Goal: Task Accomplishment & Management: Manage account settings

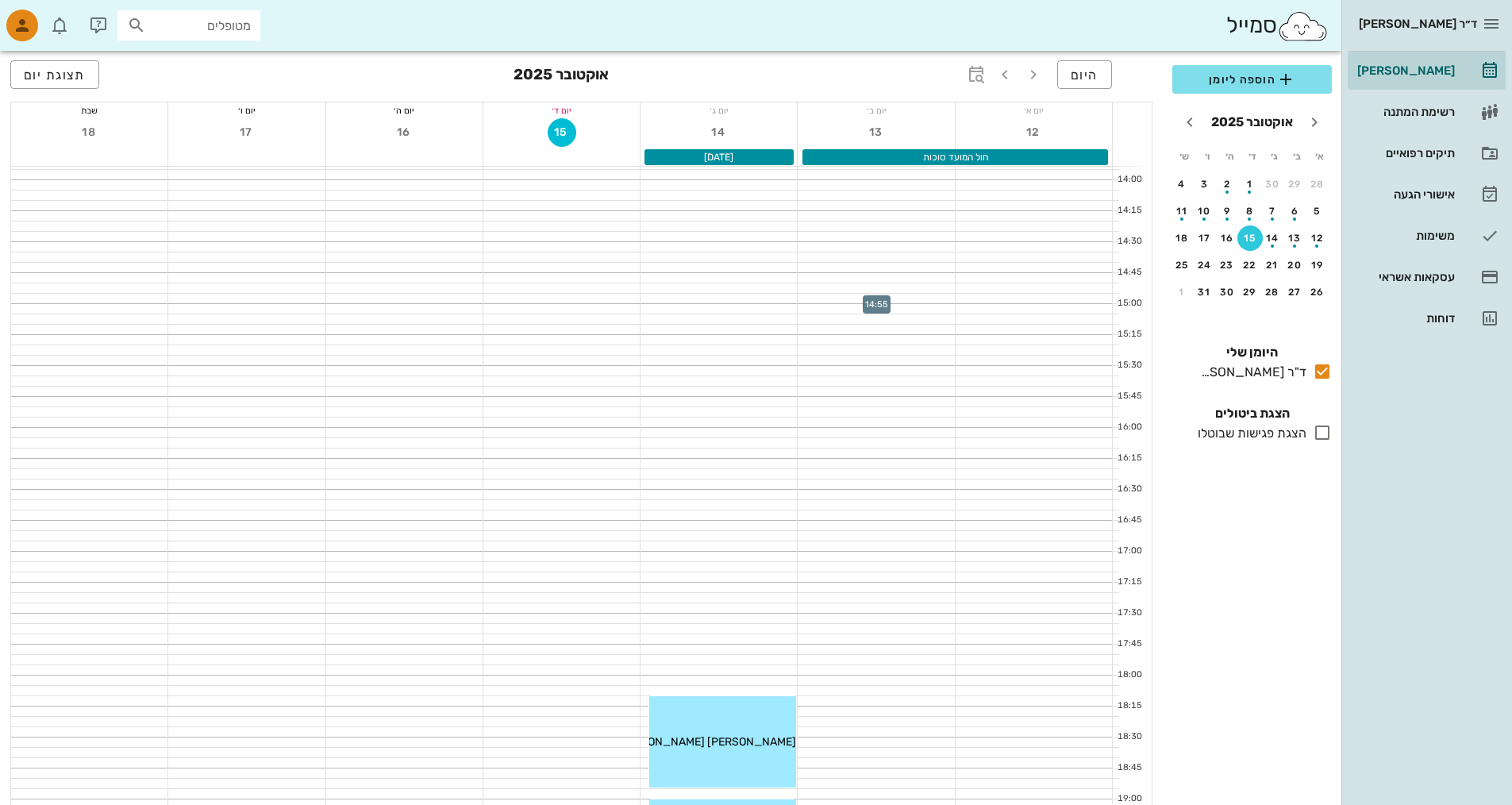
scroll to position [955, 0]
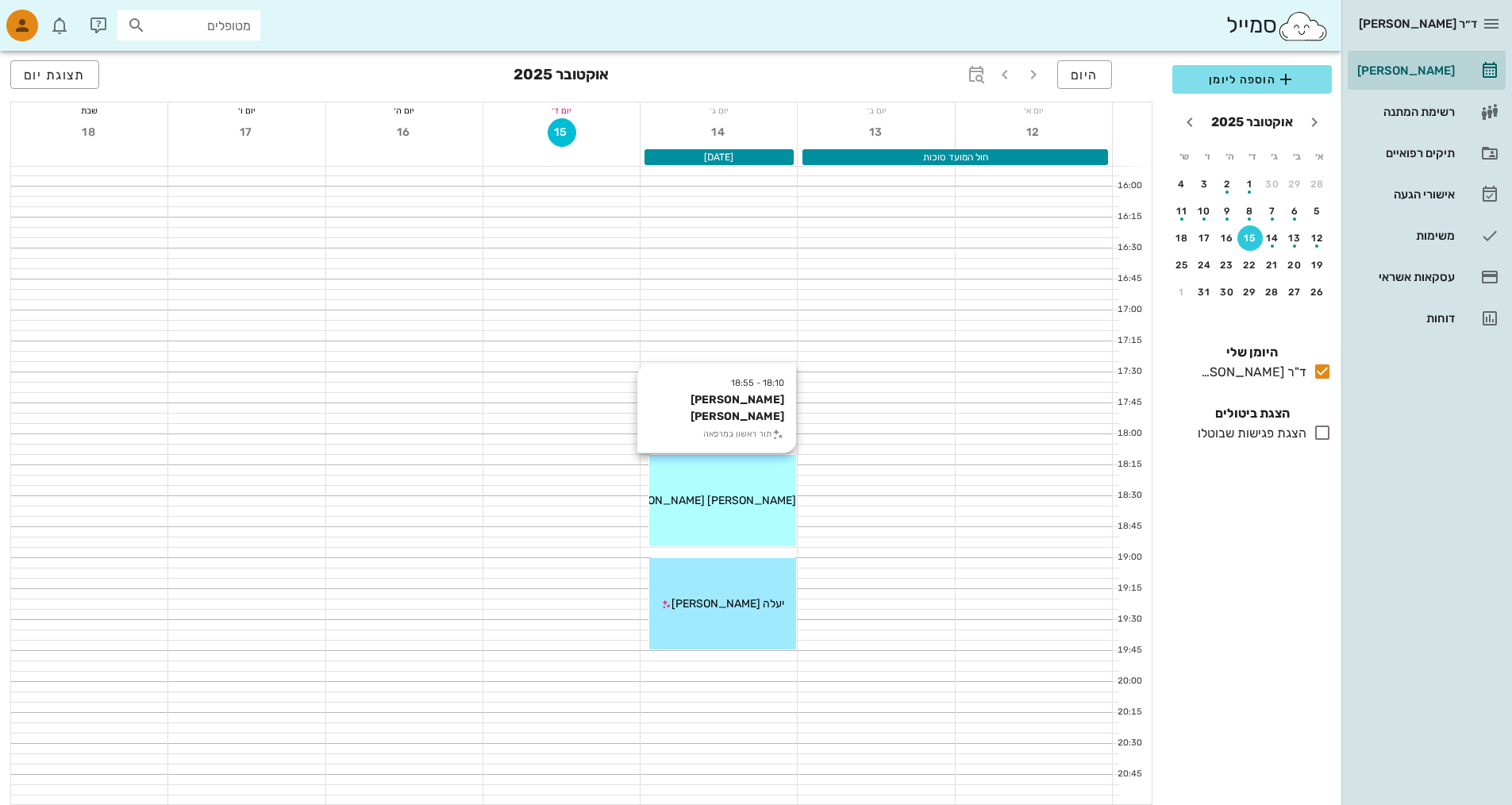
click at [724, 503] on span "מיקה חיים בלילתי" at bounding box center [706, 501] width 180 height 14
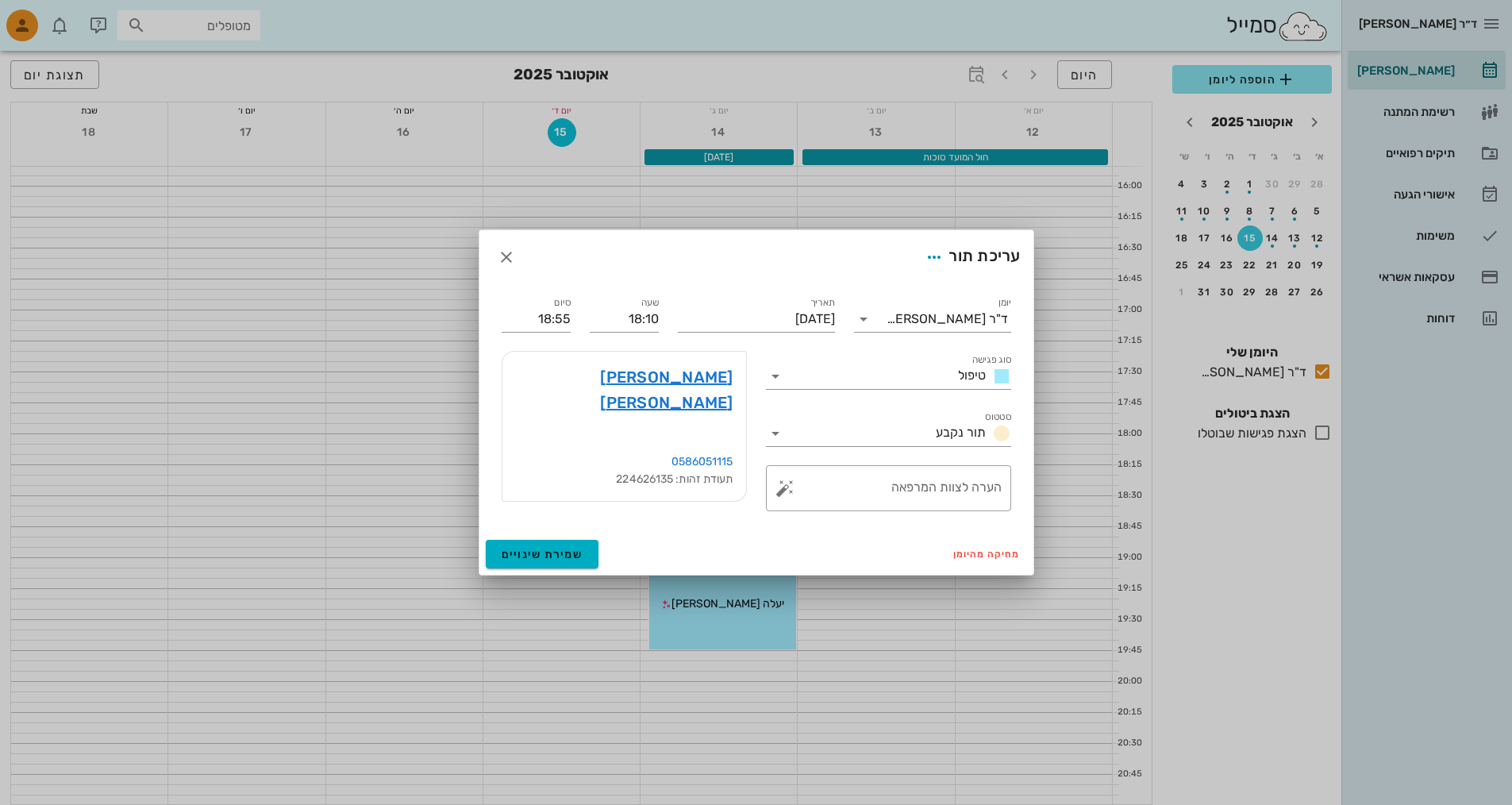
click at [724, 673] on div at bounding box center [756, 402] width 1512 height 805
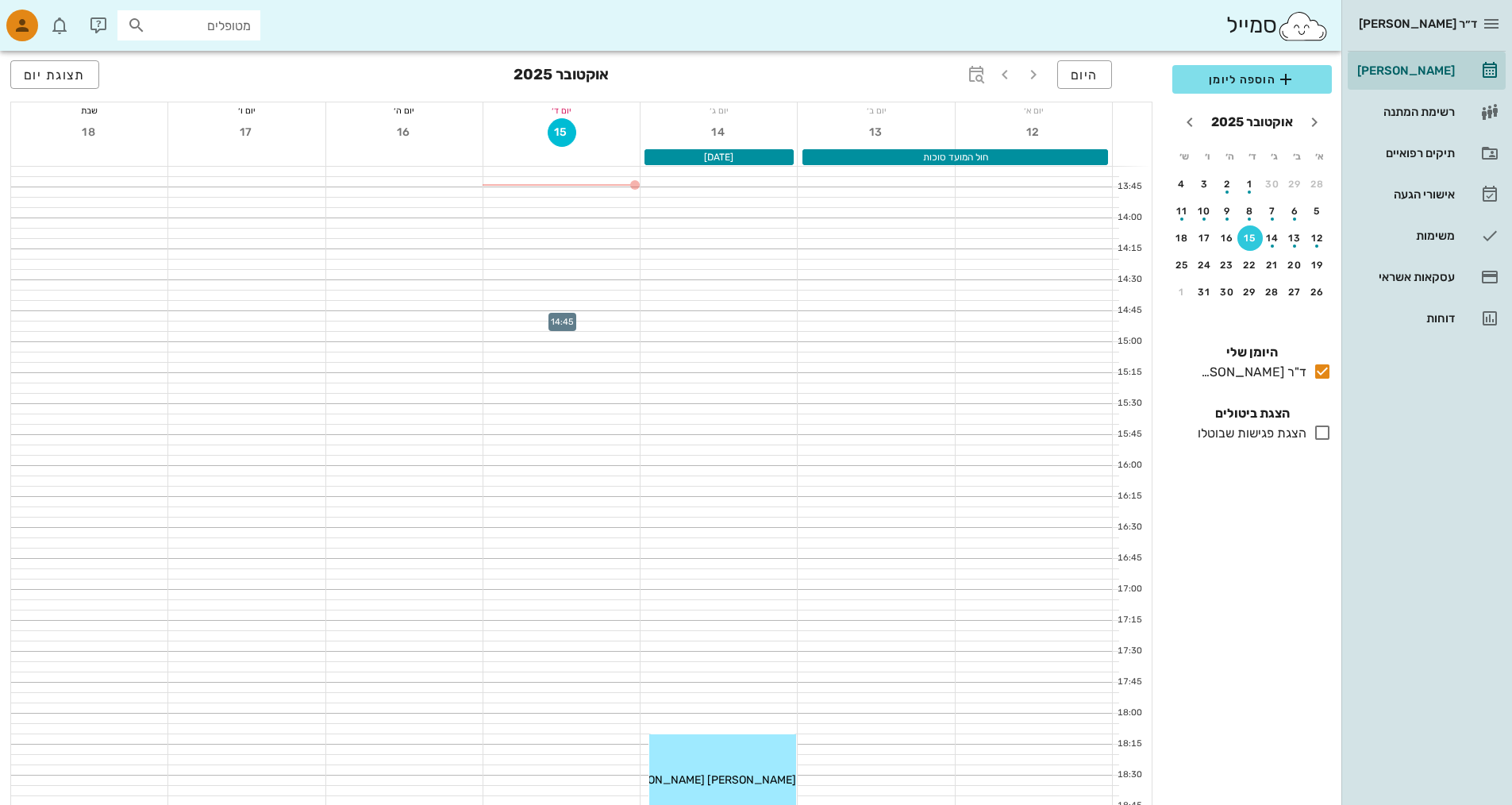
scroll to position [638, 0]
click at [611, 226] on div at bounding box center [561, 230] width 156 height 10
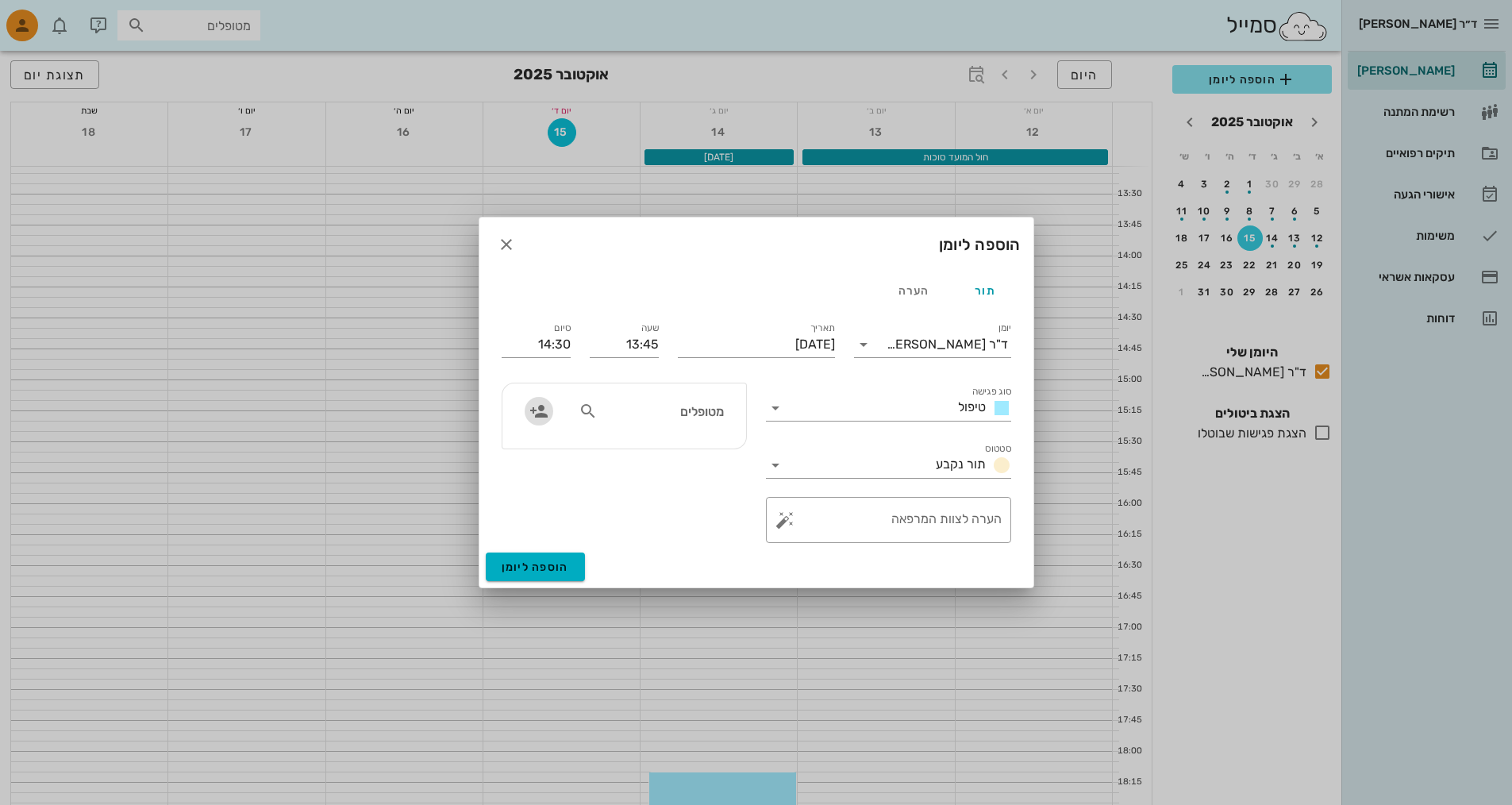
click at [535, 412] on icon "button" at bounding box center [539, 412] width 19 height 19
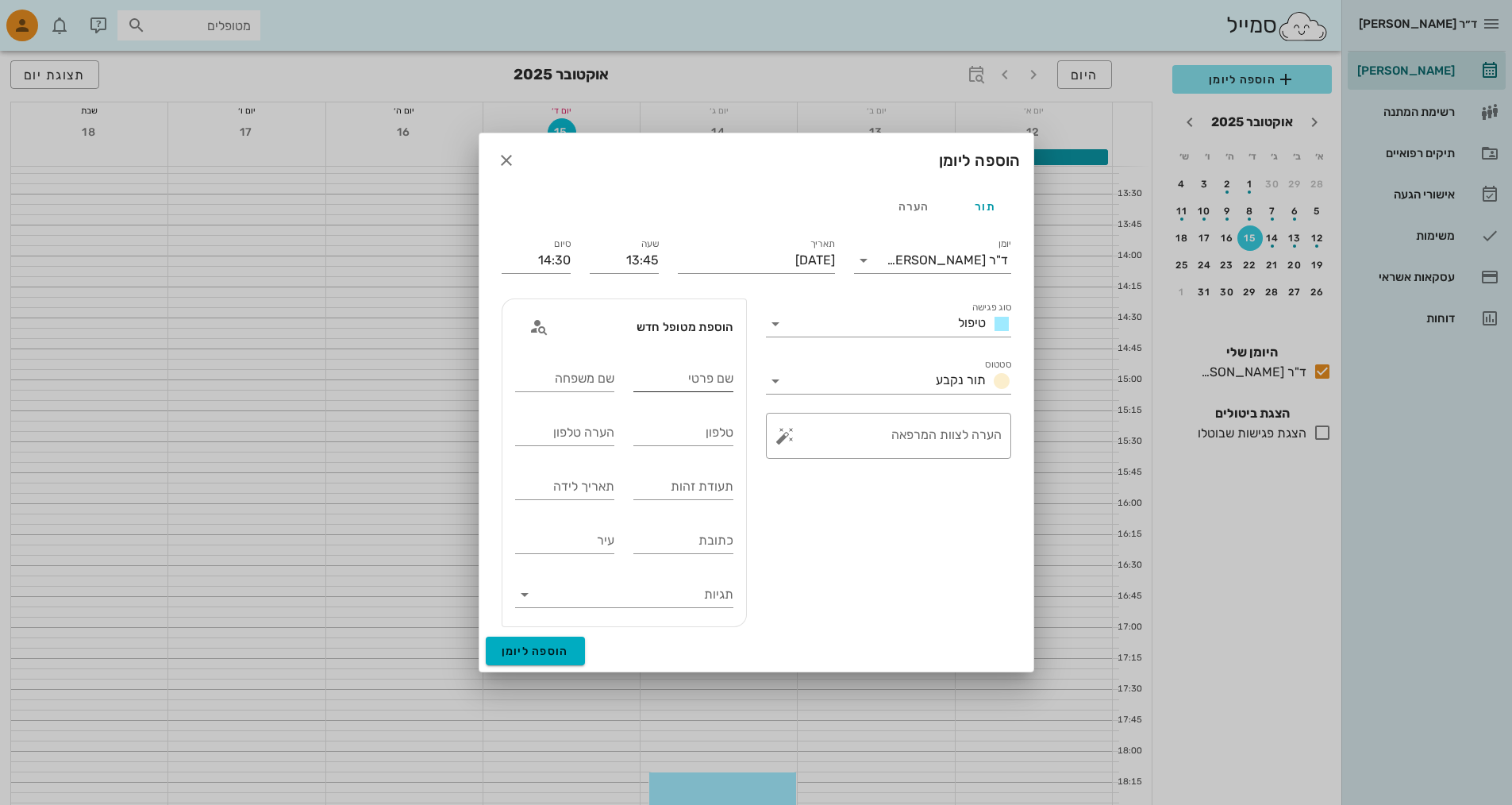
click at [696, 374] on input "שם פרטי" at bounding box center [683, 378] width 100 height 25
type input "לירון"
click at [585, 379] on input "שם משפחה" at bounding box center [565, 378] width 100 height 25
type input "מלצר"
click at [701, 430] on input "טלפון" at bounding box center [683, 432] width 100 height 25
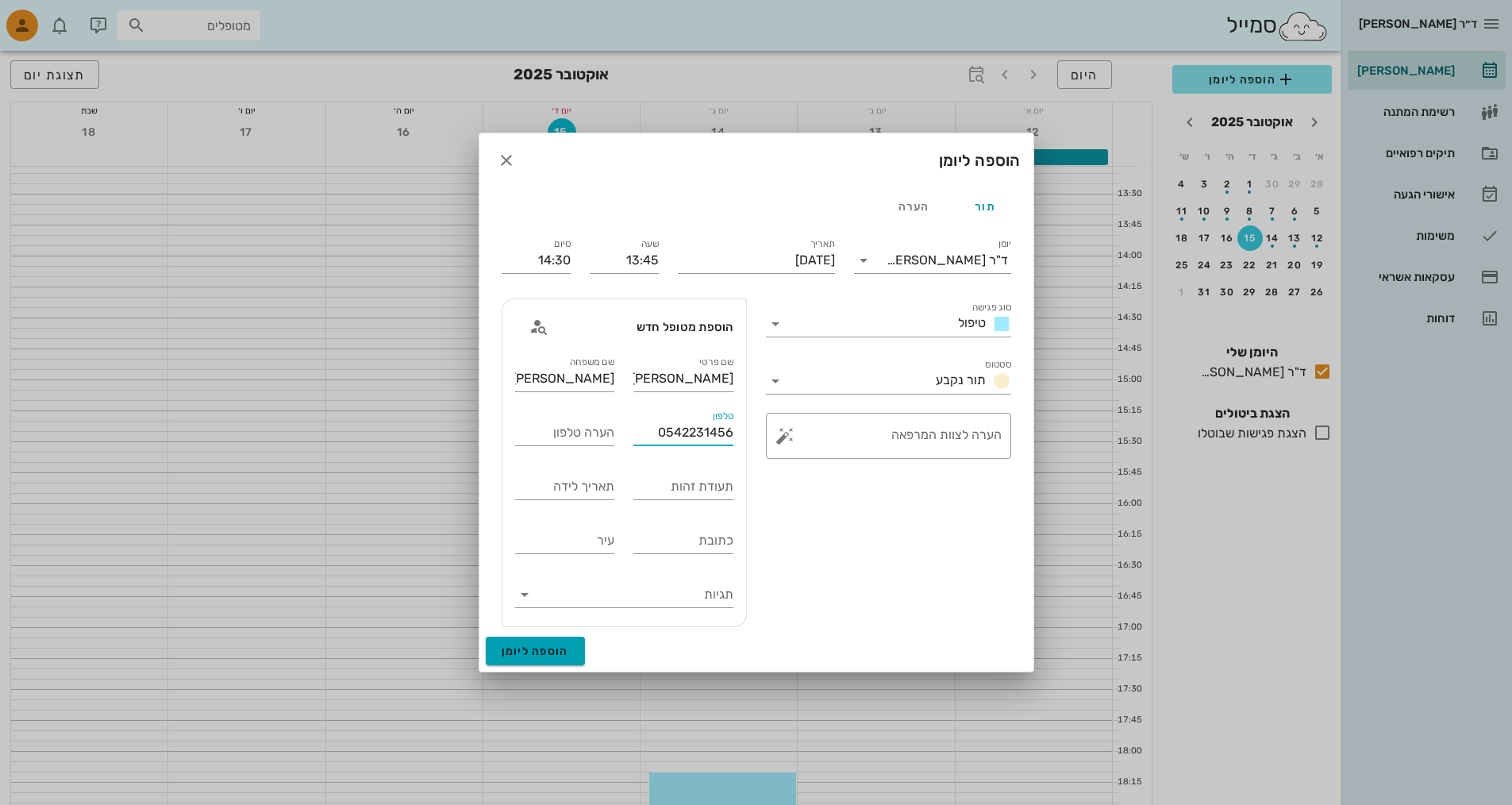
type input "0542231456"
click at [559, 641] on button "הוספה ליומן" at bounding box center [535, 651] width 100 height 29
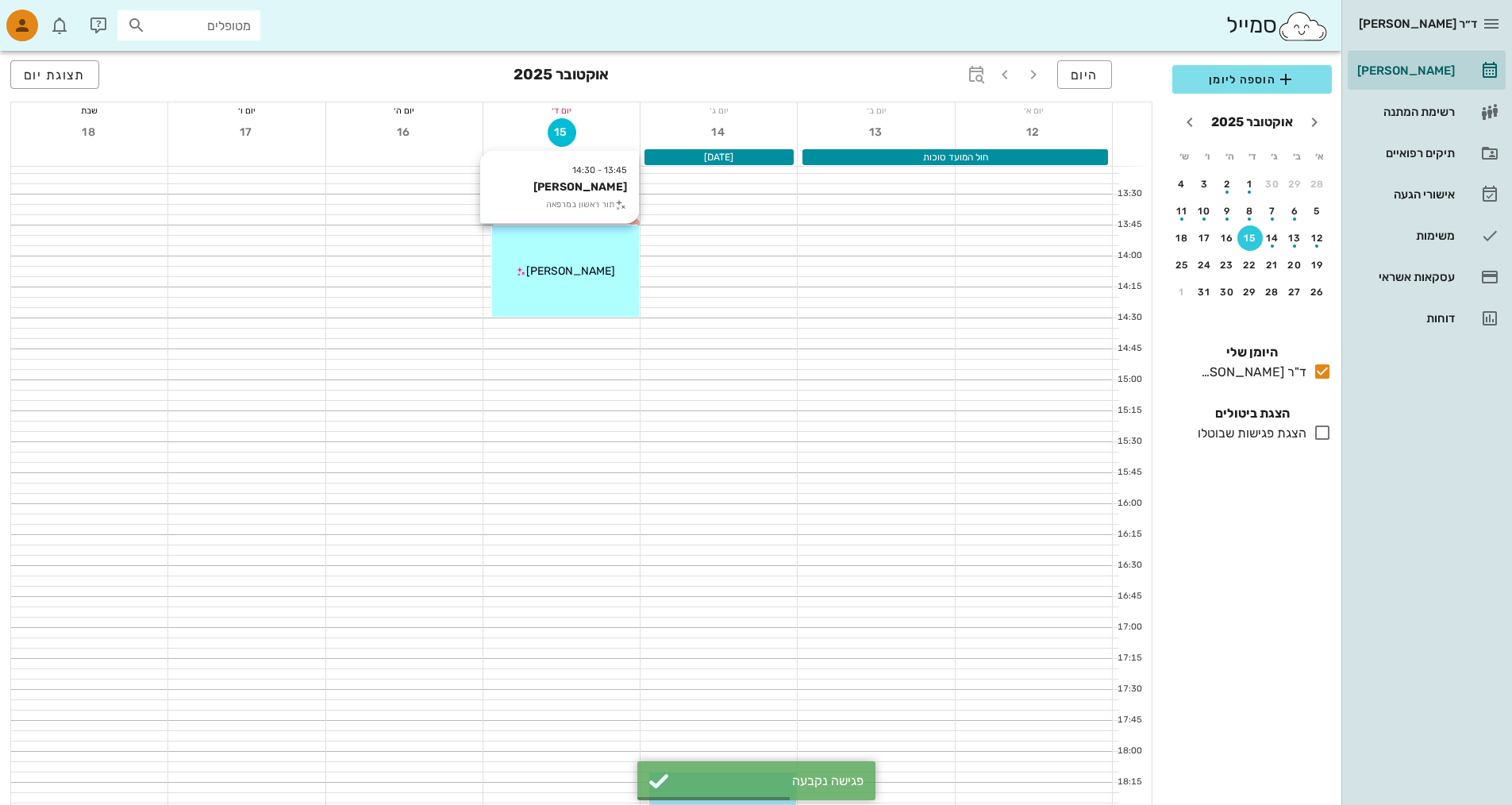
click at [573, 272] on span "לירון מלצר" at bounding box center [570, 271] width 89 height 14
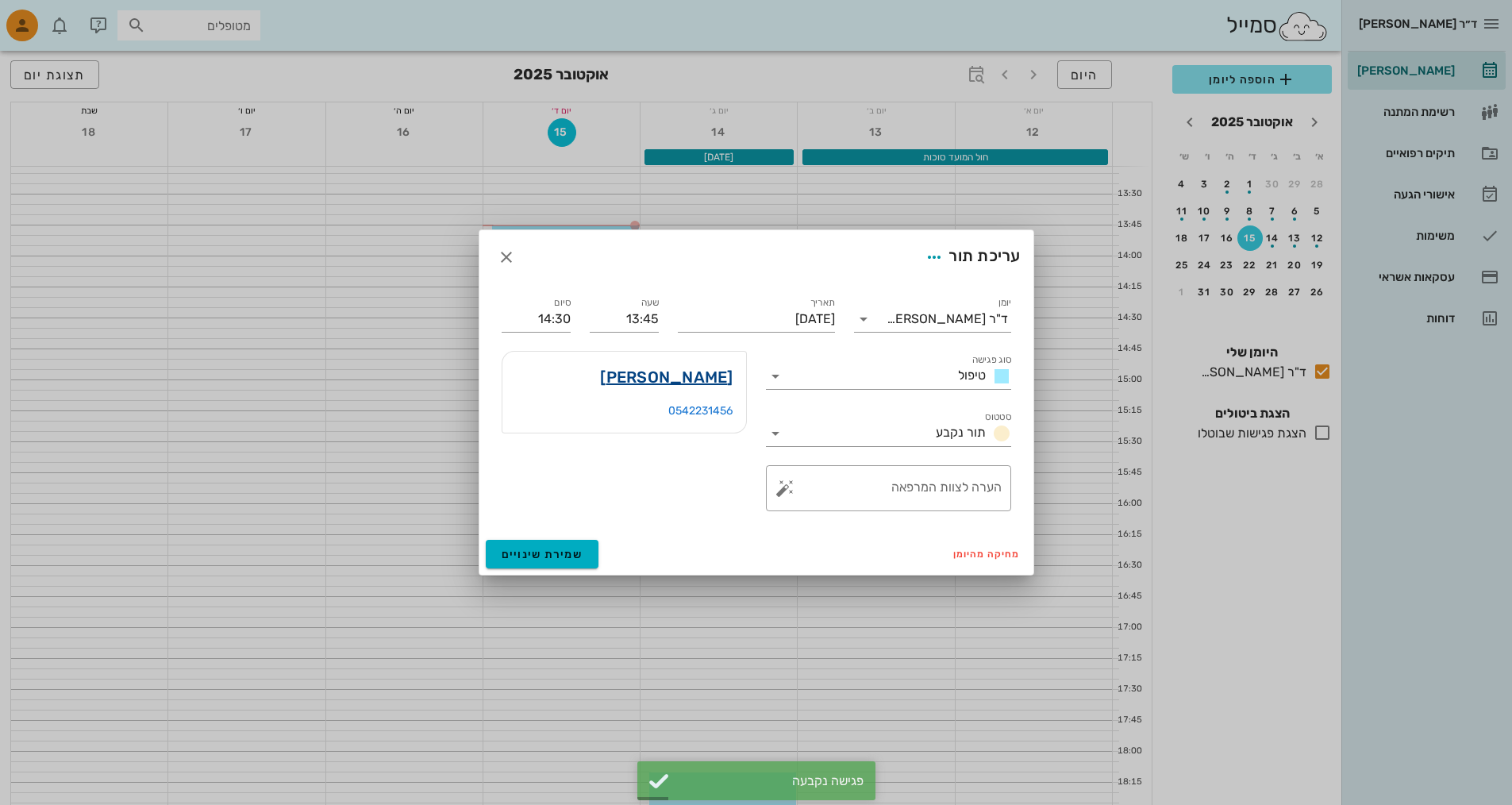
click at [688, 380] on link "לירון מלצר" at bounding box center [666, 377] width 133 height 25
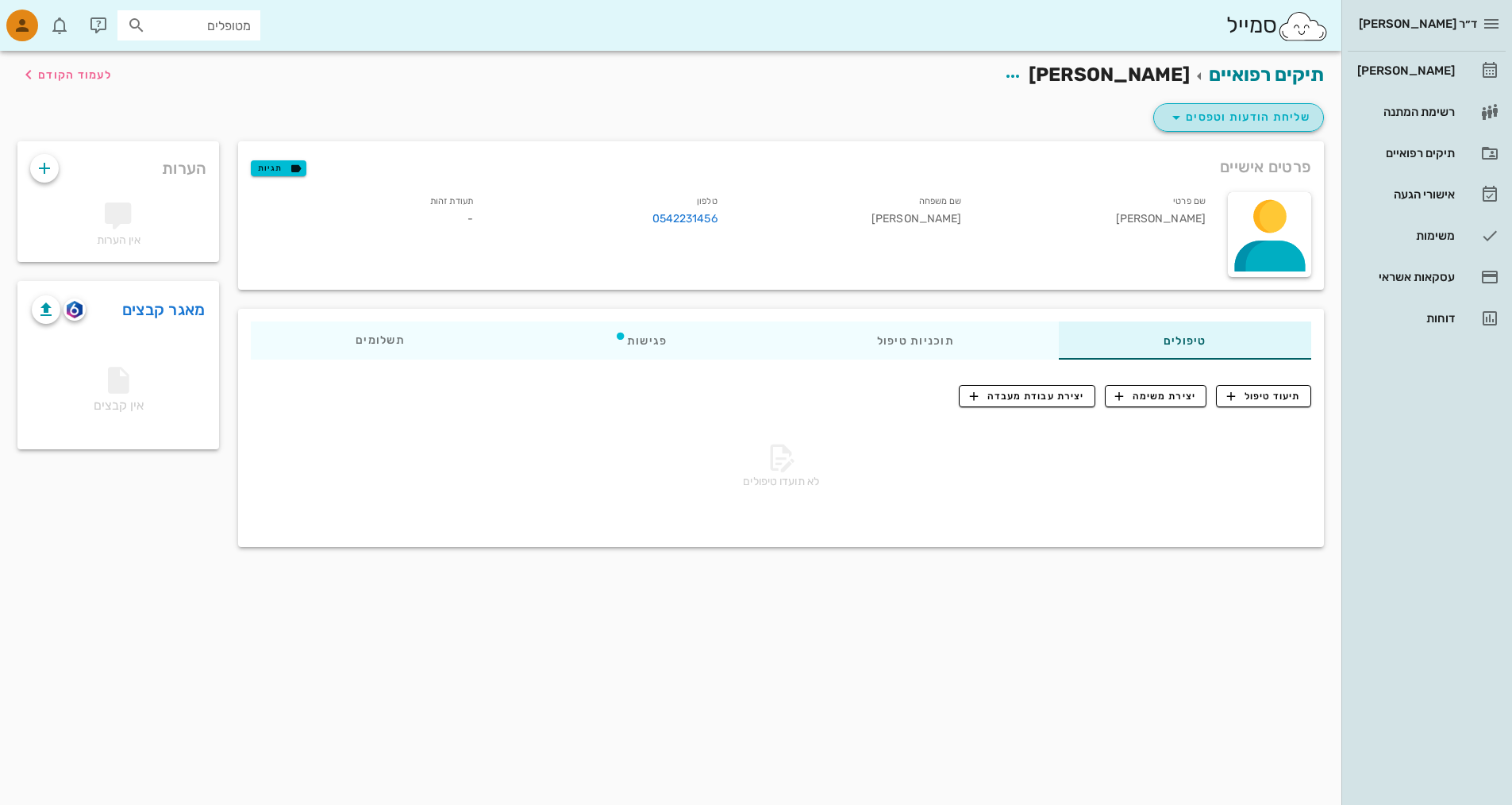
click at [724, 114] on span "שליחת הודעות וטפסים" at bounding box center [1239, 118] width 144 height 19
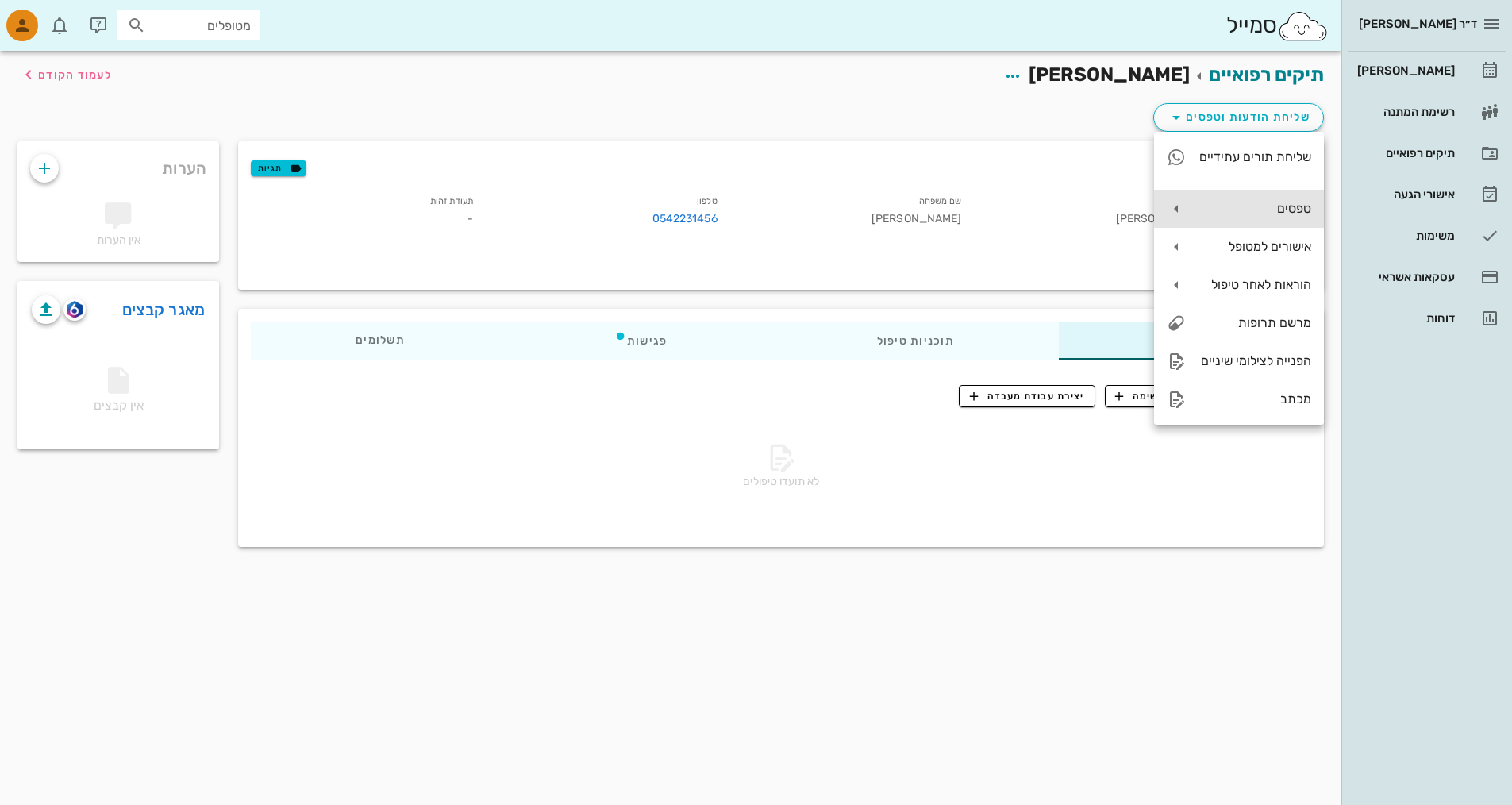
click at [724, 202] on div "טפסים" at bounding box center [1255, 208] width 113 height 15
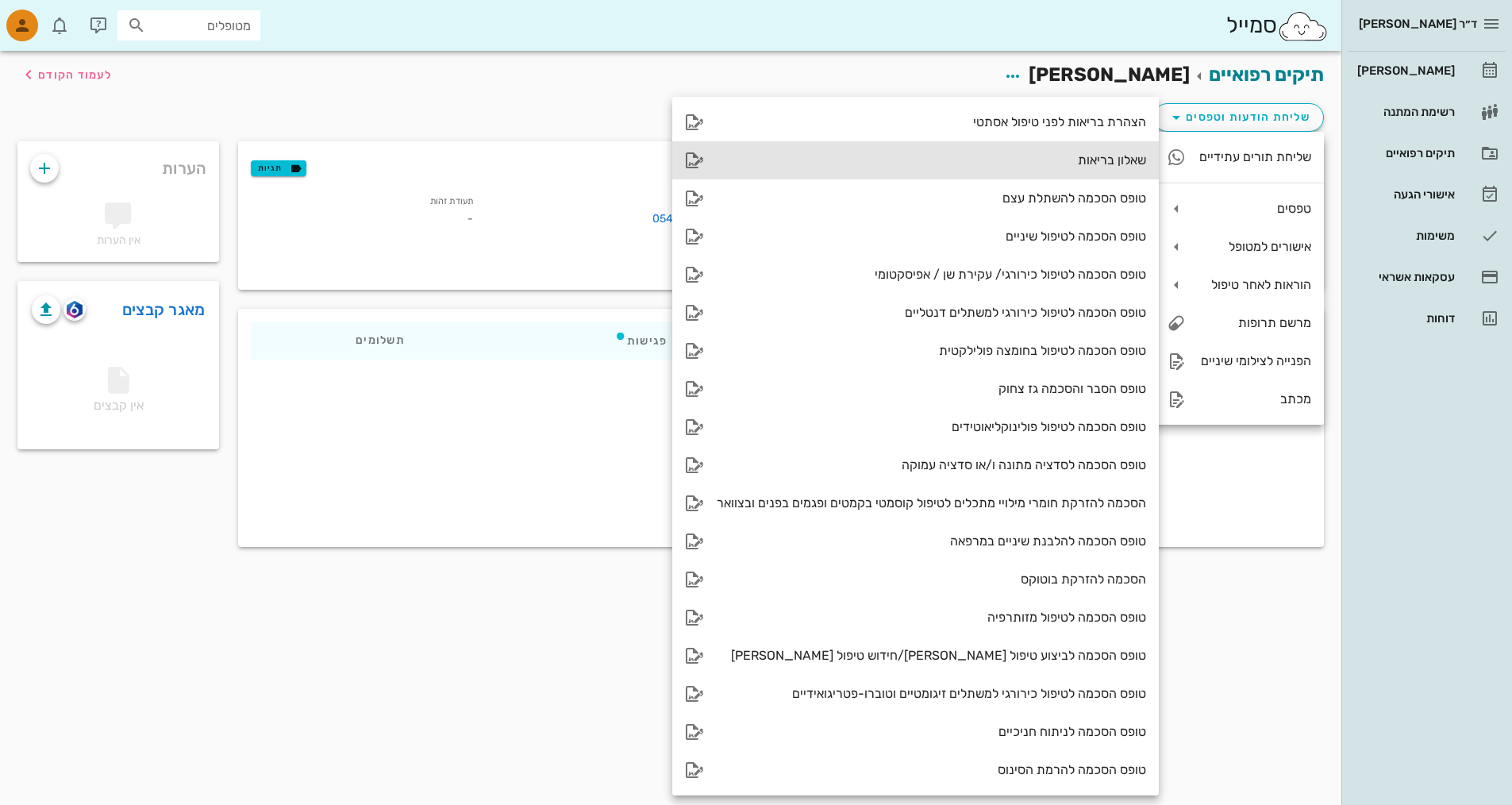
click at [724, 161] on div "שאלון בריאות" at bounding box center [931, 159] width 430 height 15
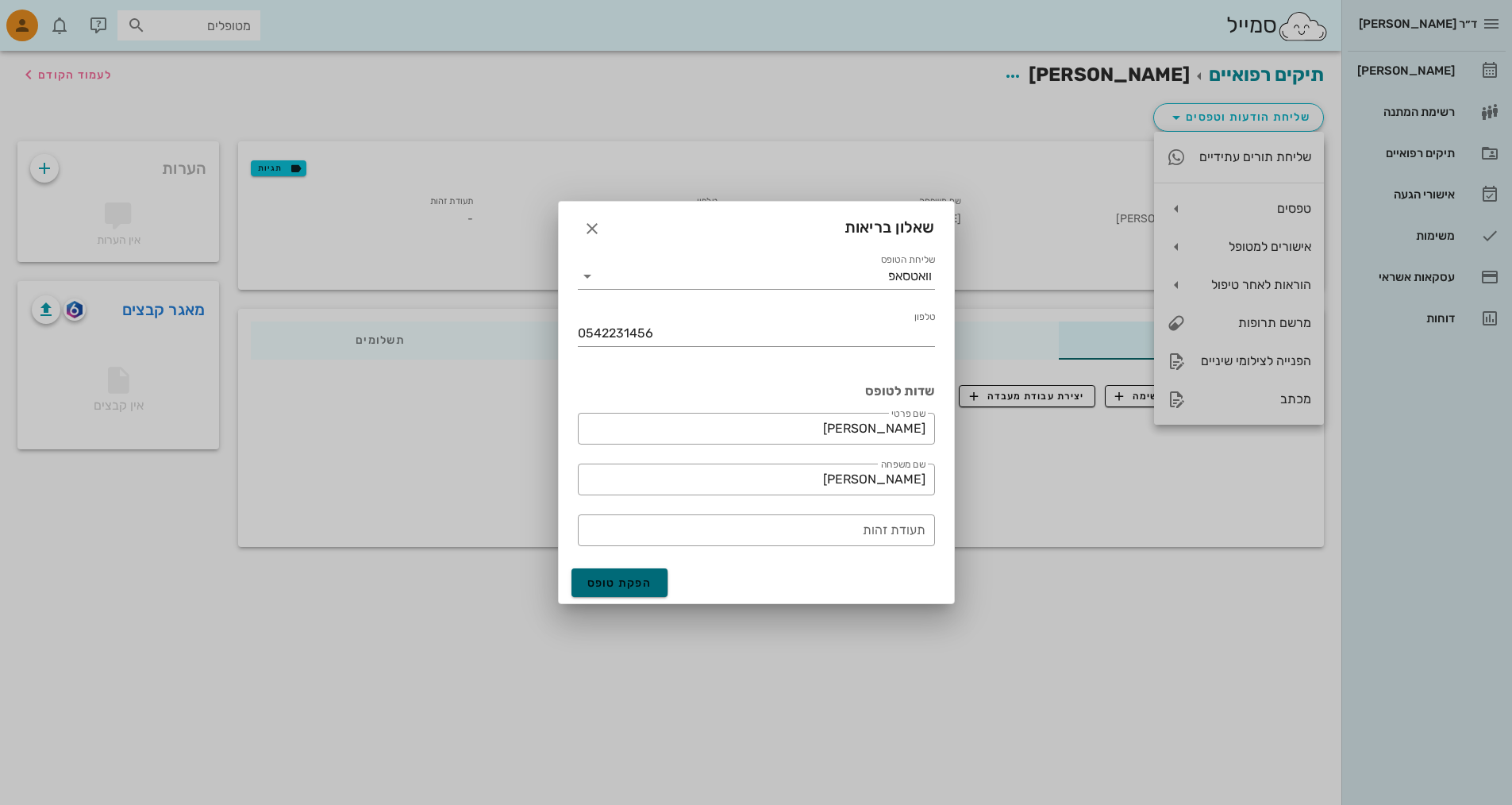
click at [621, 582] on span "הפקת טופס" at bounding box center [620, 583] width 65 height 14
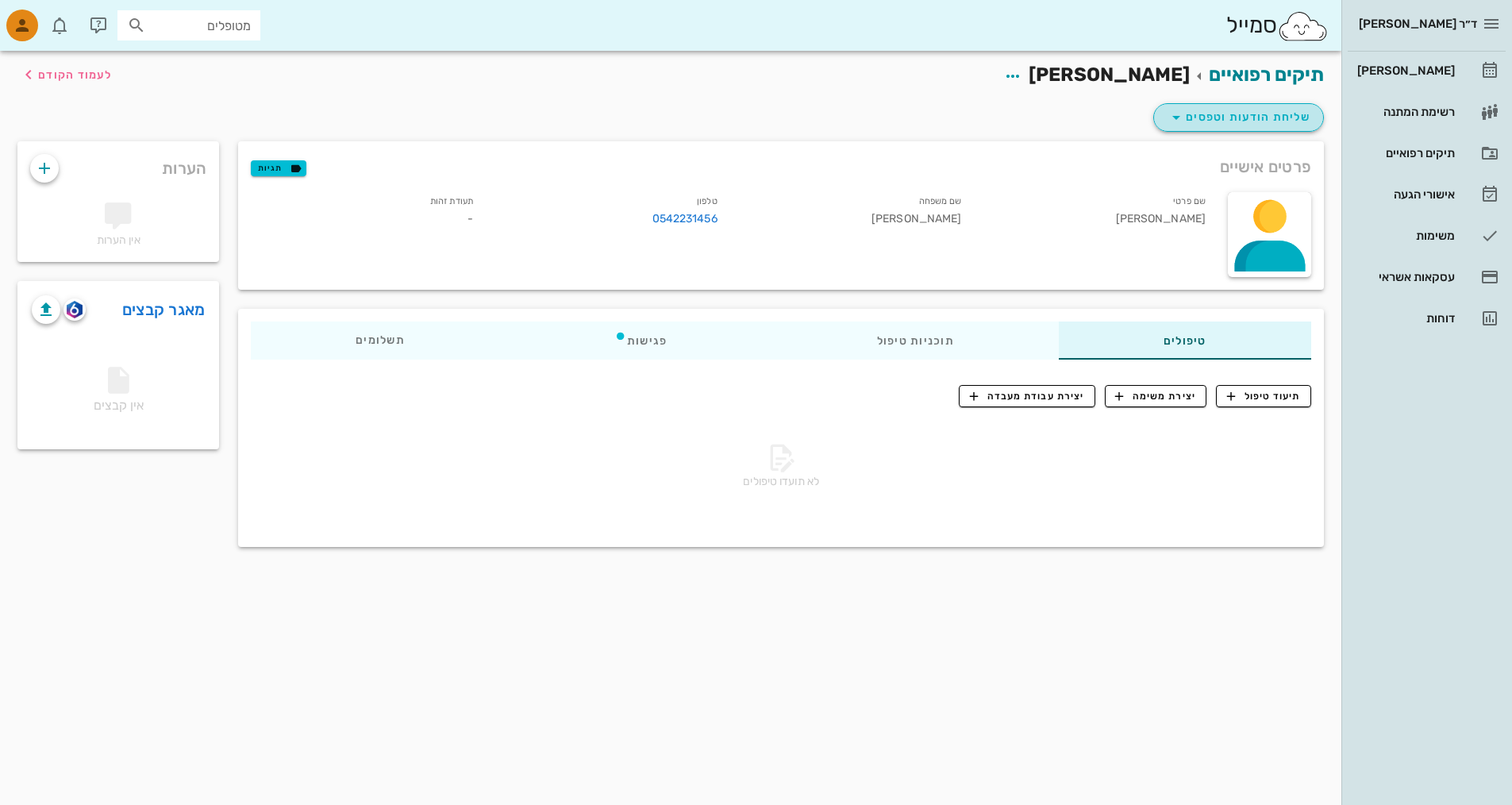
click at [724, 121] on span "שליחת הודעות וטפסים" at bounding box center [1239, 118] width 144 height 19
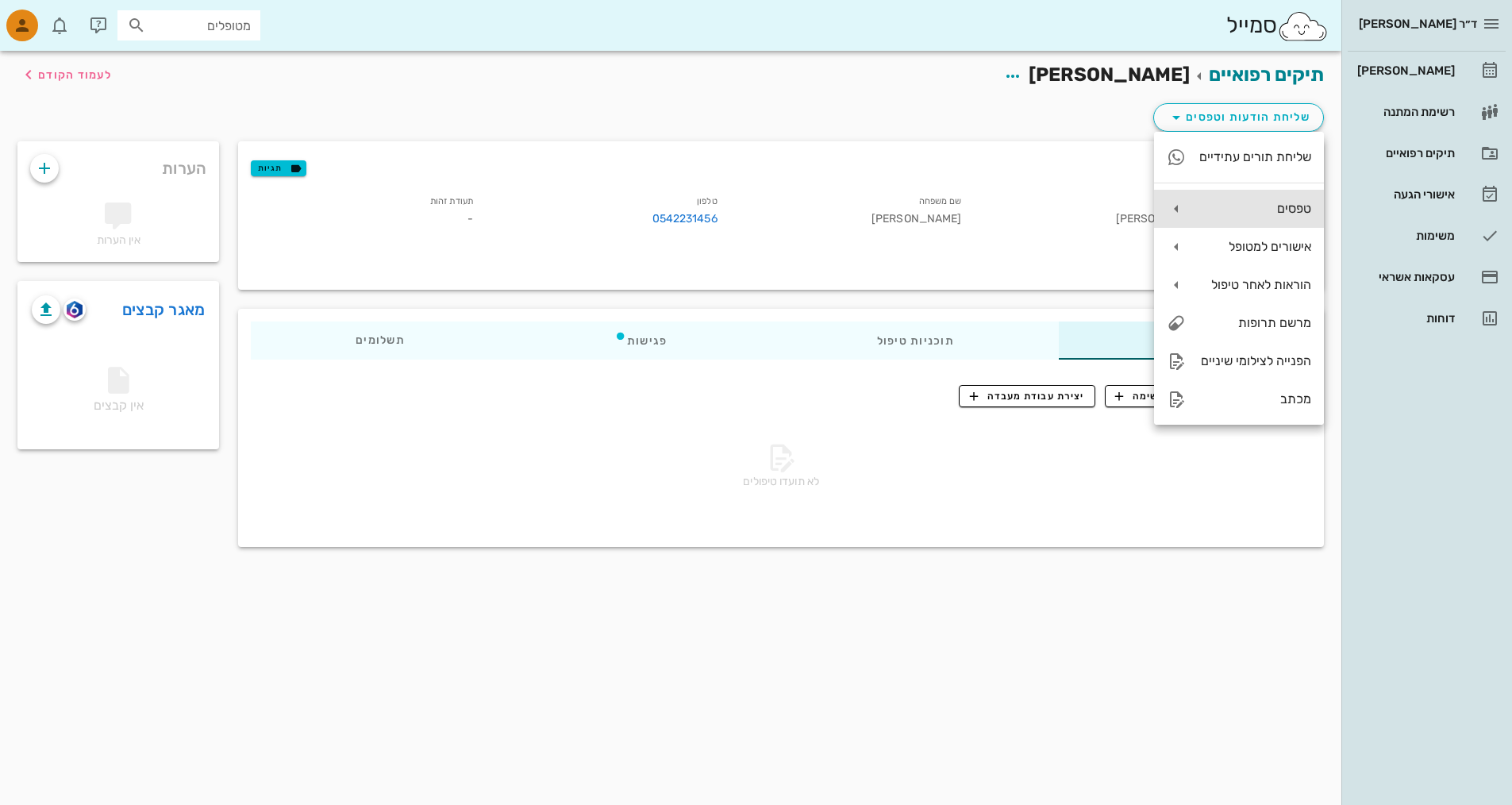
click at [724, 205] on div "טפסים" at bounding box center [1255, 208] width 113 height 15
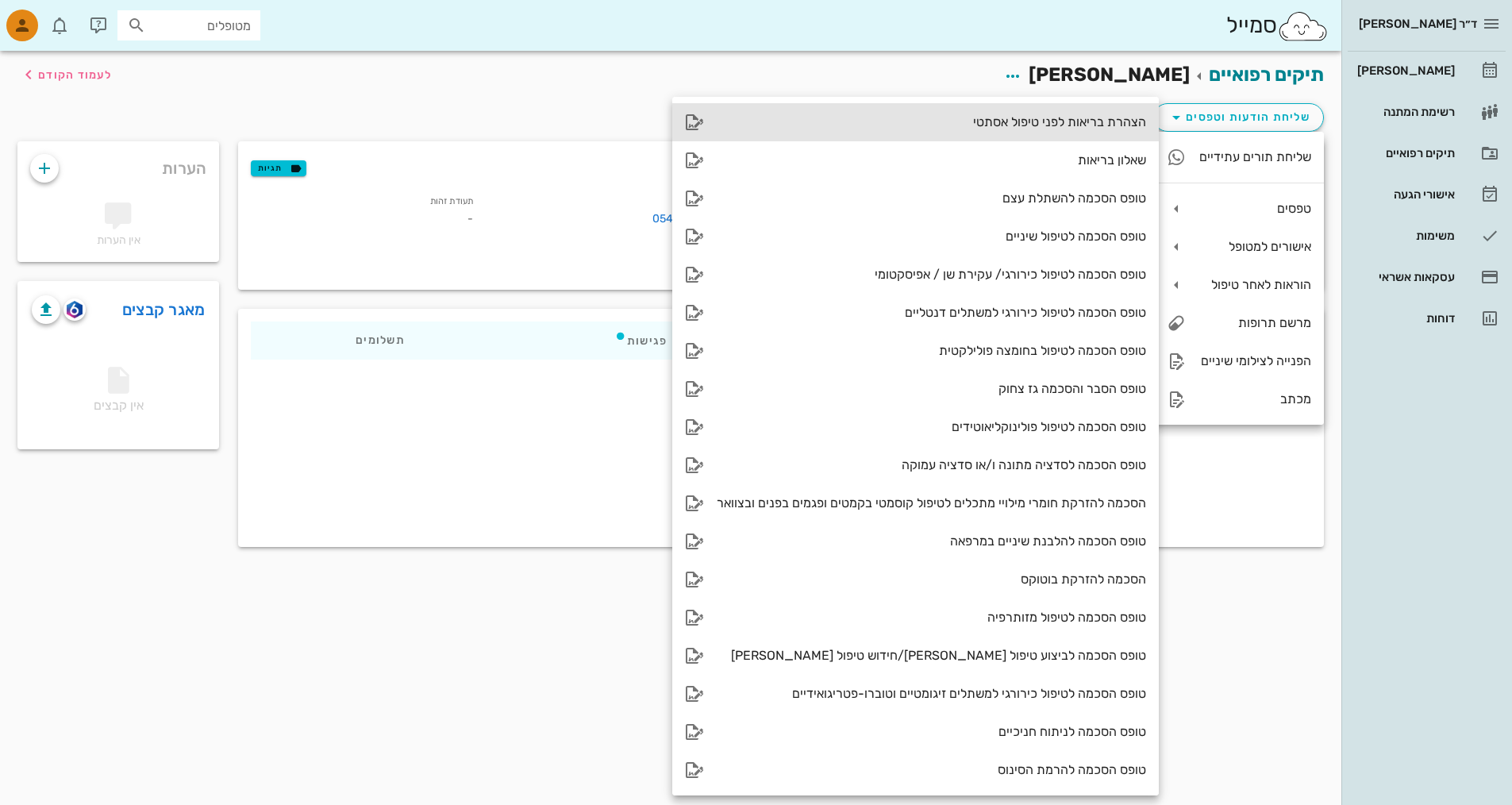
click at [724, 120] on div "הצהרת בריאות לפני טיפול אסתטי" at bounding box center [931, 121] width 430 height 15
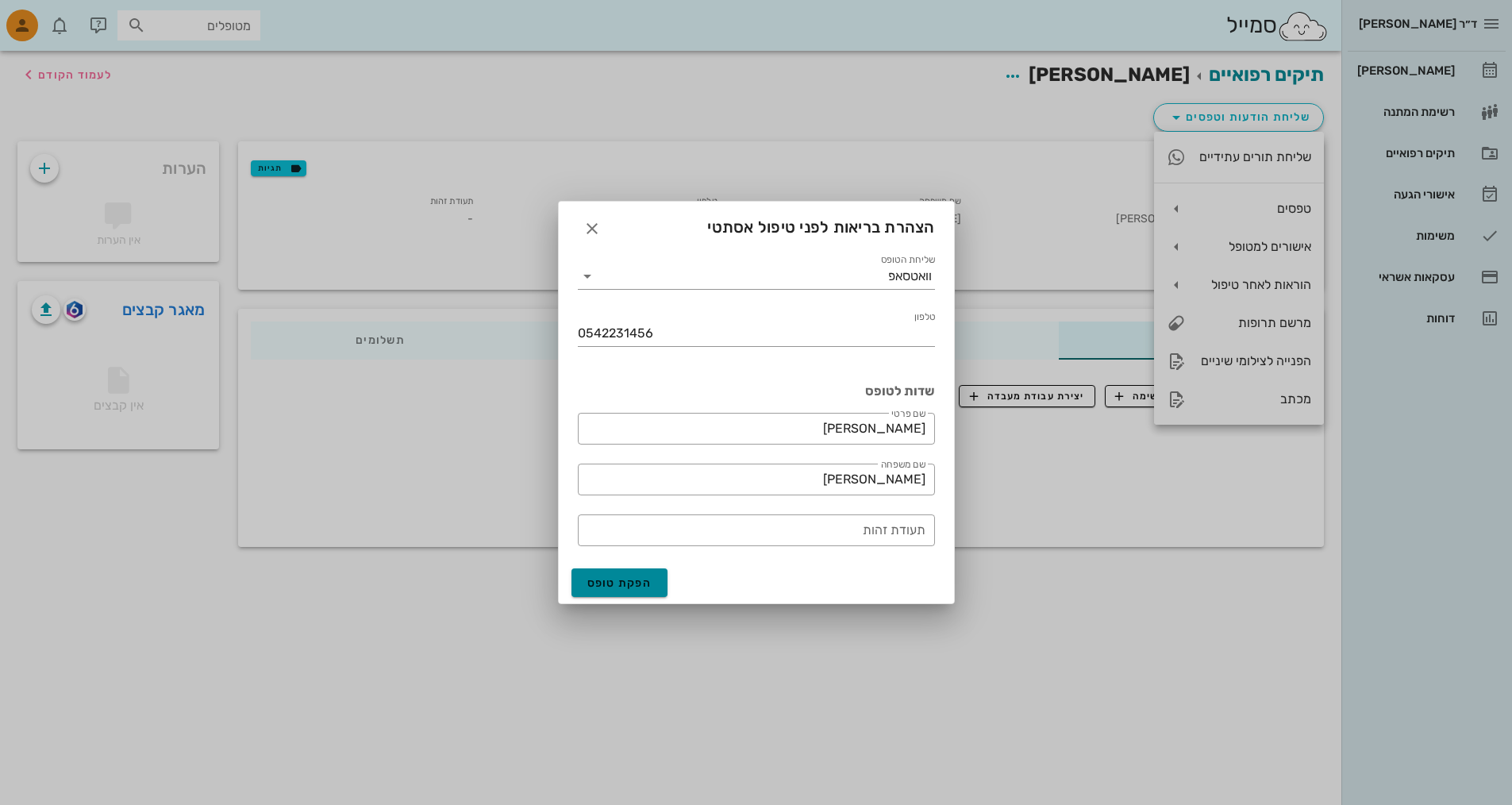
click at [618, 578] on span "הפקת טופס" at bounding box center [620, 583] width 65 height 14
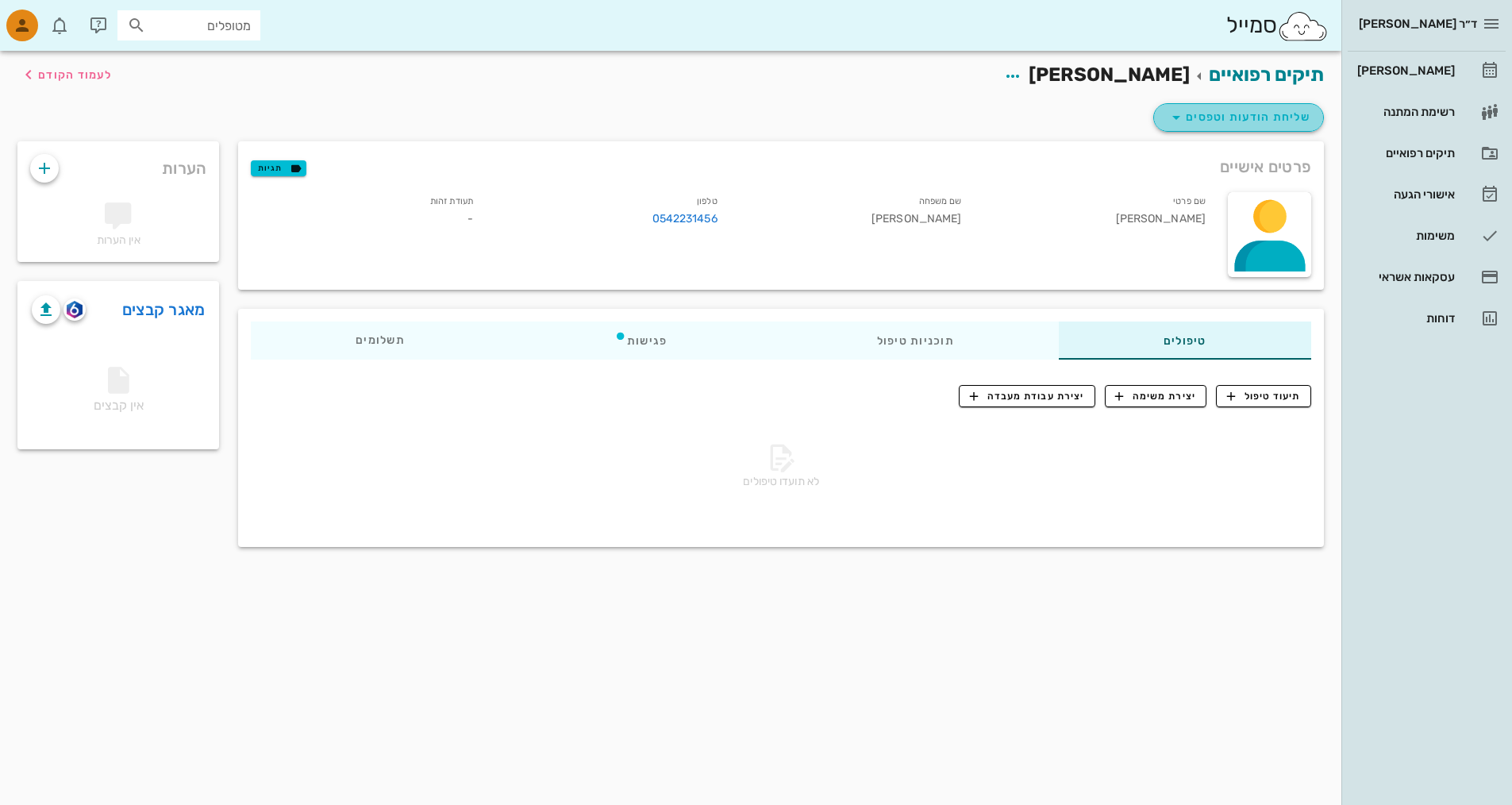
click at [724, 120] on span "שליחת הודעות וטפסים" at bounding box center [1239, 118] width 144 height 19
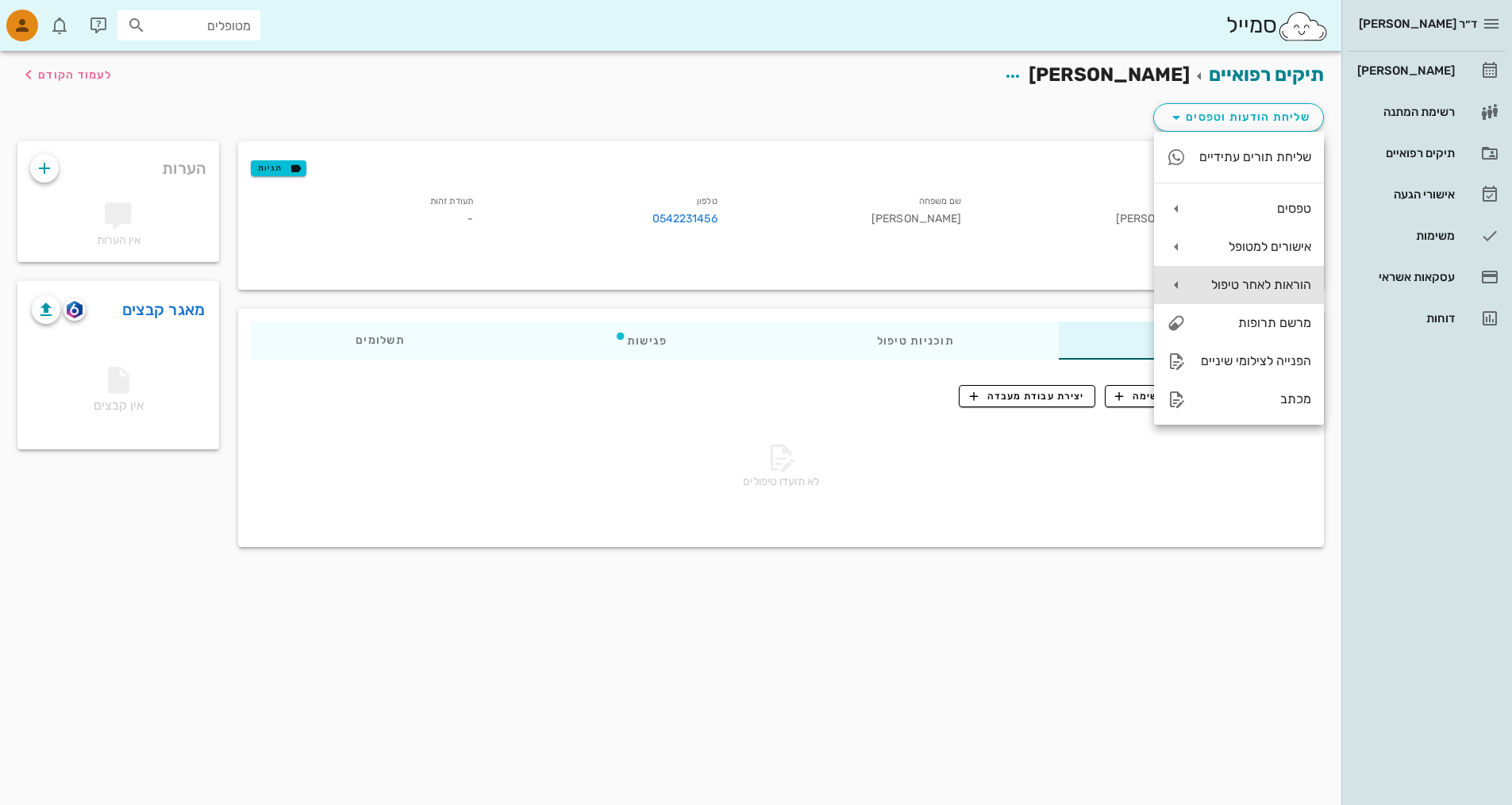
click at [724, 282] on div "הוראות לאחר טיפול" at bounding box center [1255, 284] width 113 height 15
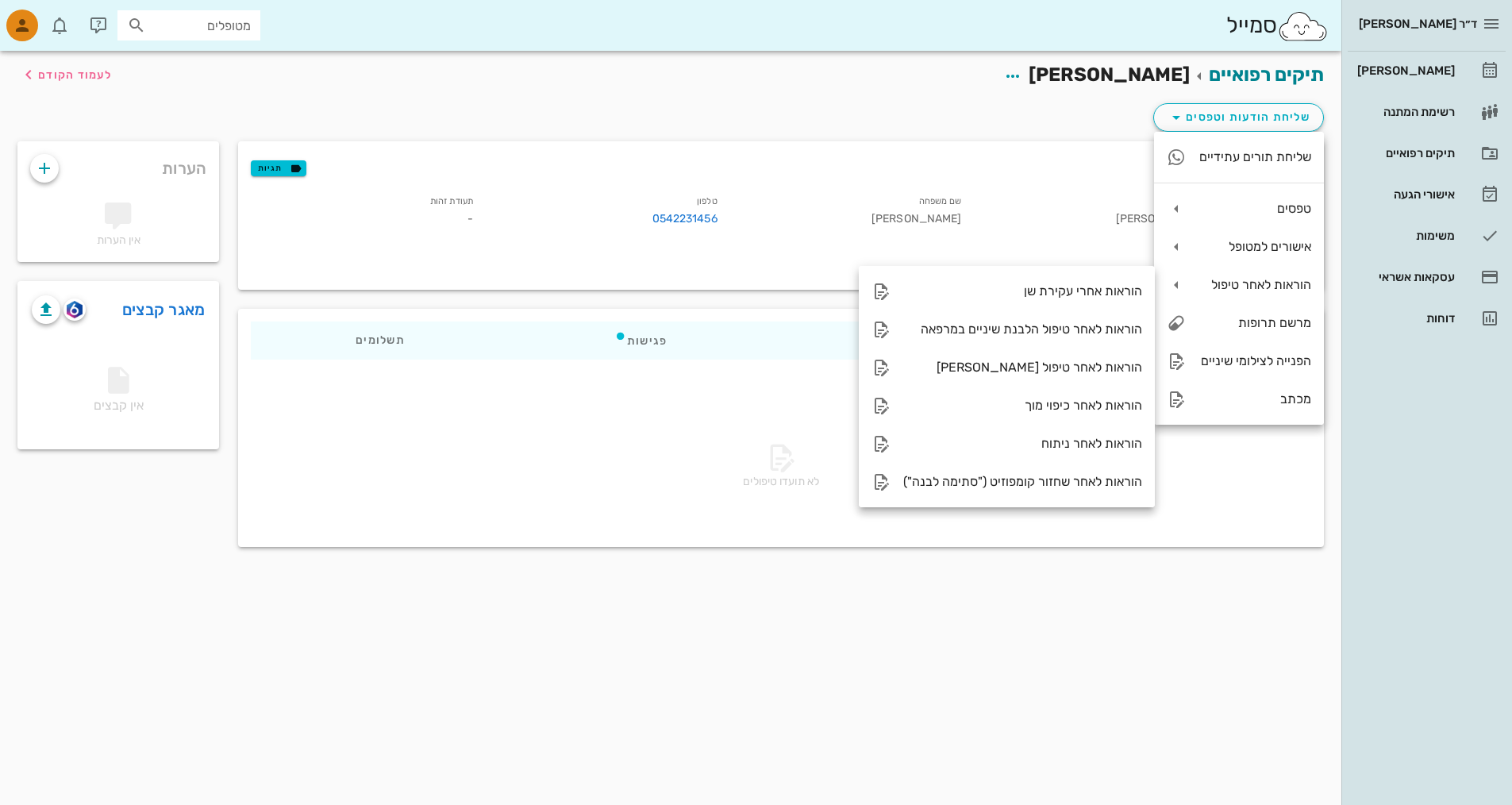
click at [724, 596] on div "תיקים רפואיים לירון מלצר לעמוד הקודם שליחת הודעות וטפסים פרטים אישיים תגיות שם …" at bounding box center [671, 428] width 1341 height 754
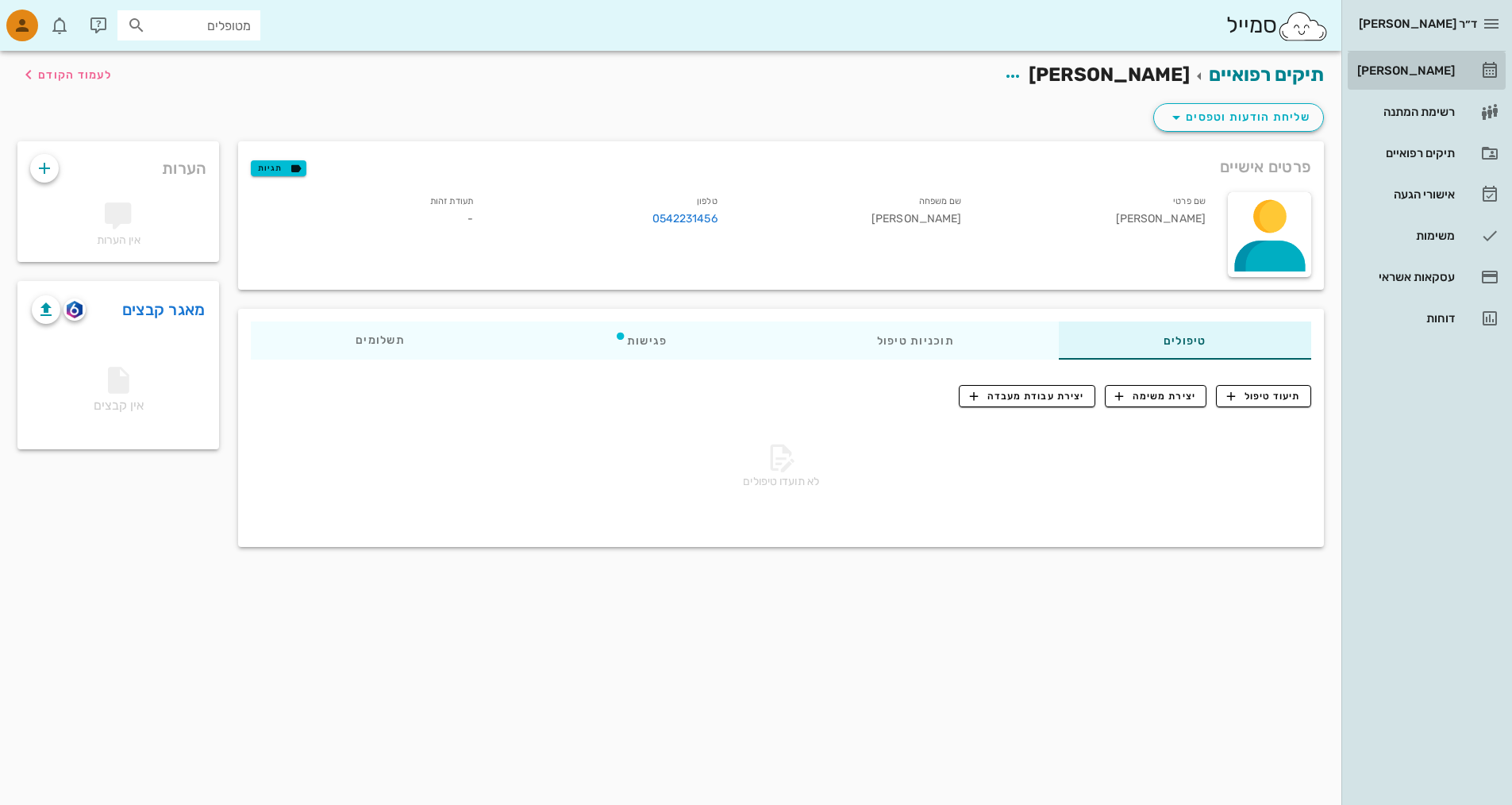
click at [724, 82] on div "[PERSON_NAME]" at bounding box center [1405, 70] width 101 height 25
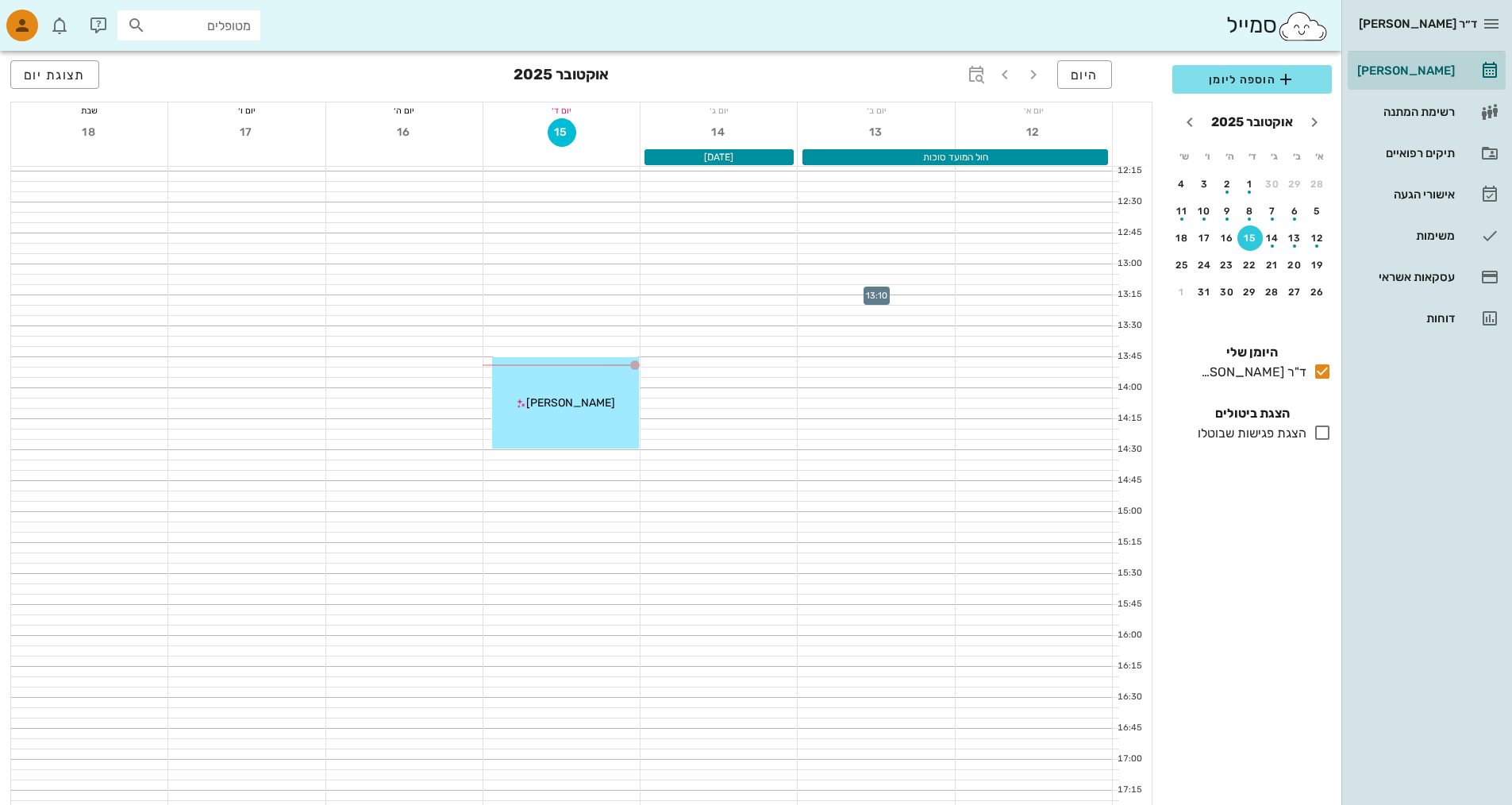
scroll to position [555, 0]
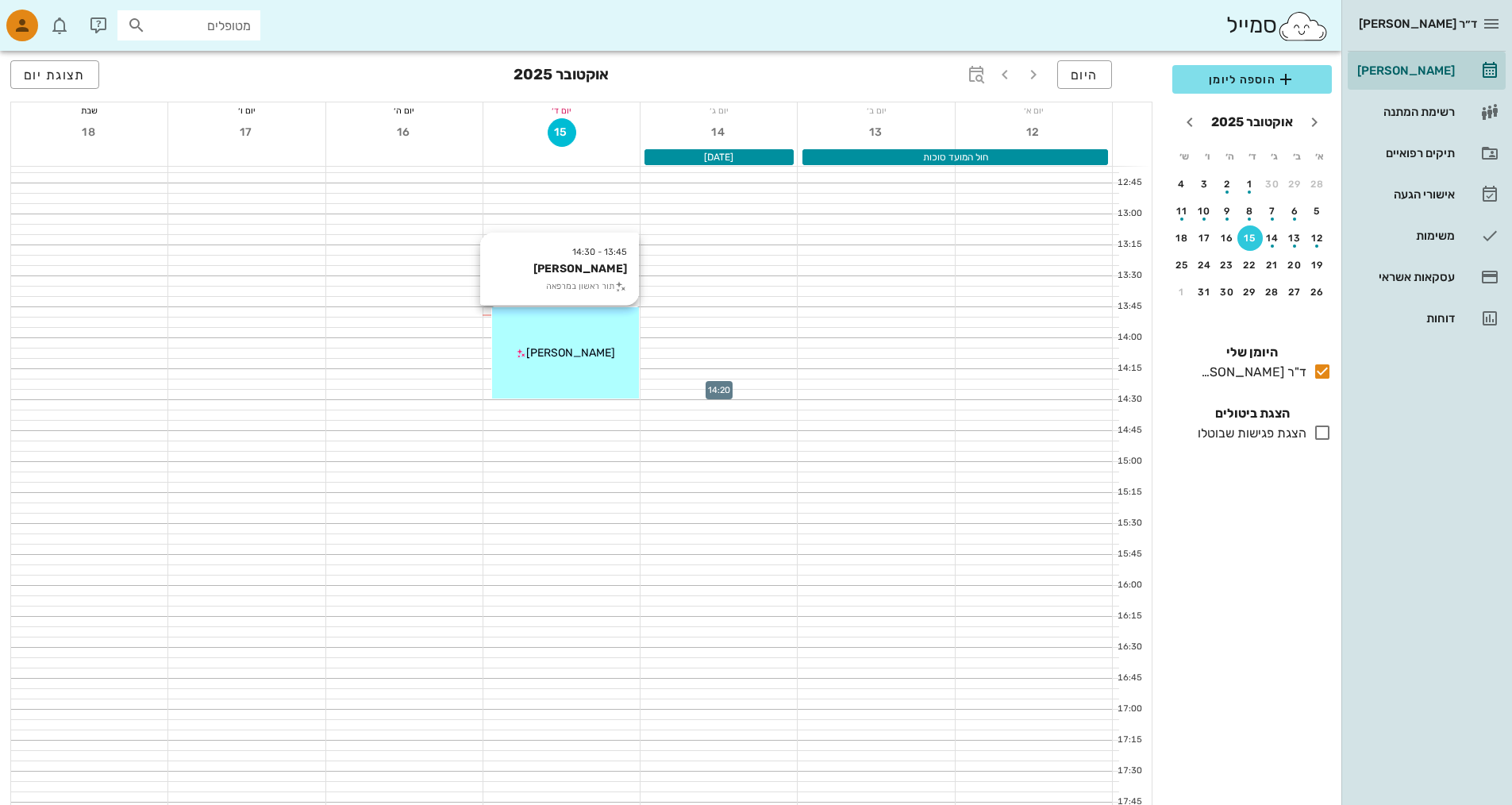
click at [615, 366] on div "13:45 - 14:30 לירון מלצר תור ראשון במרפאה לירון מלצר" at bounding box center [565, 353] width 146 height 91
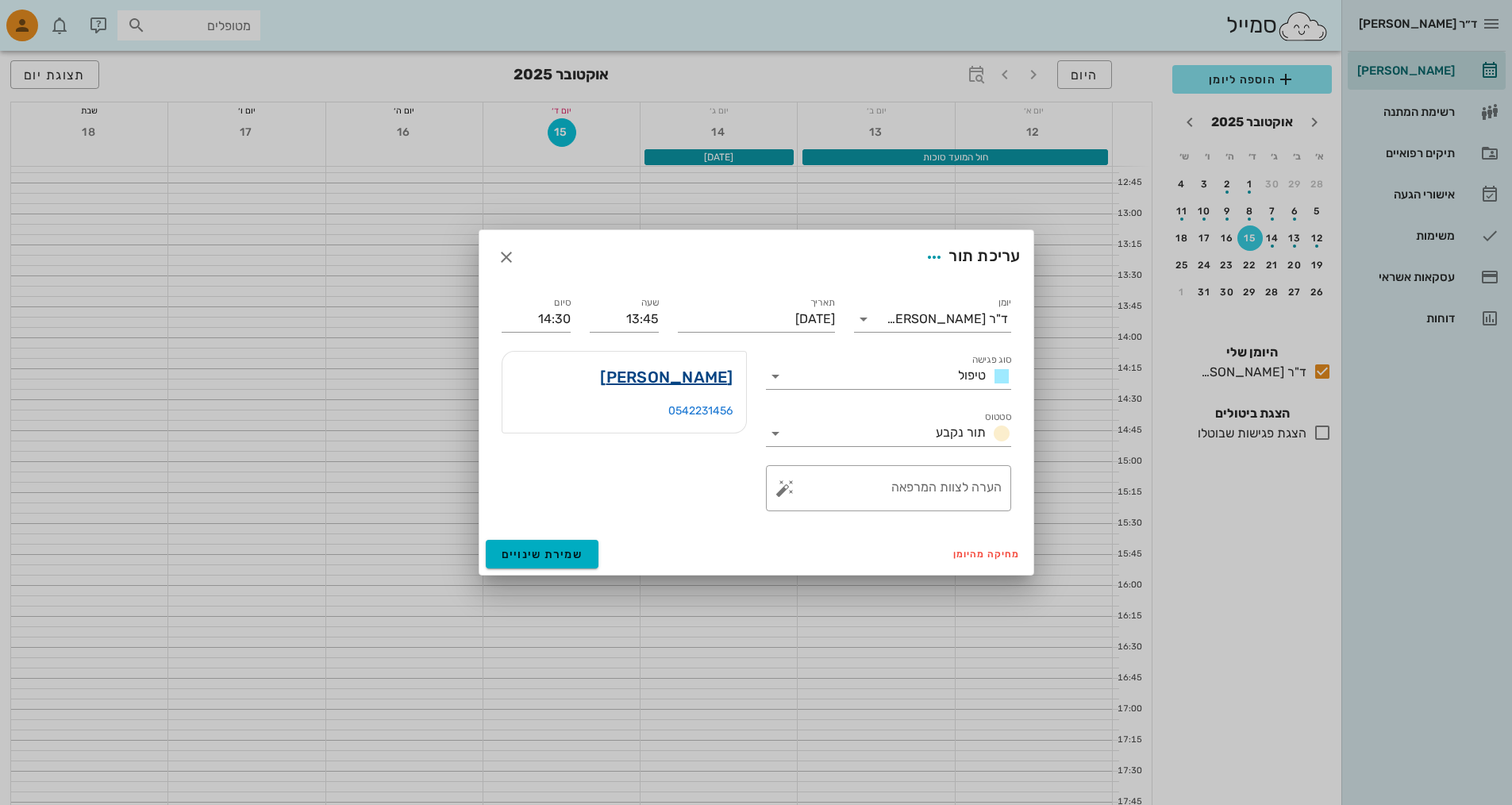
click at [695, 380] on link "לירון מלצר" at bounding box center [666, 377] width 133 height 25
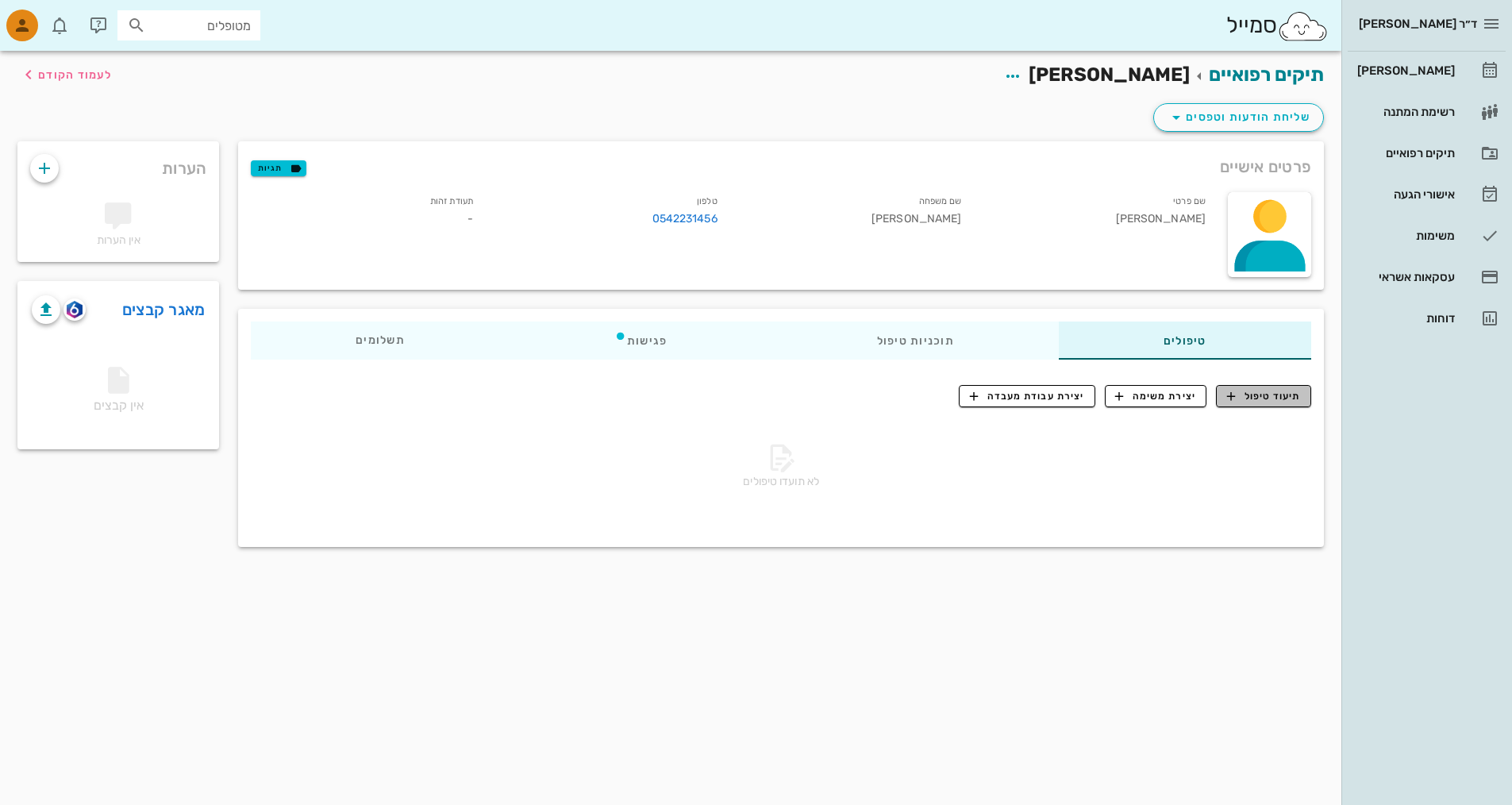
click at [724, 393] on span "תיעוד טיפול" at bounding box center [1263, 396] width 74 height 14
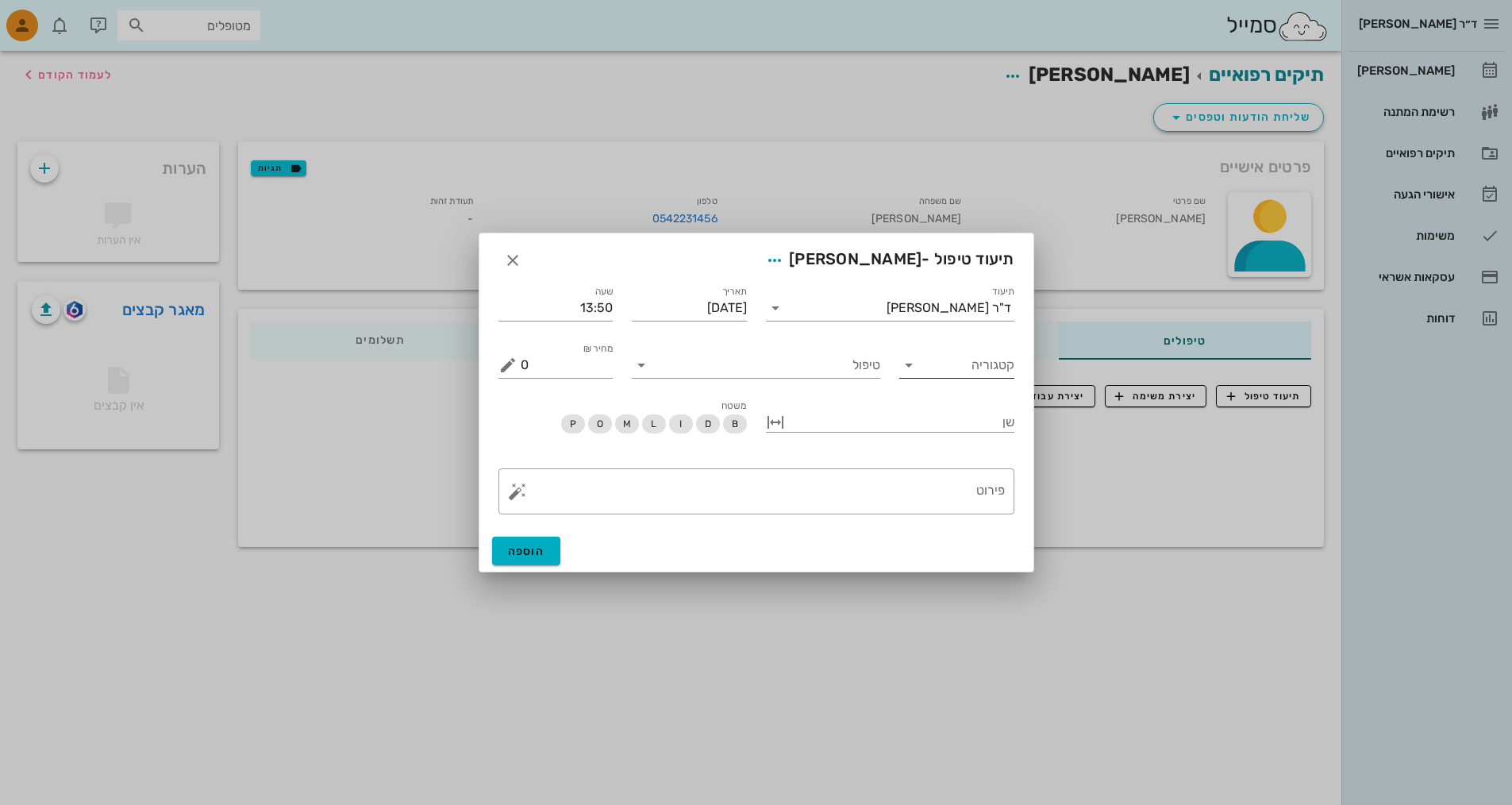
click at [724, 364] on icon at bounding box center [909, 365] width 19 height 19
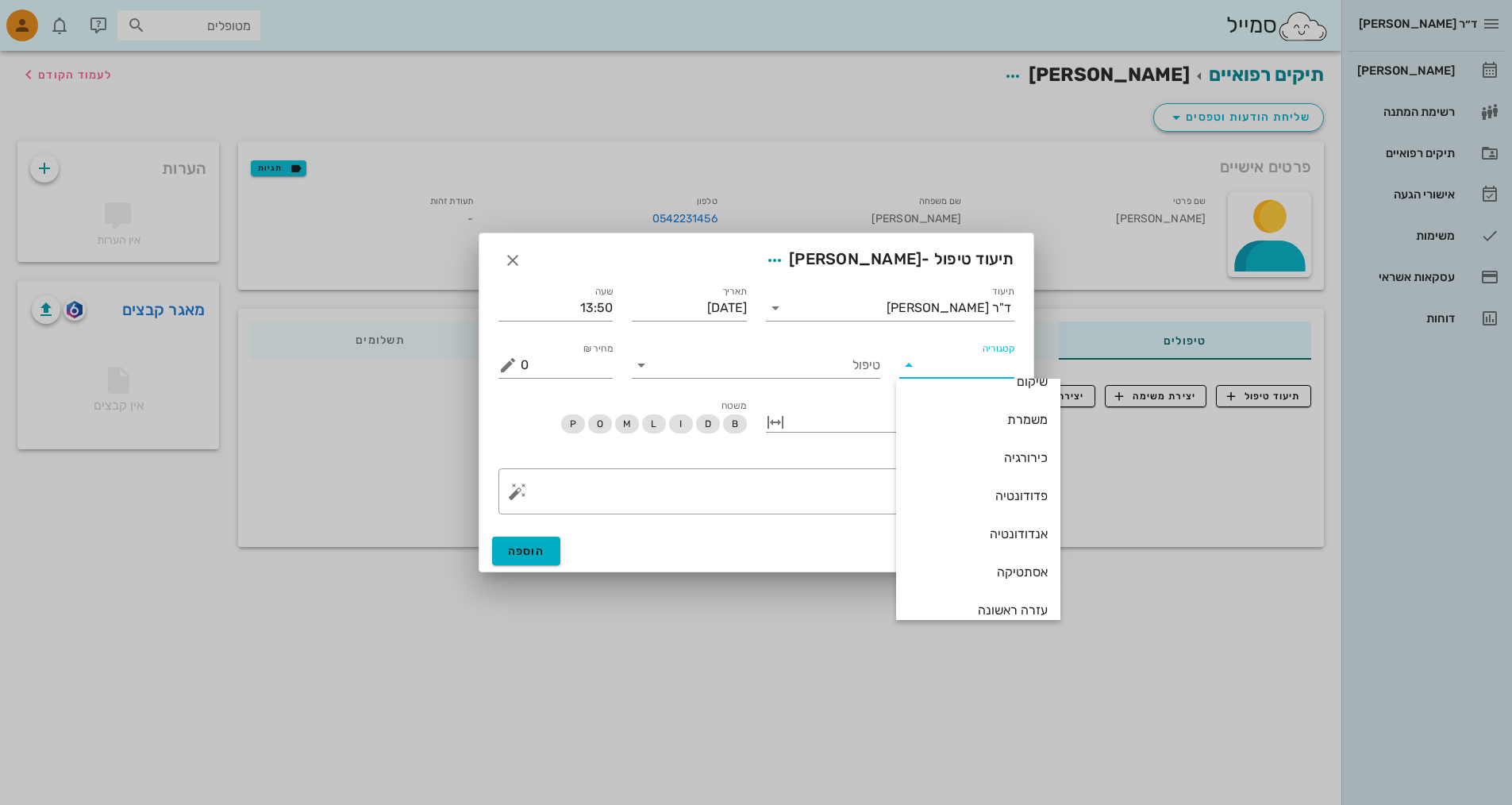
scroll to position [218, 0]
click at [724, 489] on div "פדודונטיה" at bounding box center [978, 490] width 139 height 15
type input "פדודונטיה"
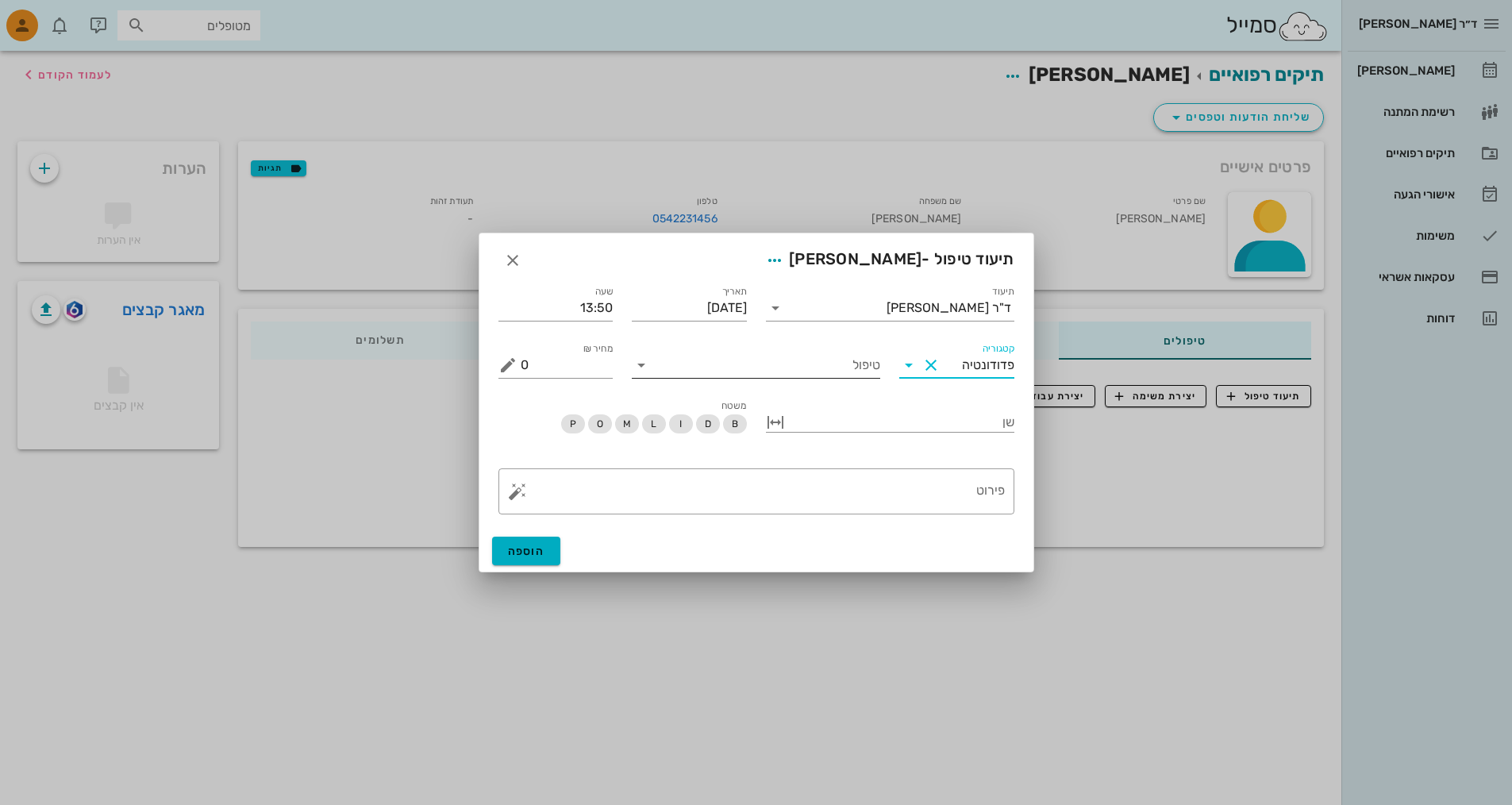
click at [639, 366] on icon at bounding box center [641, 365] width 19 height 19
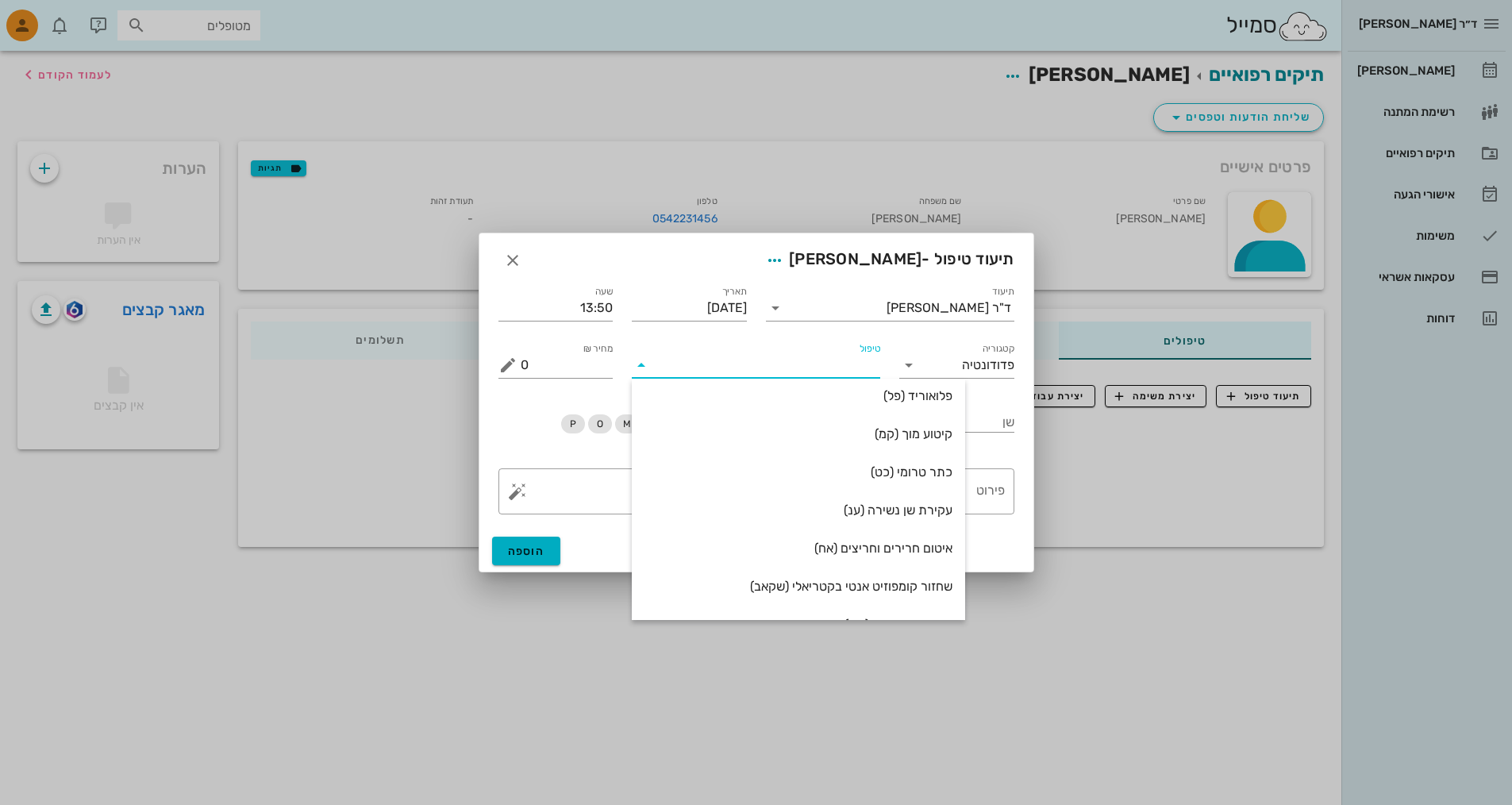
scroll to position [419, 0]
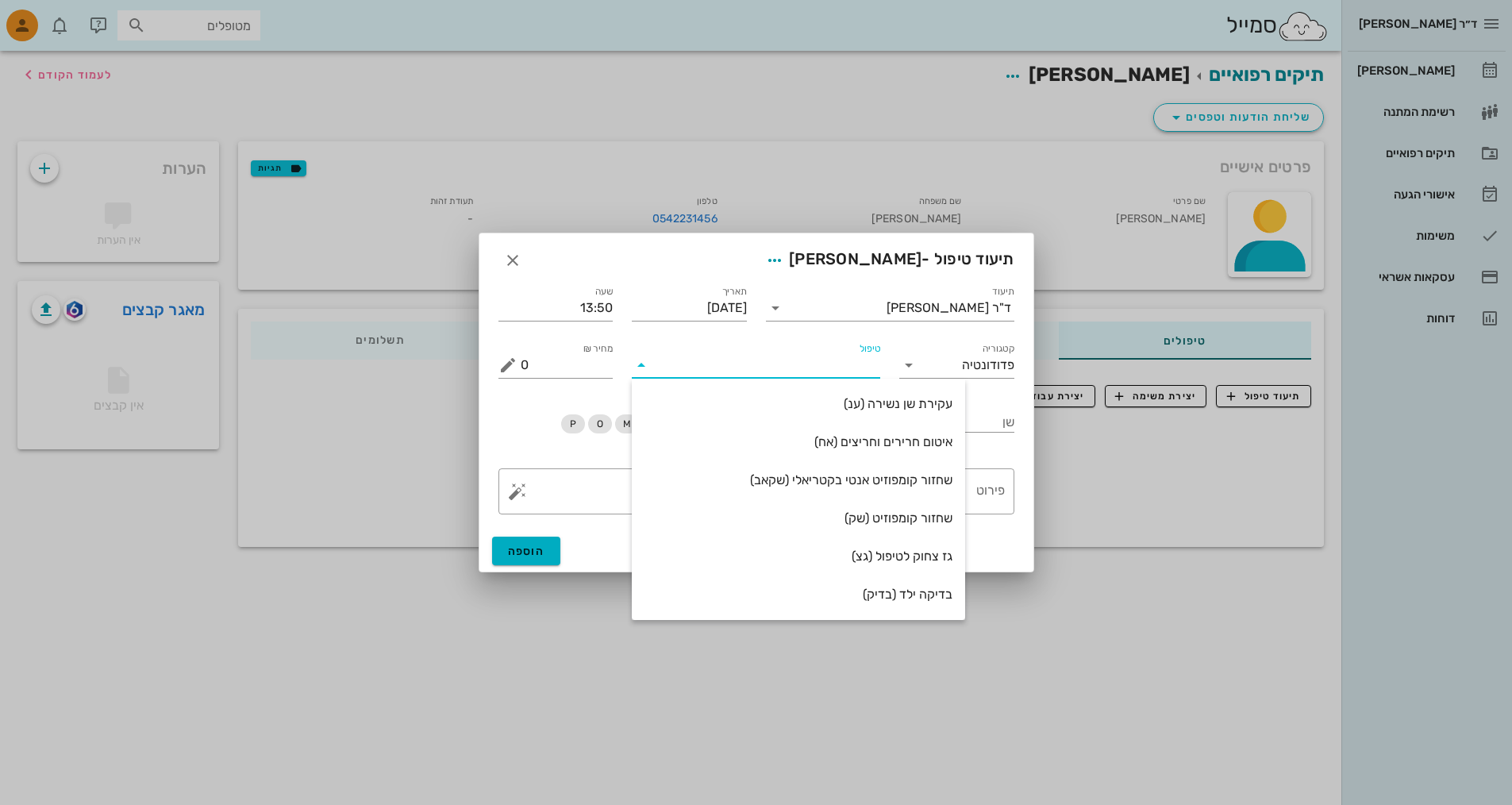
click at [724, 604] on div at bounding box center [756, 402] width 1512 height 805
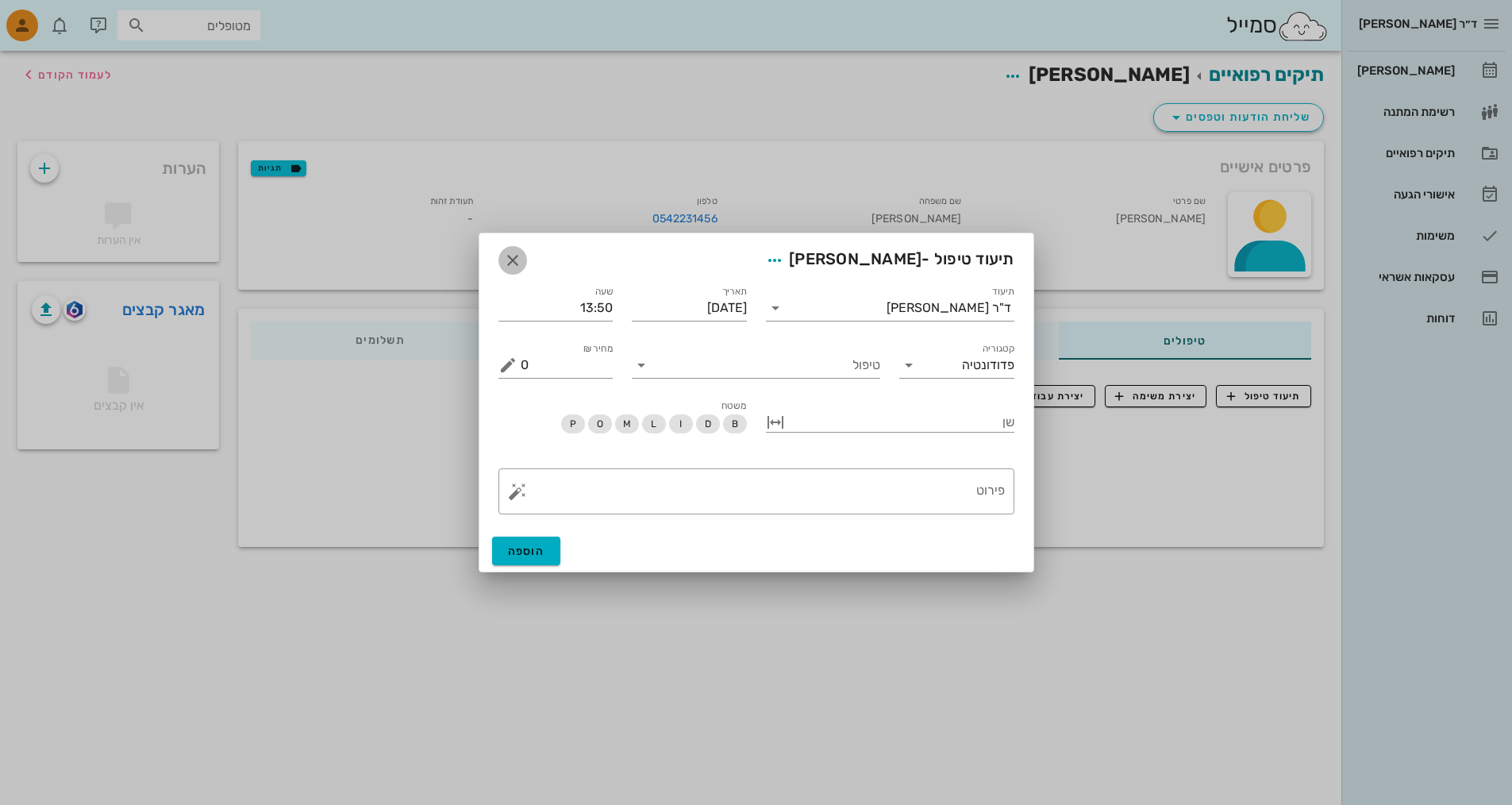
click at [514, 261] on icon "button" at bounding box center [513, 261] width 19 height 19
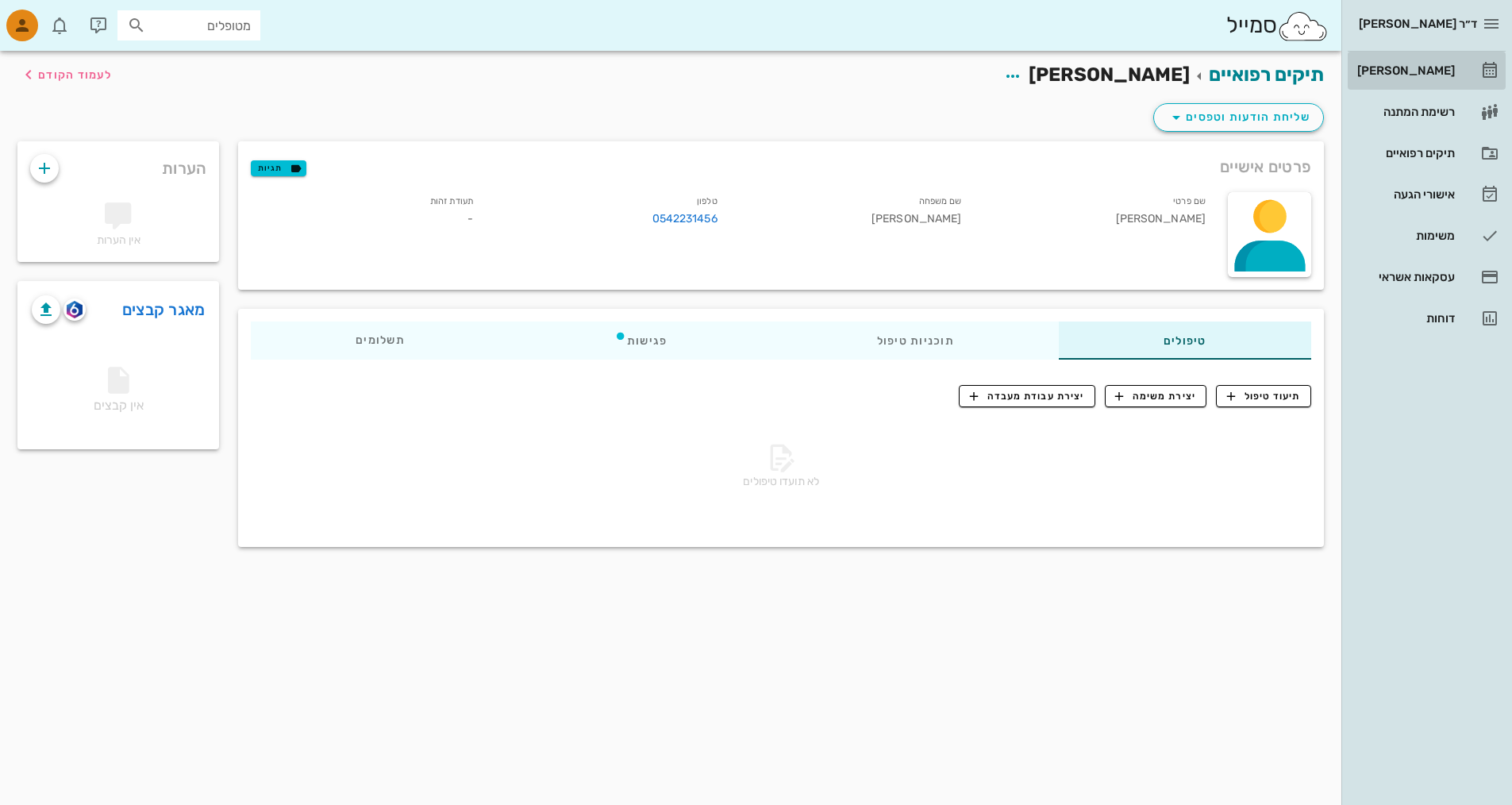
click at [724, 67] on div "[PERSON_NAME]" at bounding box center [1405, 70] width 101 height 13
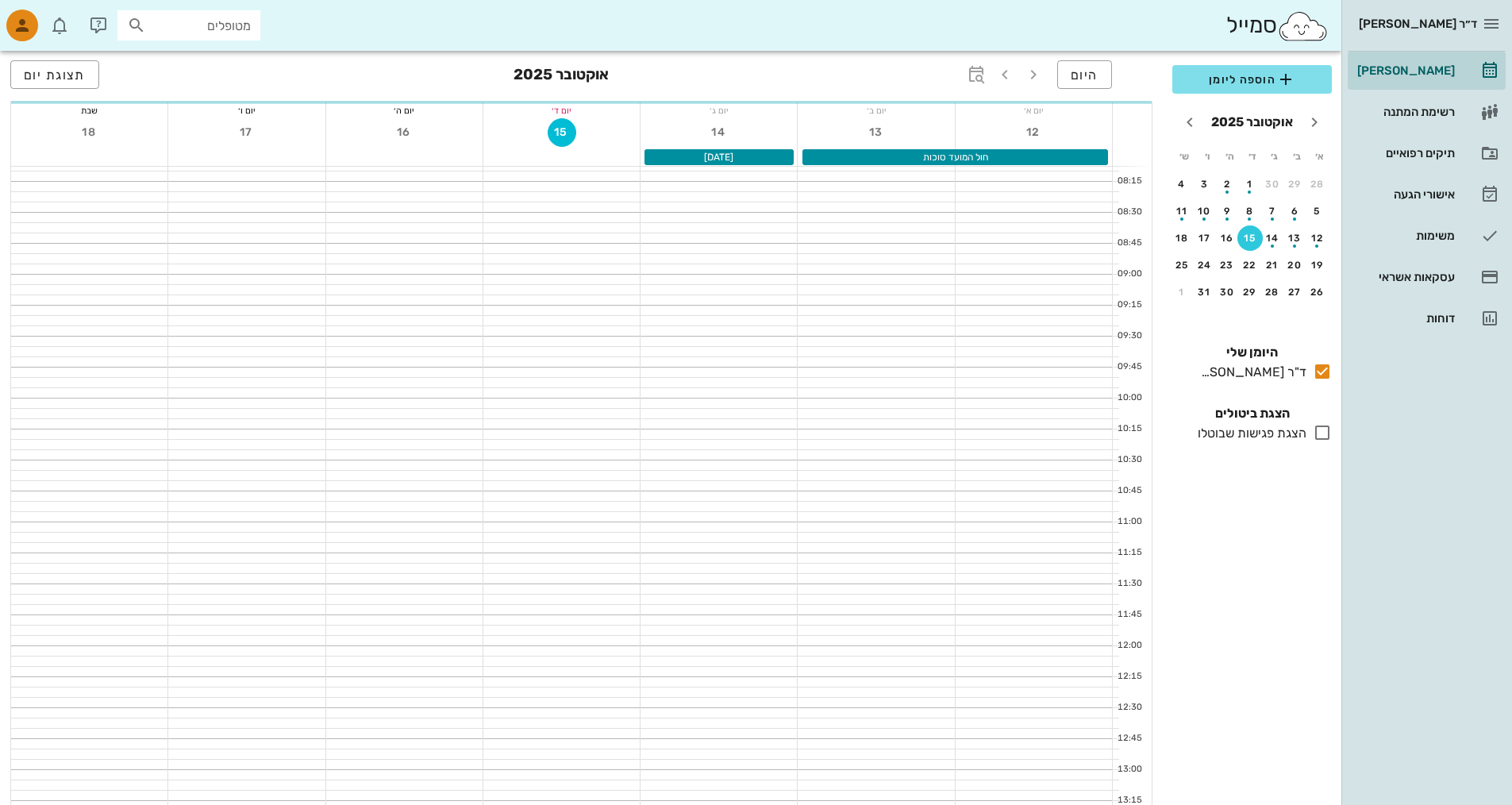
click at [724, 608] on div "11:45" at bounding box center [1129, 615] width 33 height 14
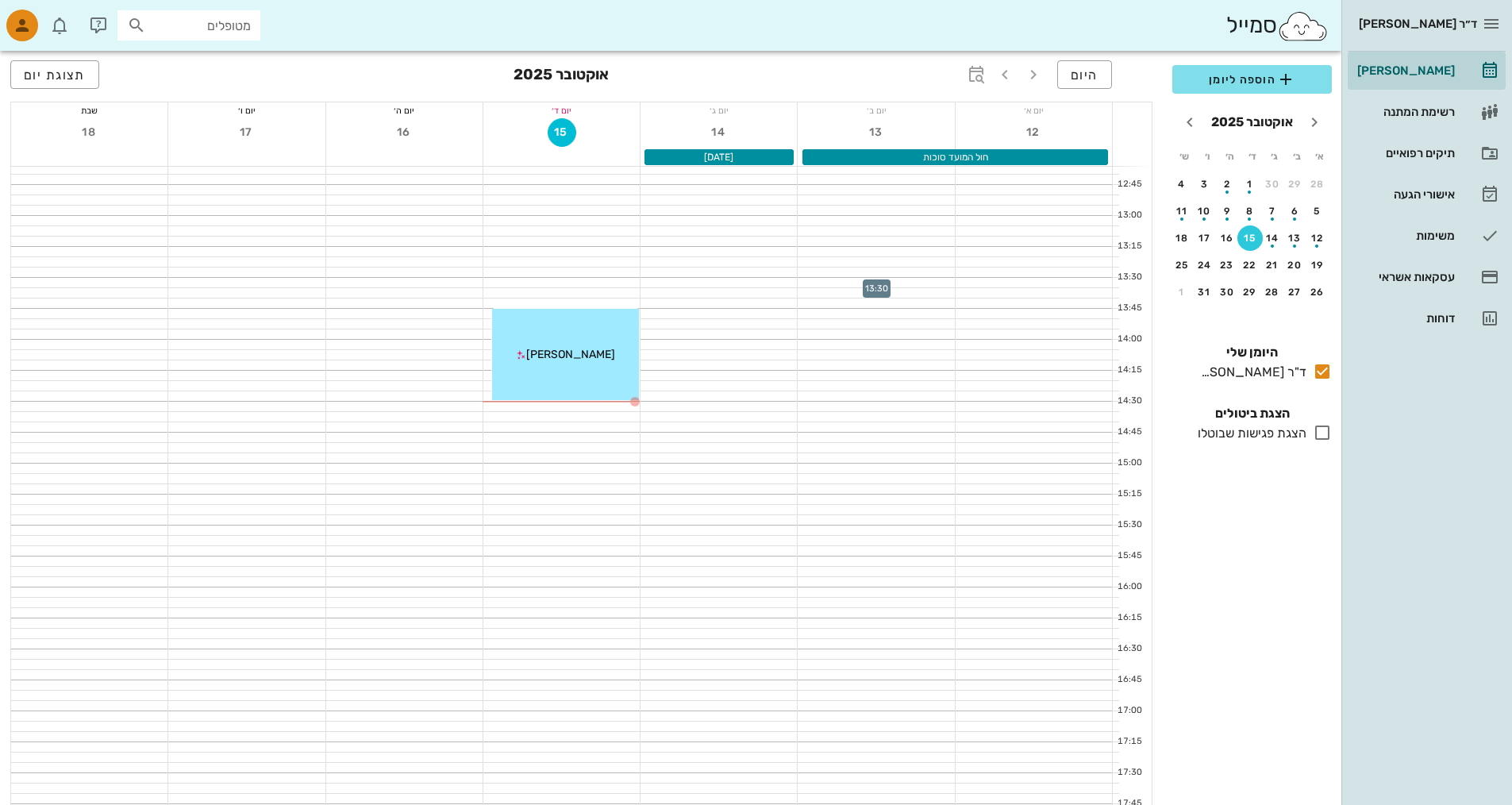
scroll to position [555, 0]
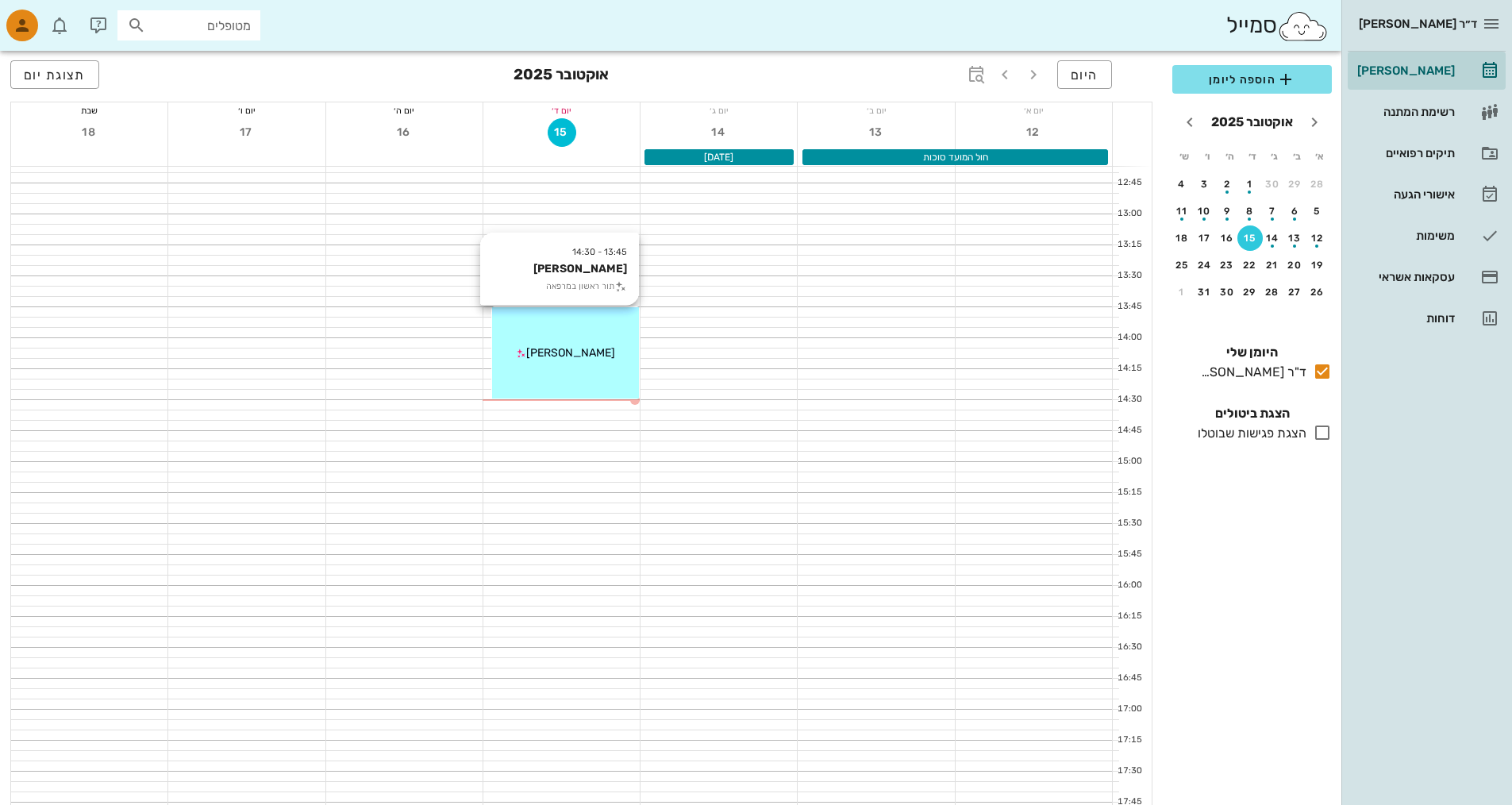
click at [557, 342] on div "13:45 - 14:30 לירון מלצר תור ראשון במרפאה לירון מלצר" at bounding box center [565, 353] width 146 height 91
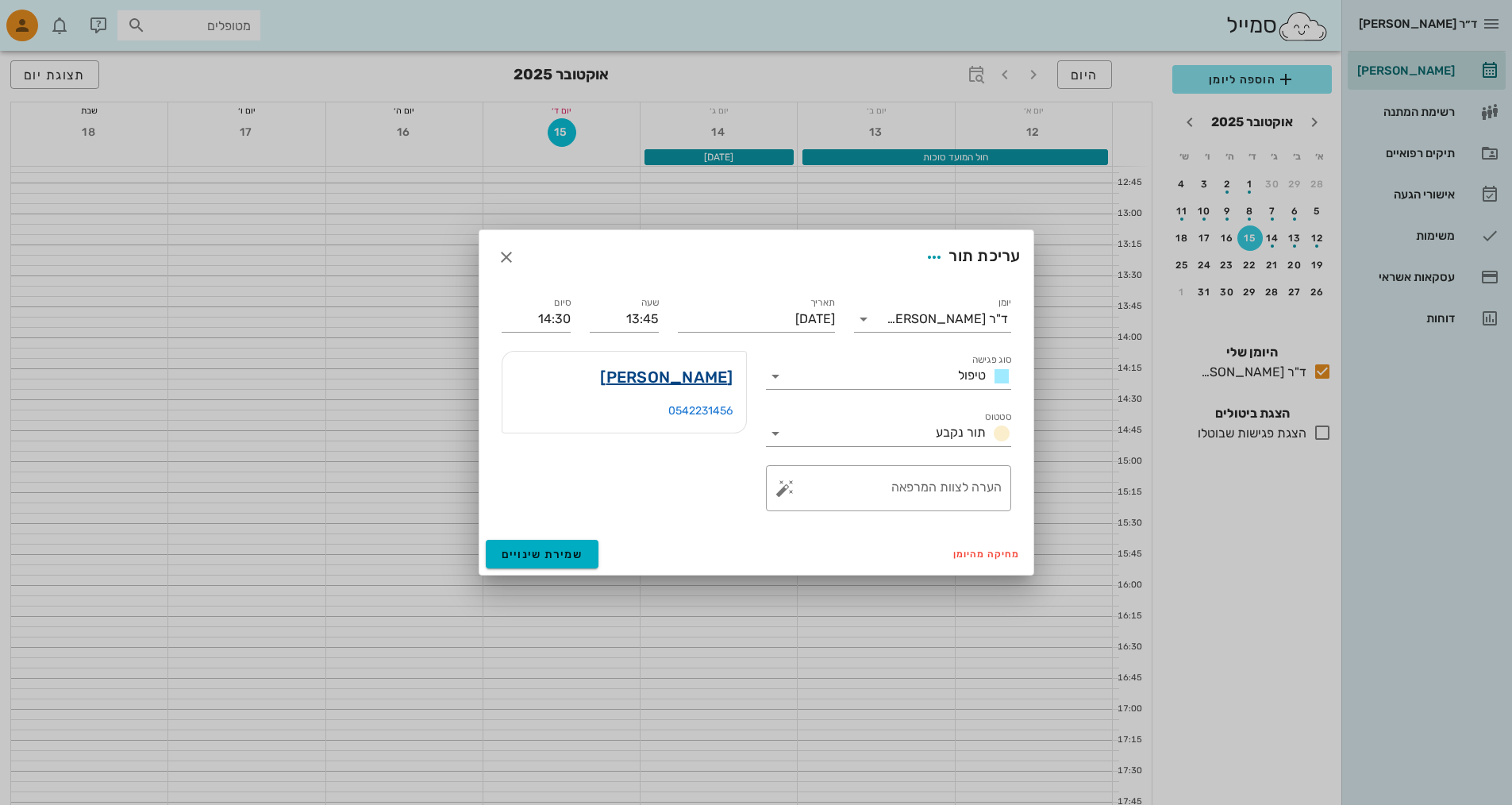
click at [686, 372] on link "לירון מלצר" at bounding box center [666, 377] width 133 height 25
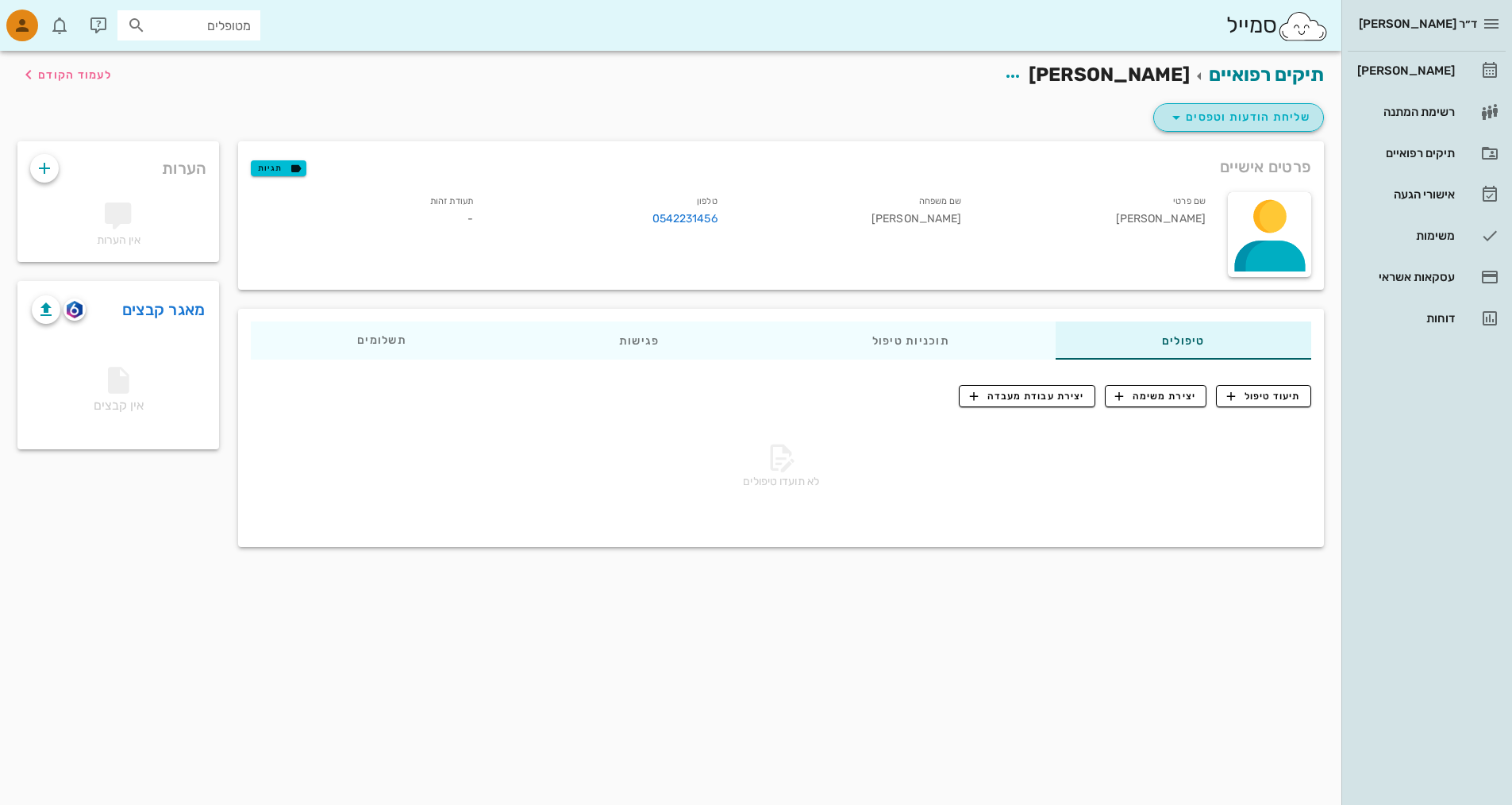
click at [724, 116] on icon "button" at bounding box center [1177, 118] width 19 height 19
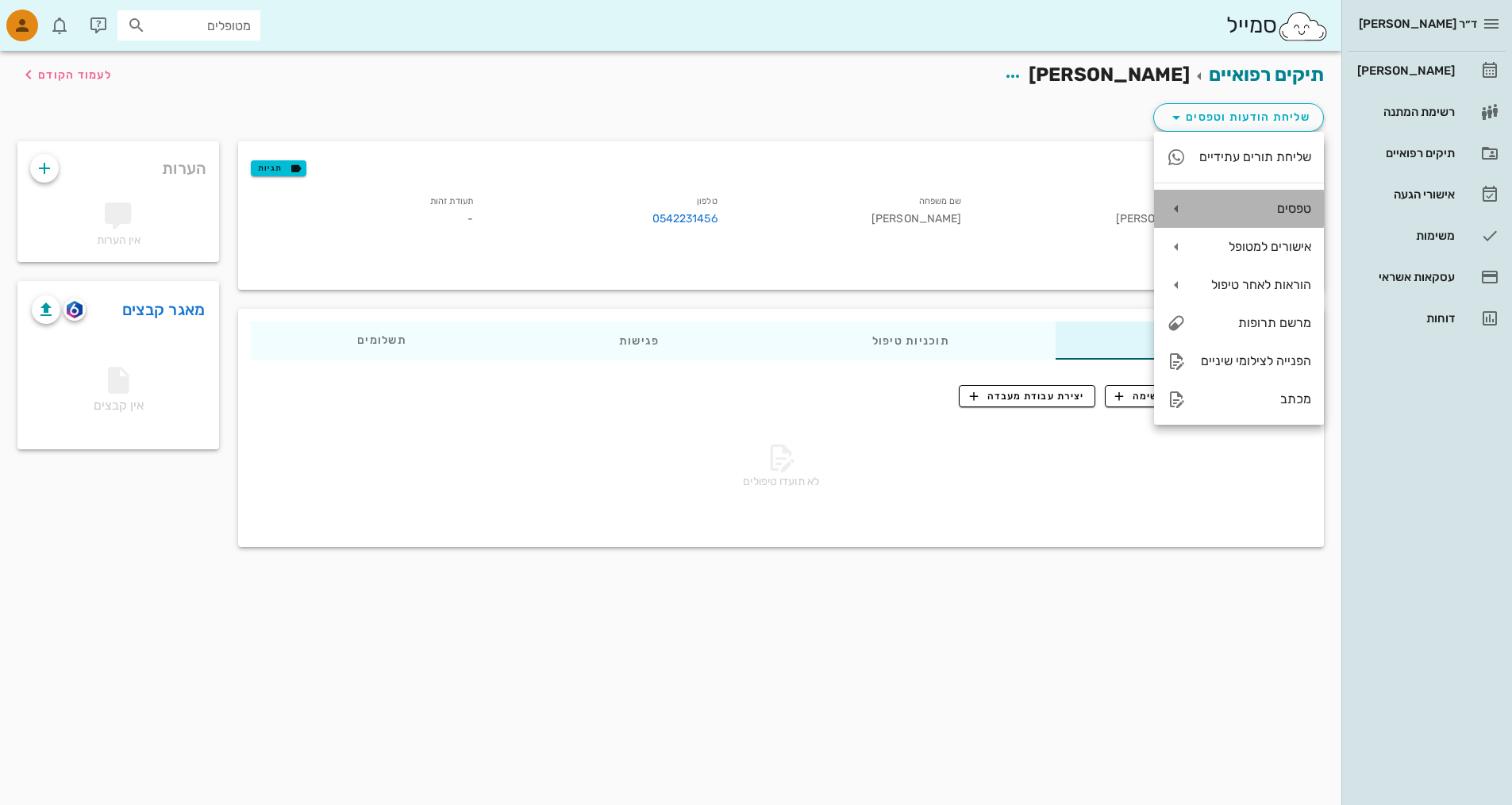
click at [724, 204] on icon at bounding box center [1177, 209] width 19 height 19
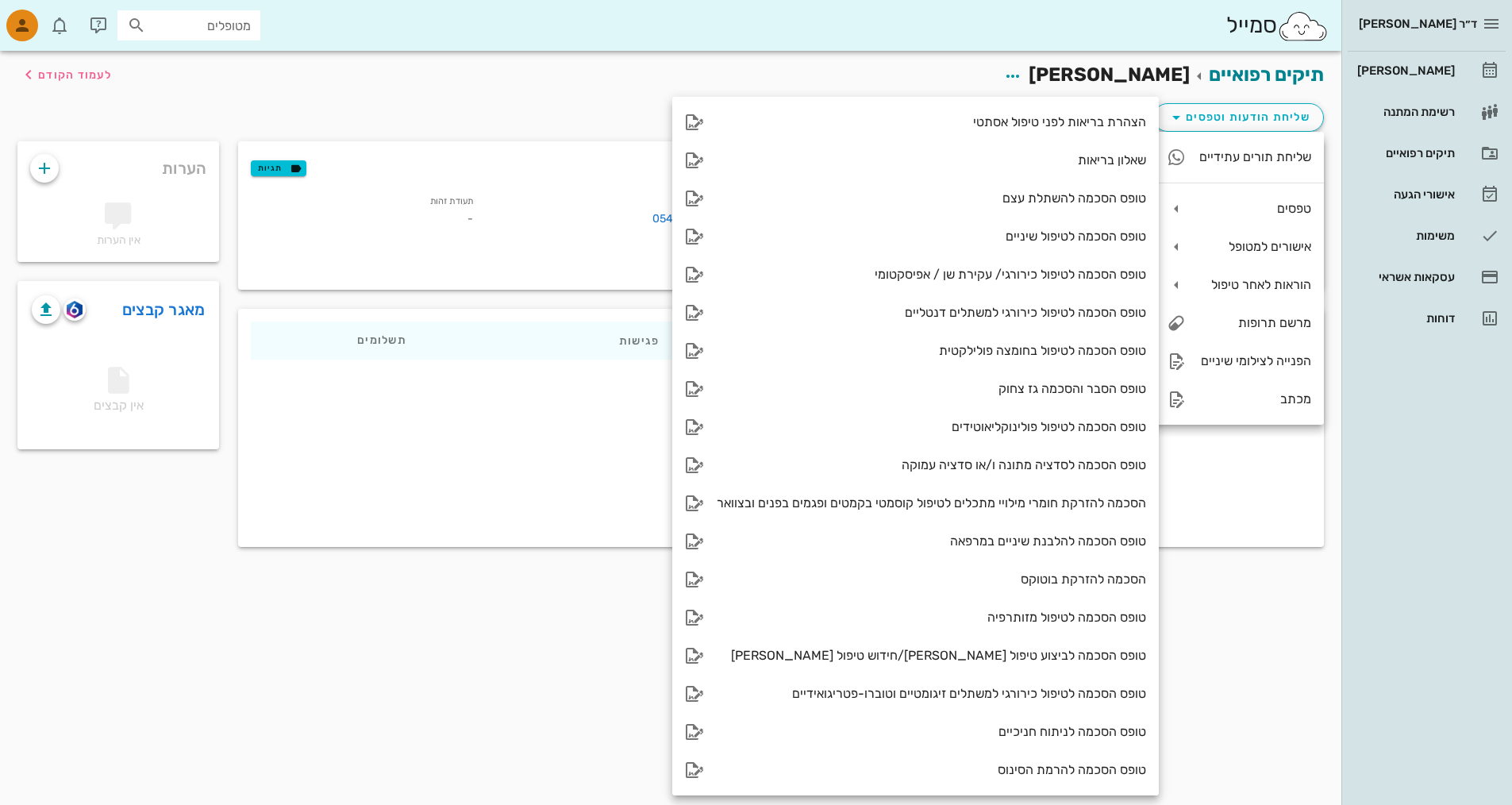
drag, startPoint x: 700, startPoint y: 158, endPoint x: 560, endPoint y: 657, distance: 518.3
click at [556, 663] on div "תיקים רפואיים לירון מלצר לעמוד הקודם שליחת הודעות וטפסים פרטים אישיים תגיות שם …" at bounding box center [671, 428] width 1341 height 754
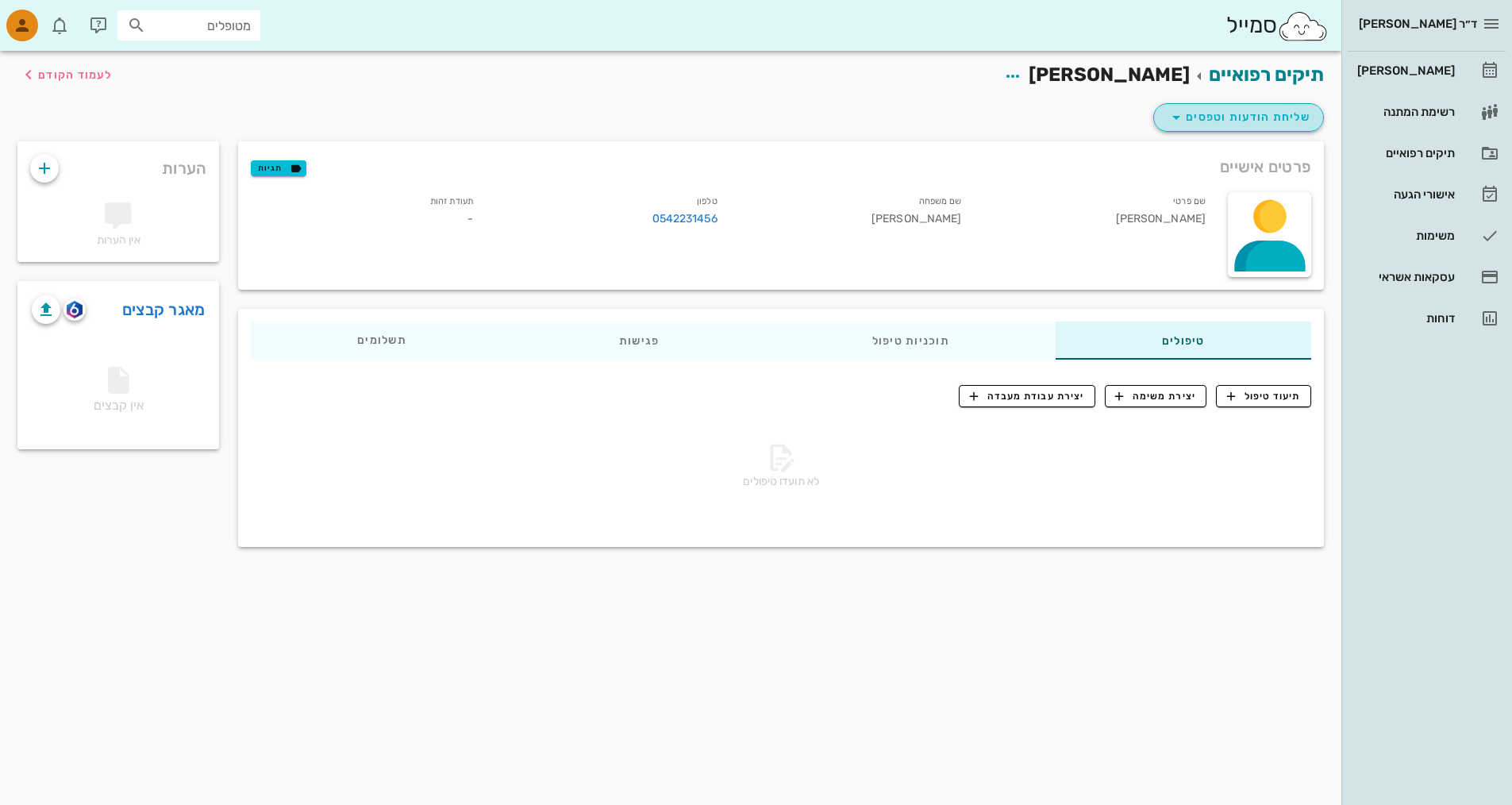
click at [724, 119] on span "שליחת הודעות וטפסים" at bounding box center [1239, 118] width 144 height 19
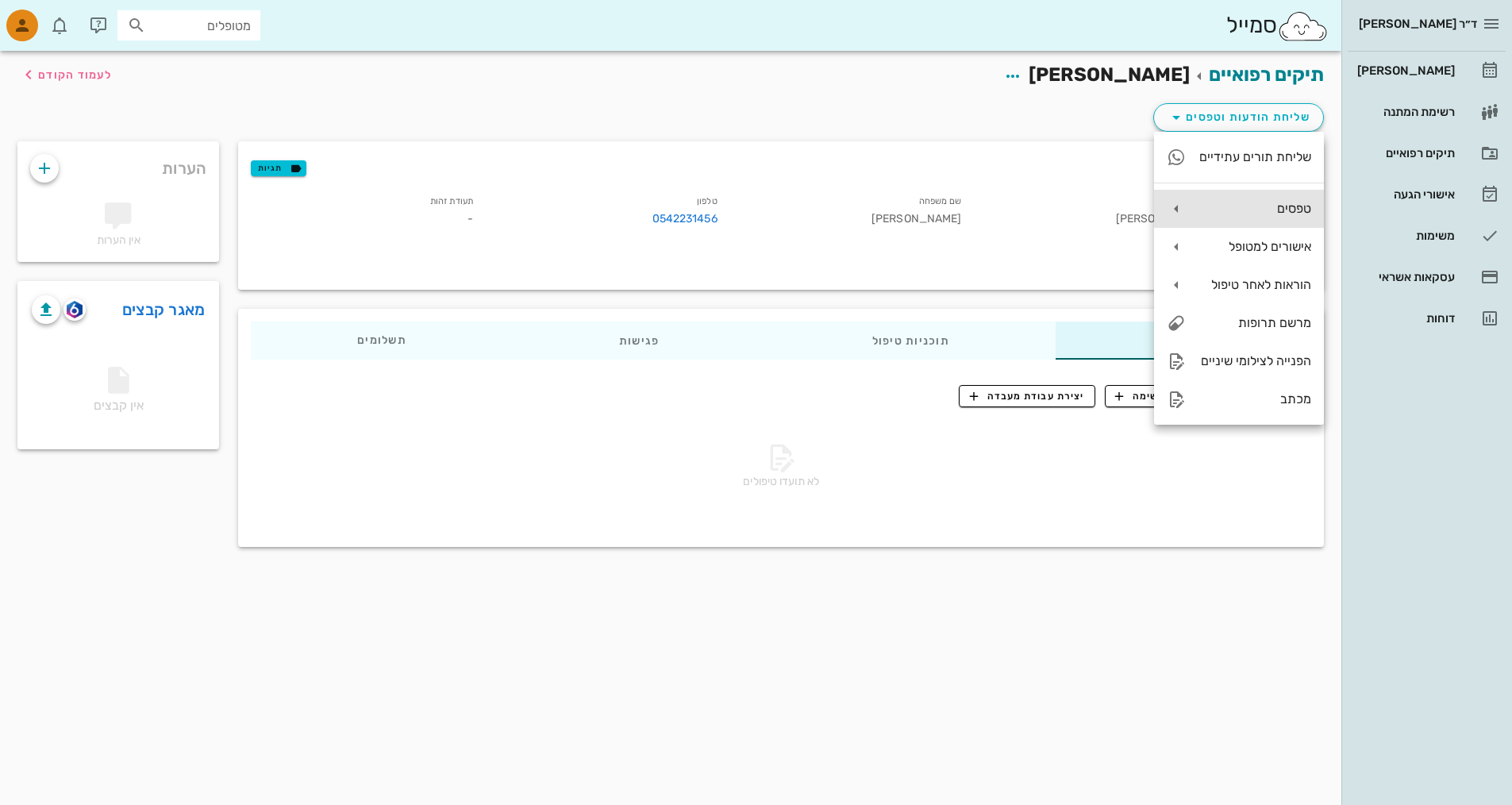
click at [724, 204] on div "טפסים" at bounding box center [1255, 208] width 113 height 15
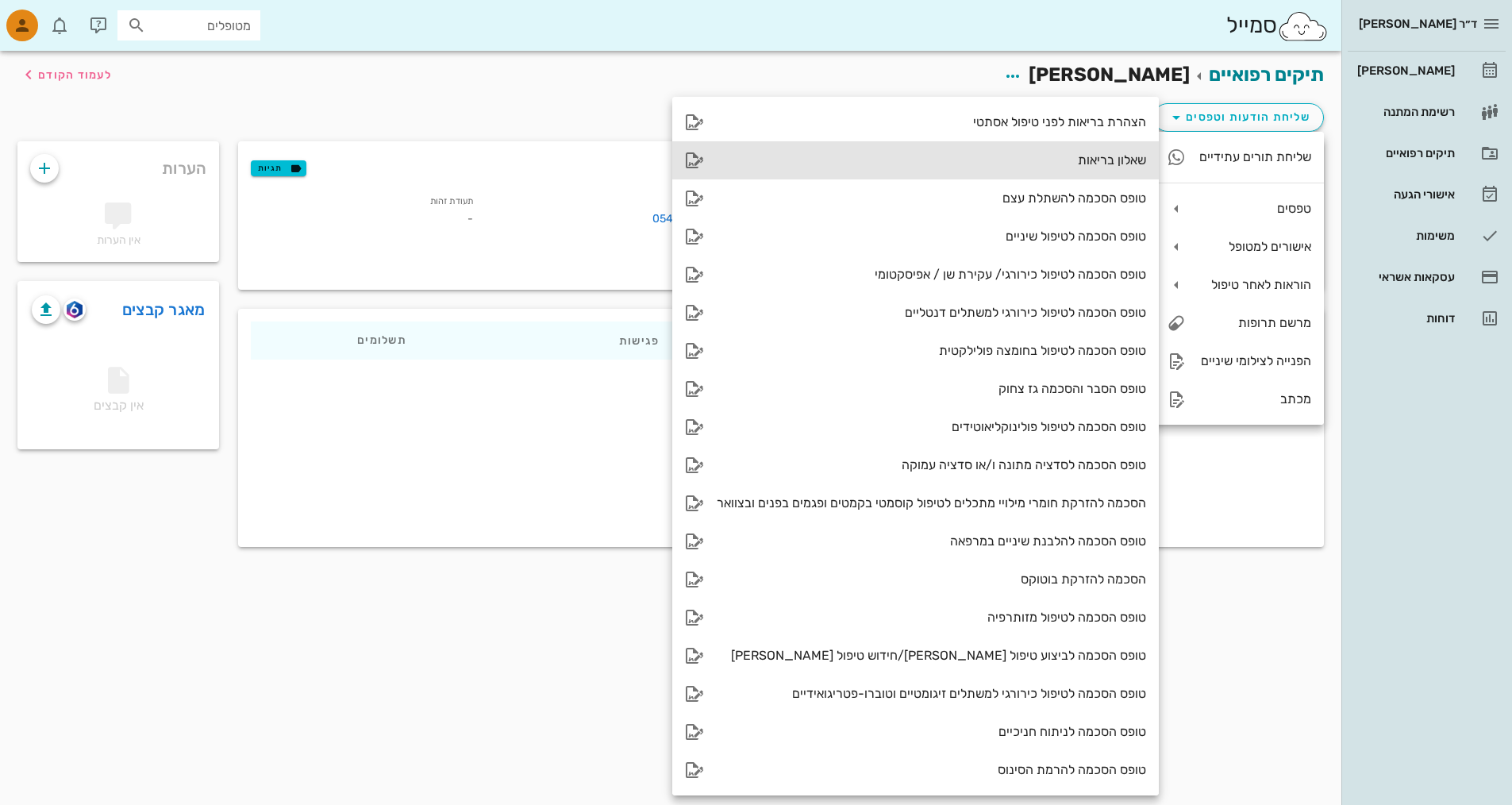
click at [724, 177] on div "שאלון בריאות" at bounding box center [916, 160] width 487 height 38
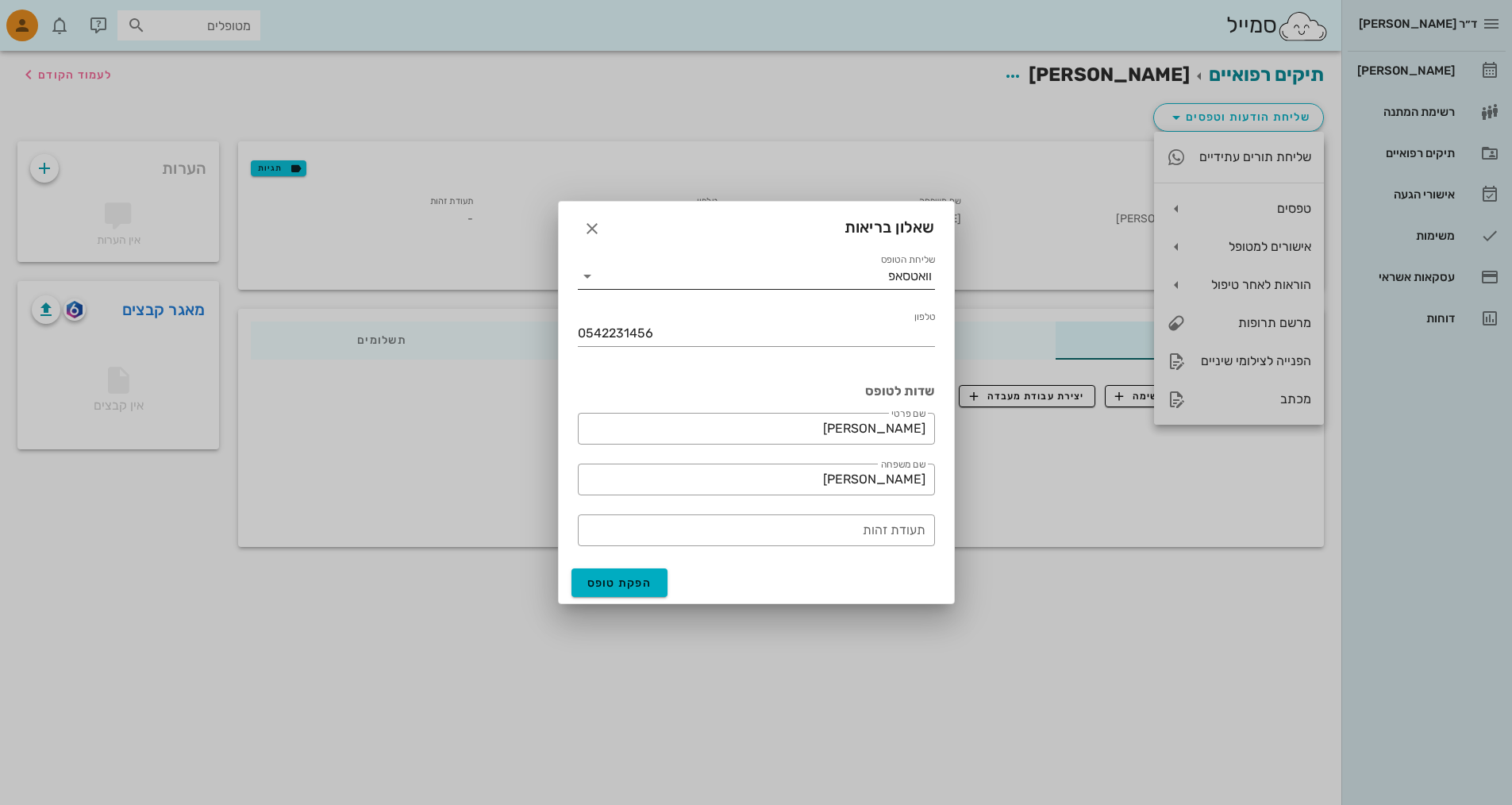
click at [589, 276] on icon at bounding box center [587, 276] width 19 height 19
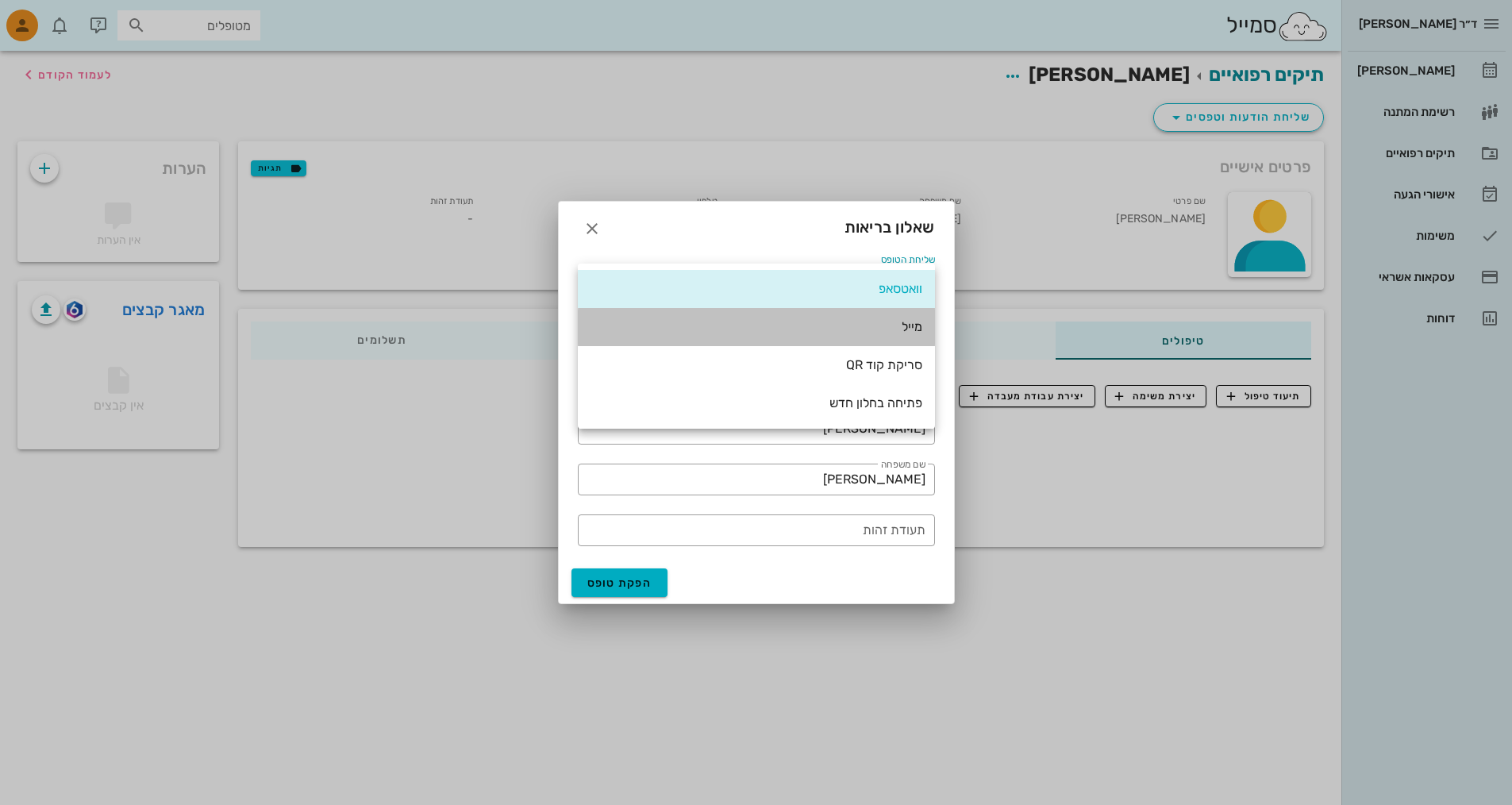
click at [724, 330] on div "מייל" at bounding box center [756, 326] width 332 height 15
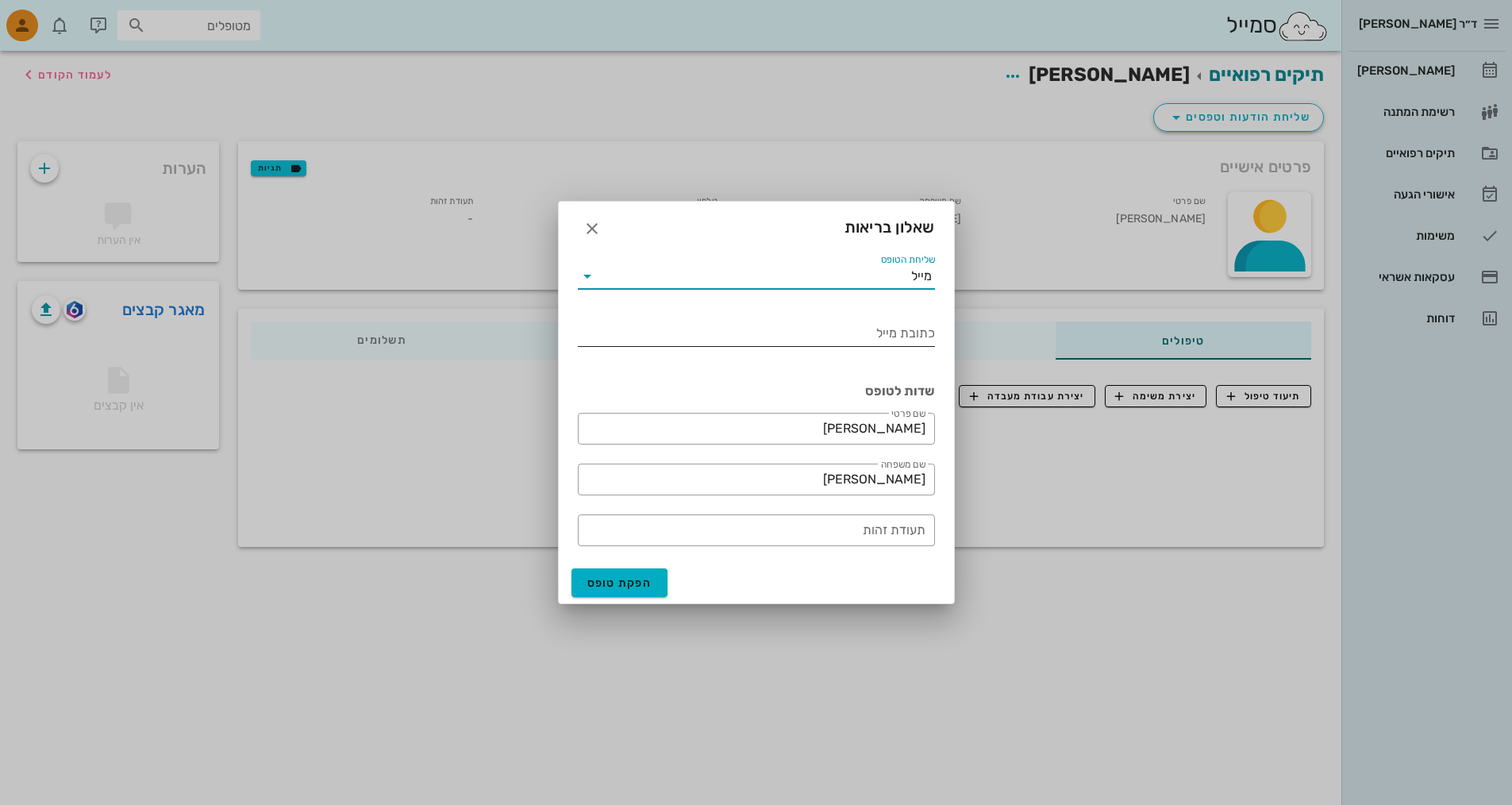
click at [724, 338] on input "כתובת מייל" at bounding box center [756, 333] width 357 height 25
type input "lirondmd@gmail.com"
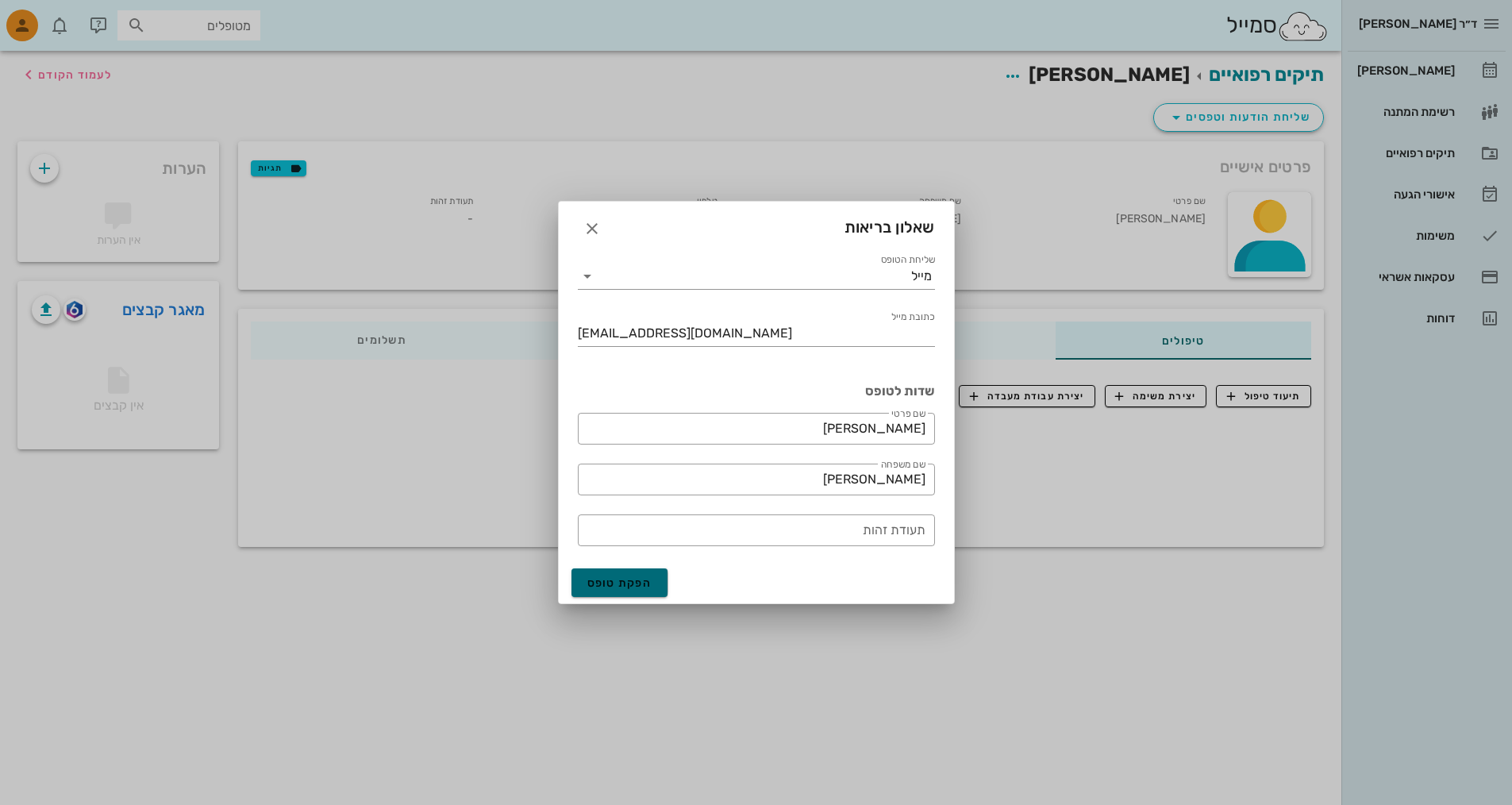
click at [641, 581] on span "הפקת טופס" at bounding box center [620, 583] width 65 height 14
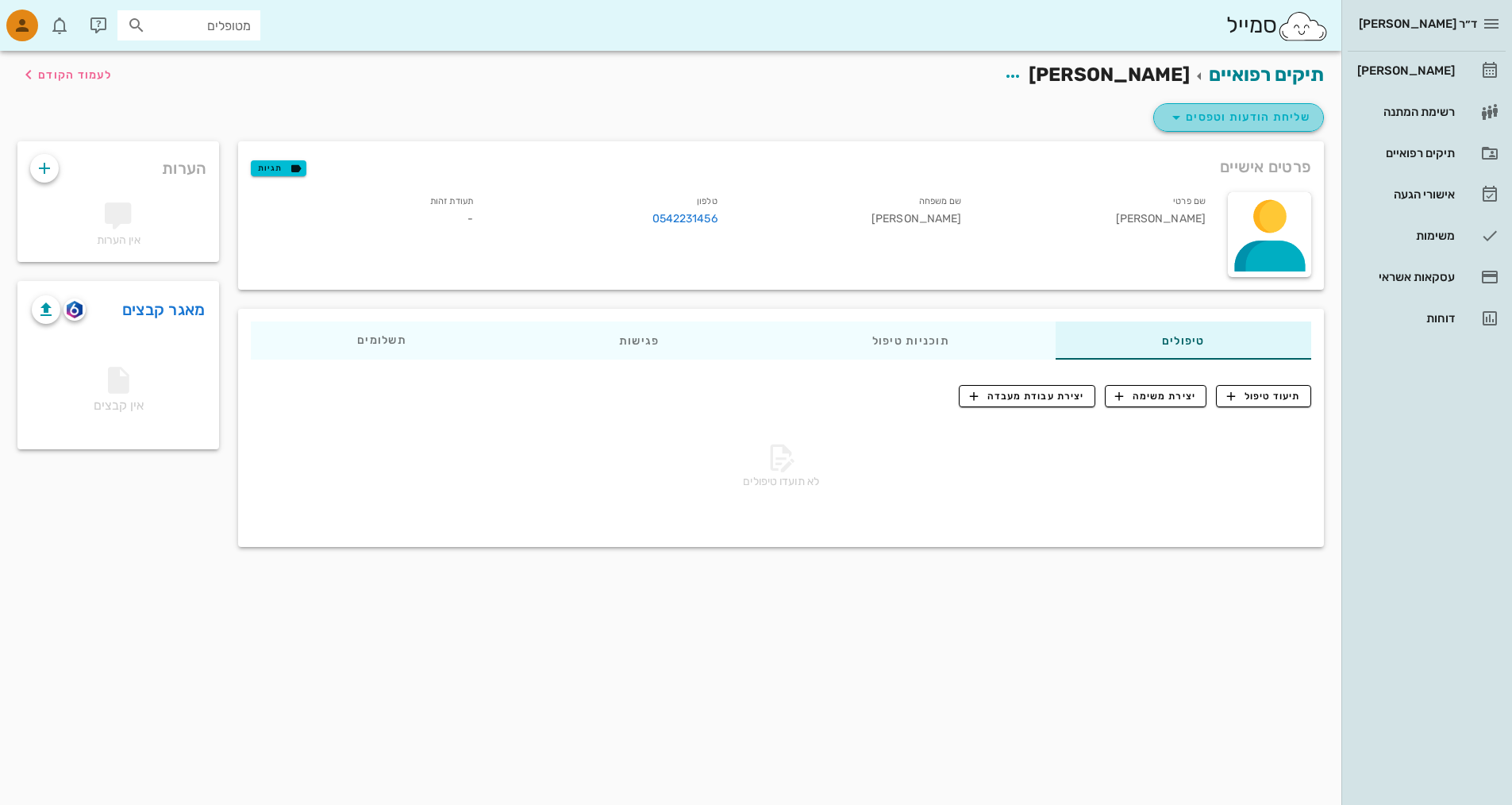
click at [724, 120] on span "שליחת הודעות וטפסים" at bounding box center [1239, 118] width 144 height 19
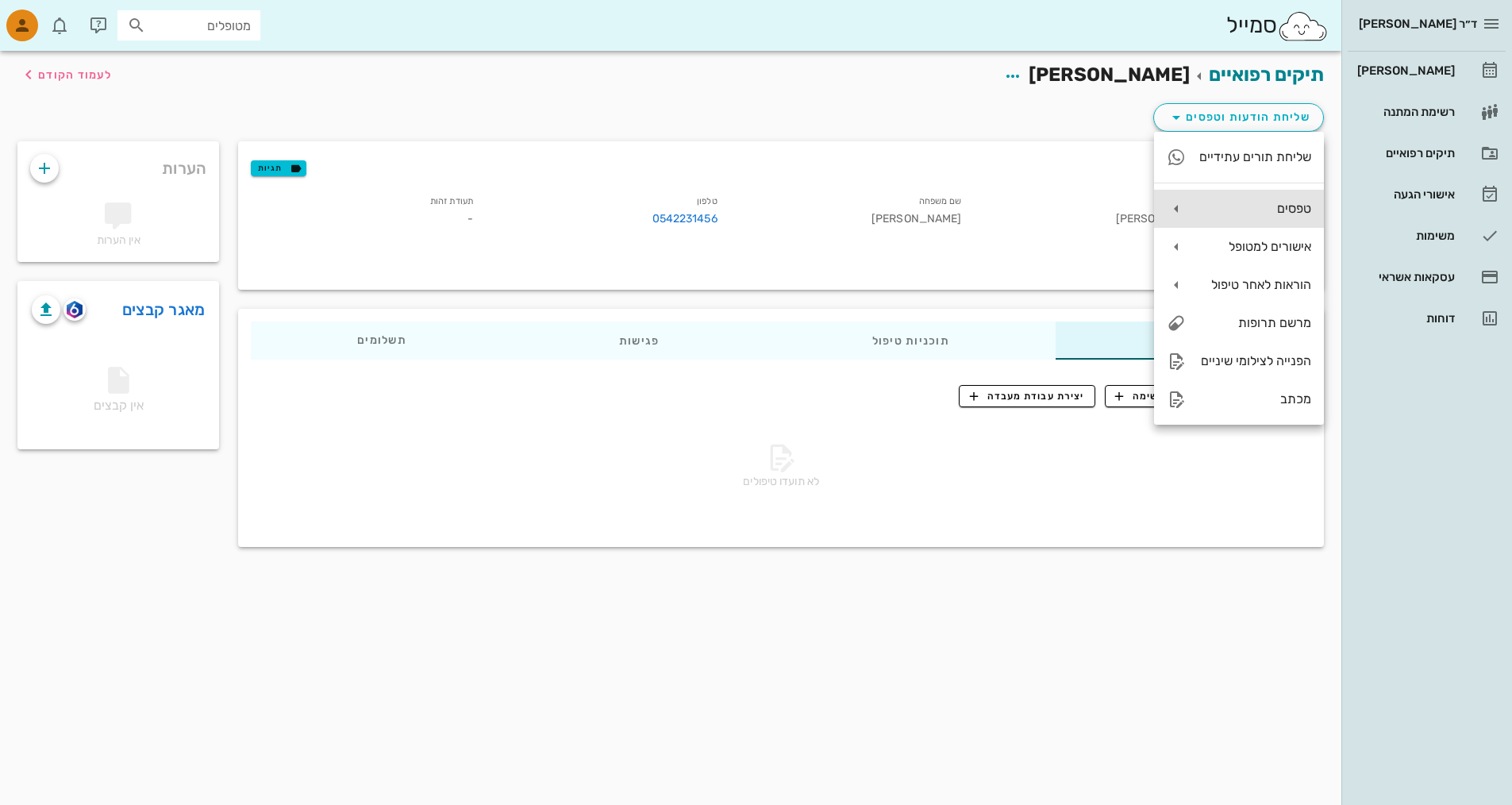
click at [724, 208] on div "טפסים" at bounding box center [1255, 208] width 113 height 15
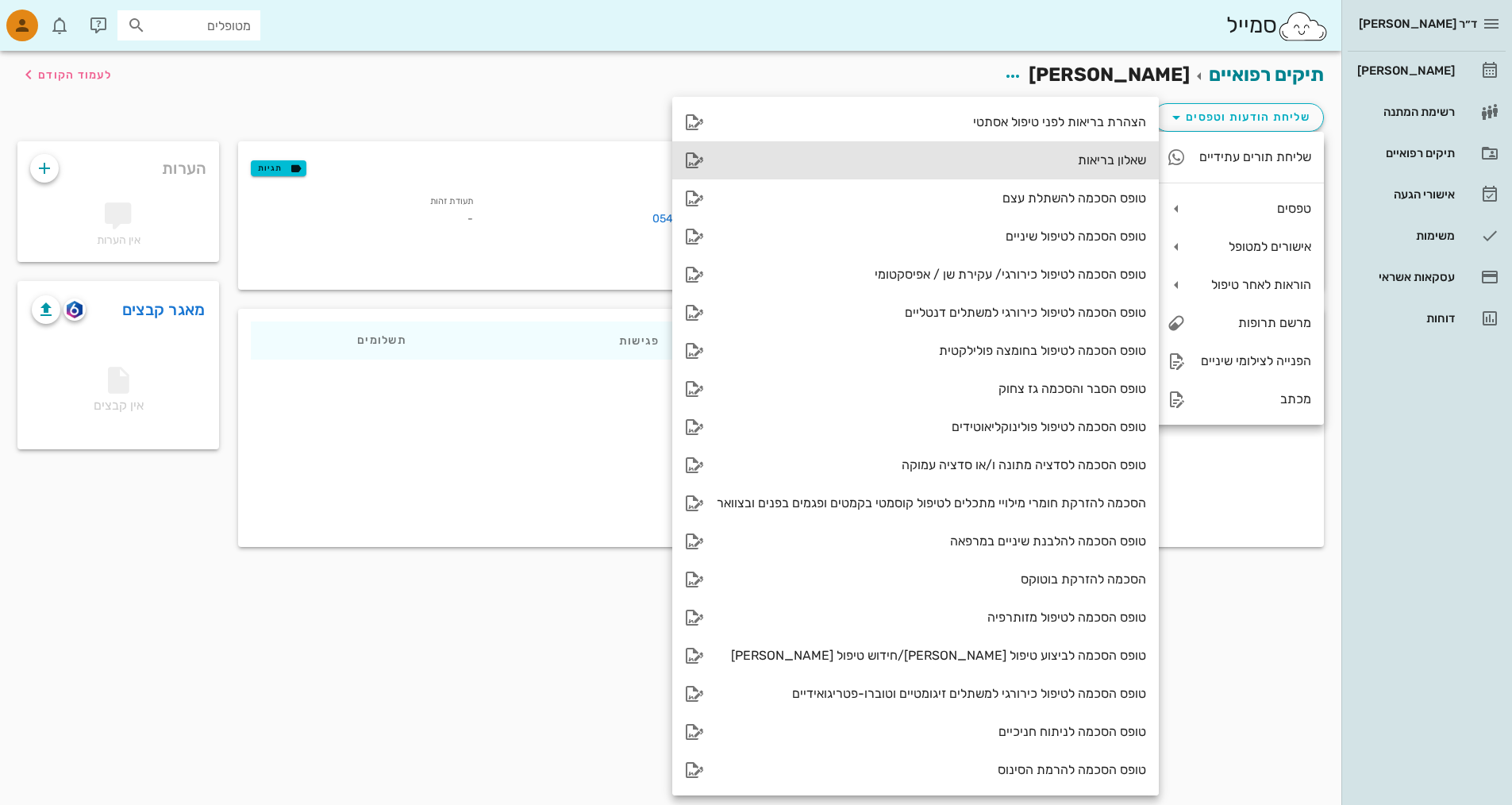
click at [693, 153] on icon at bounding box center [695, 160] width 19 height 19
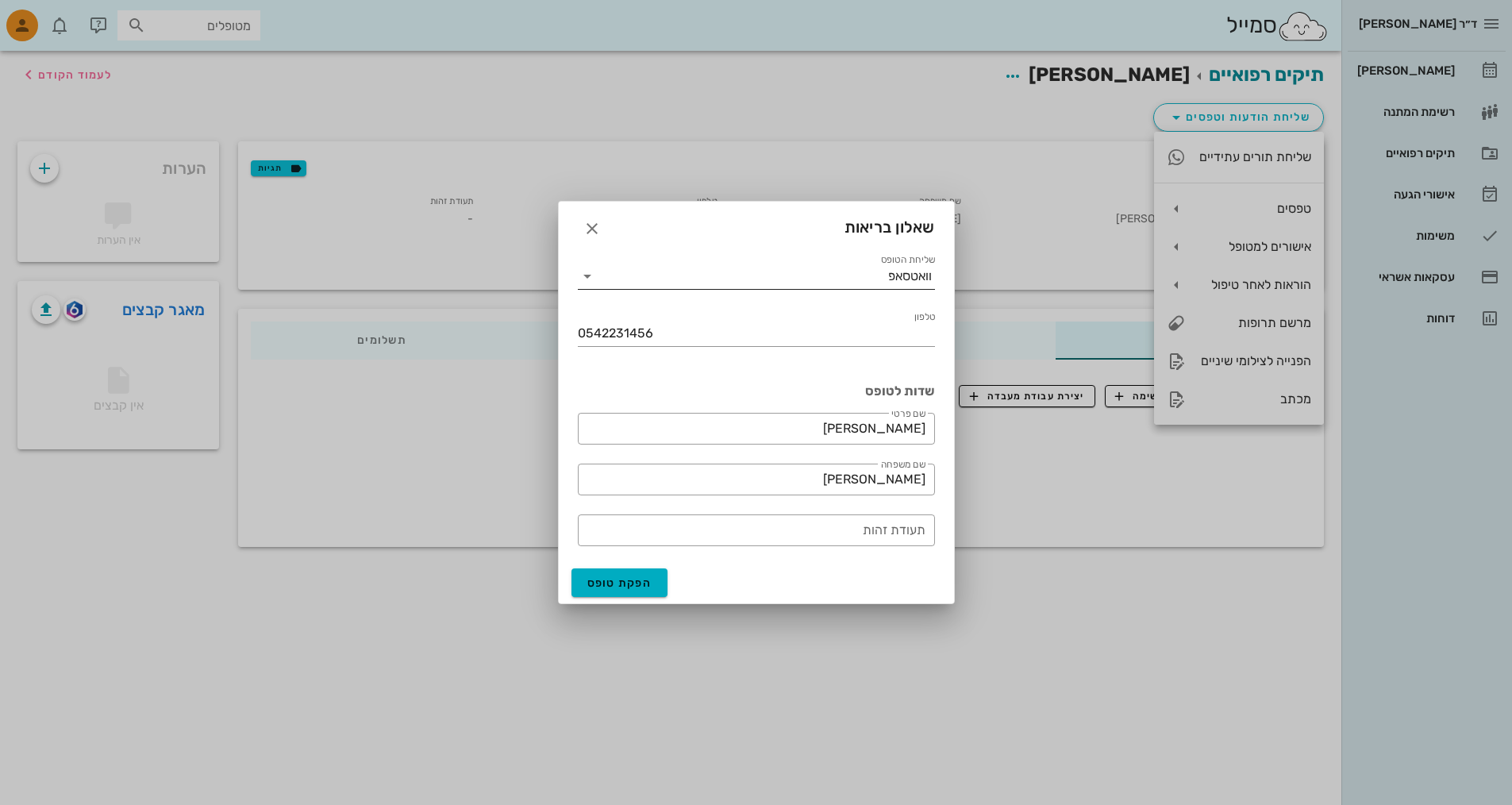
click at [587, 275] on icon at bounding box center [587, 276] width 19 height 19
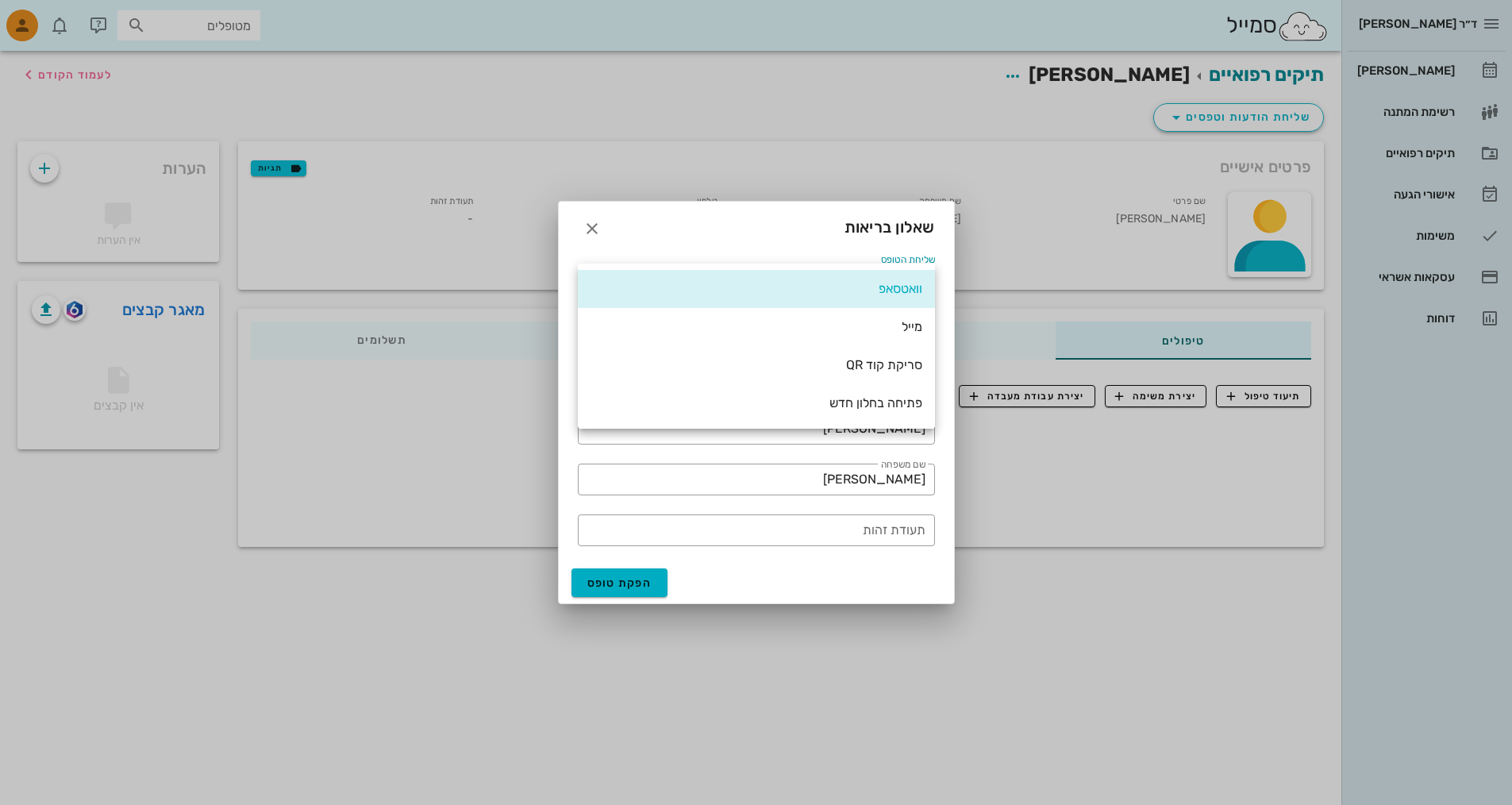
click at [587, 276] on div "וואטסאפ" at bounding box center [756, 289] width 357 height 38
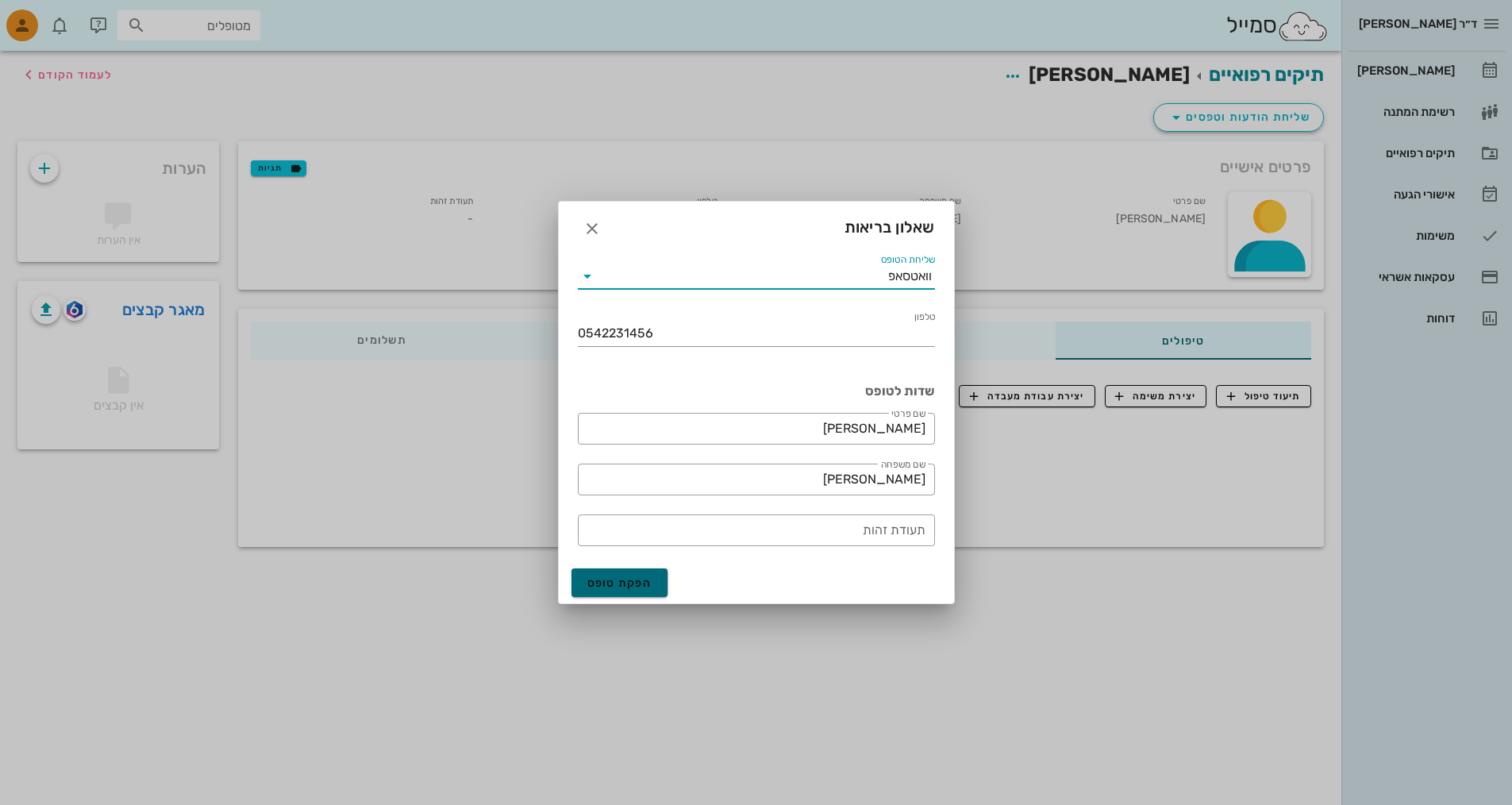
click at [617, 582] on span "הפקת טופס" at bounding box center [620, 583] width 65 height 14
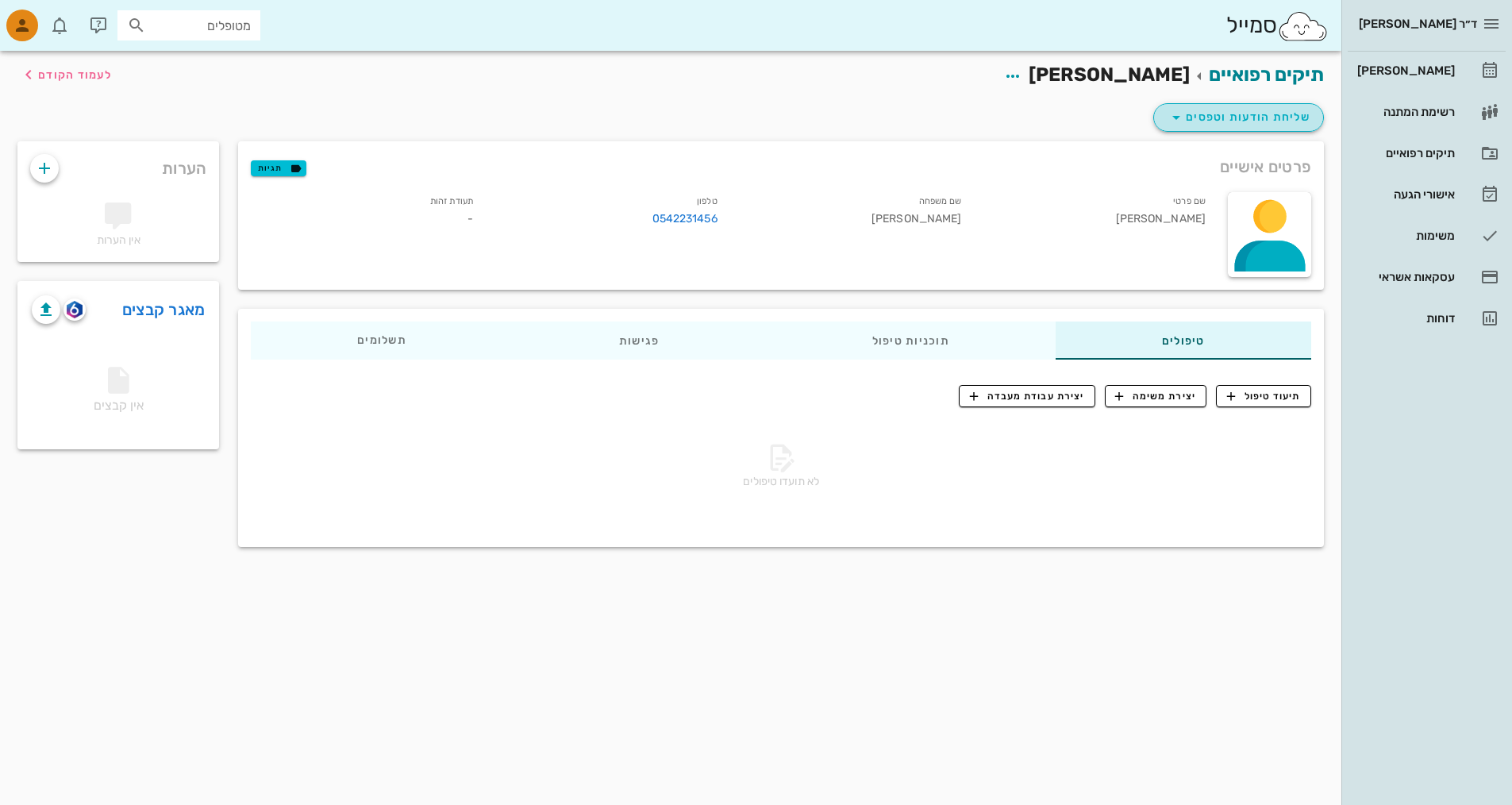
click at [724, 118] on span "שליחת הודעות וטפסים" at bounding box center [1239, 118] width 144 height 19
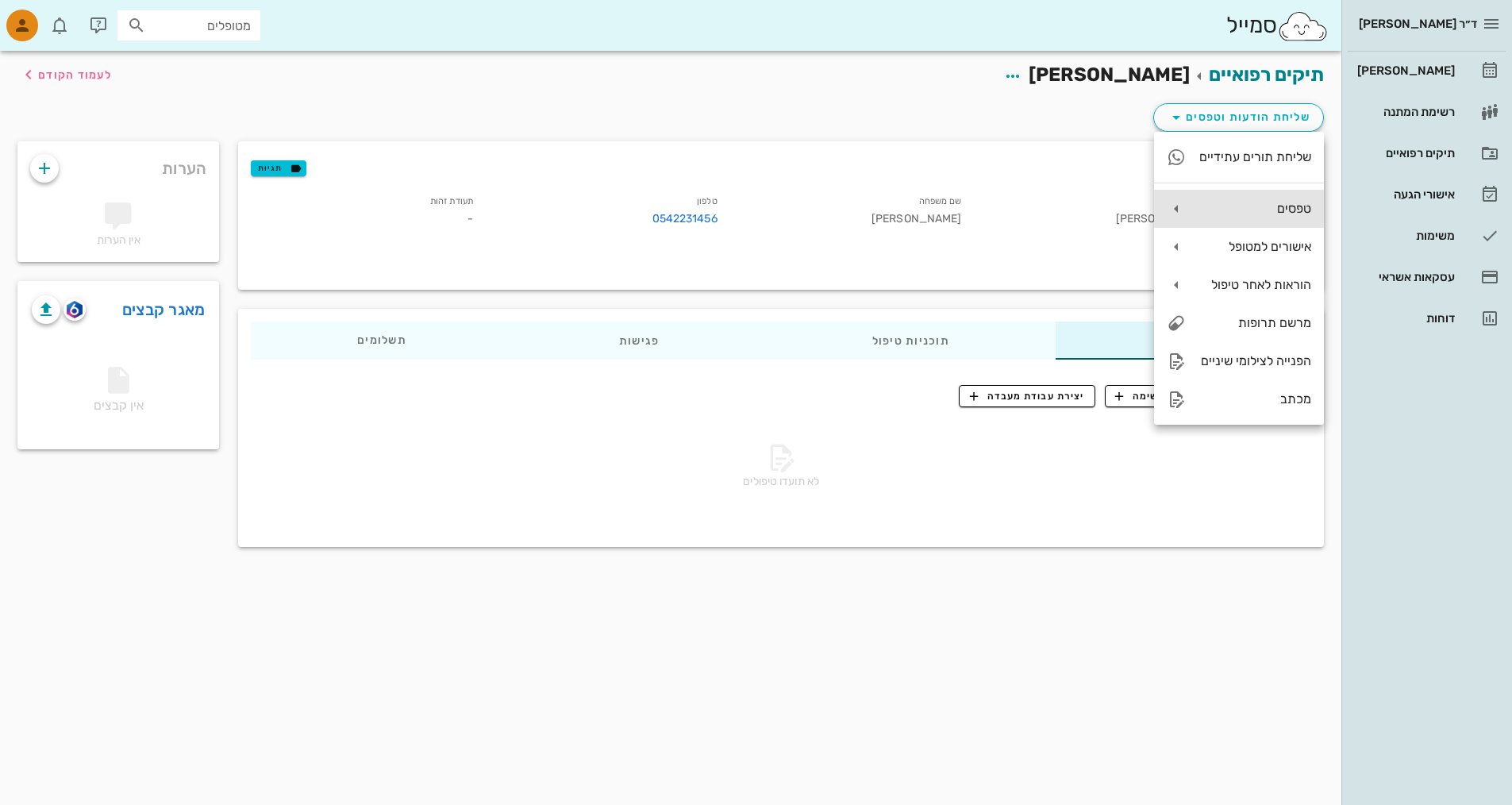
click at [724, 204] on div "טפסים" at bounding box center [1255, 208] width 113 height 15
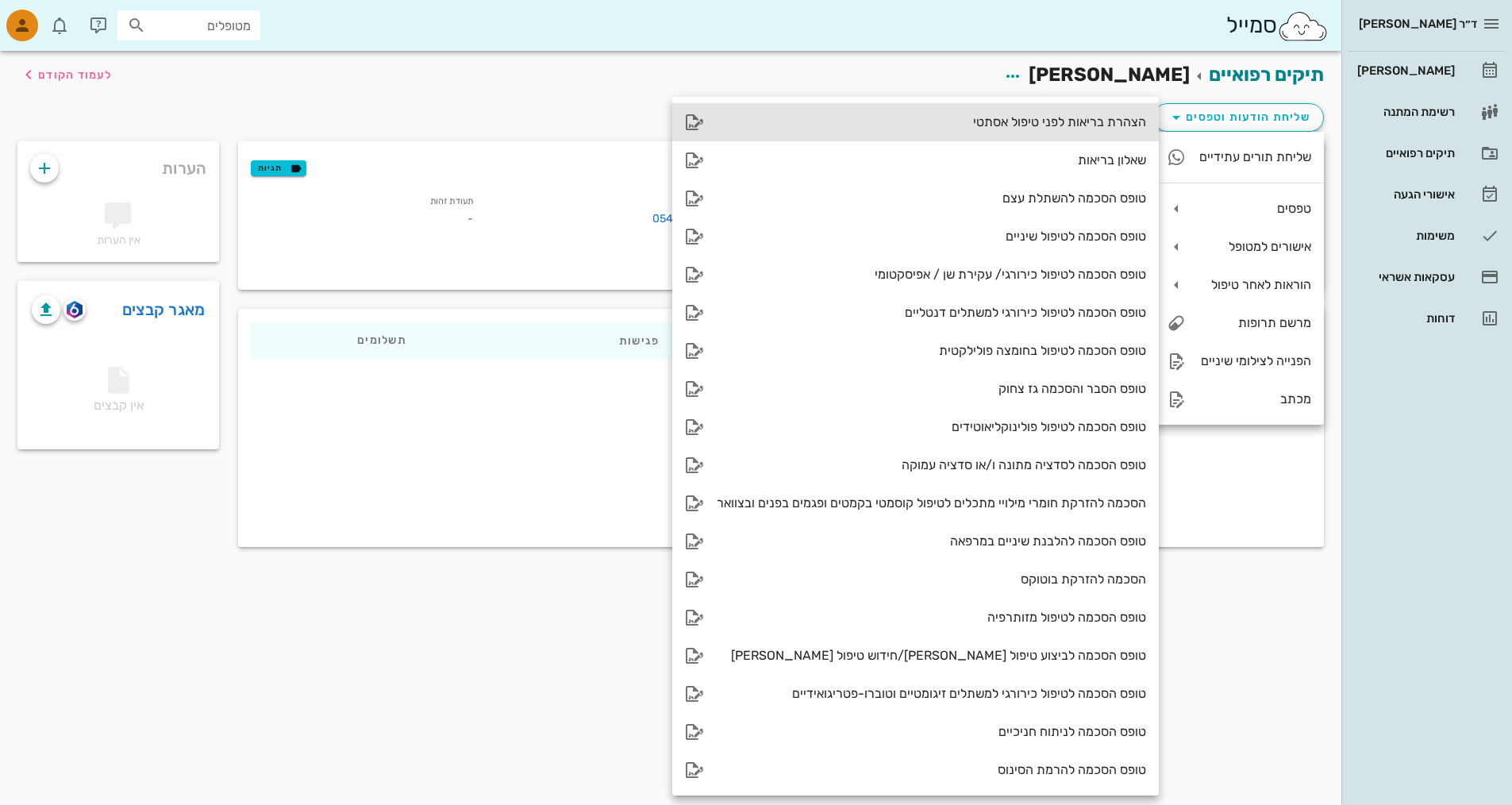
click at [724, 123] on div "הצהרת בריאות לפני טיפול אסתטי" at bounding box center [931, 121] width 430 height 15
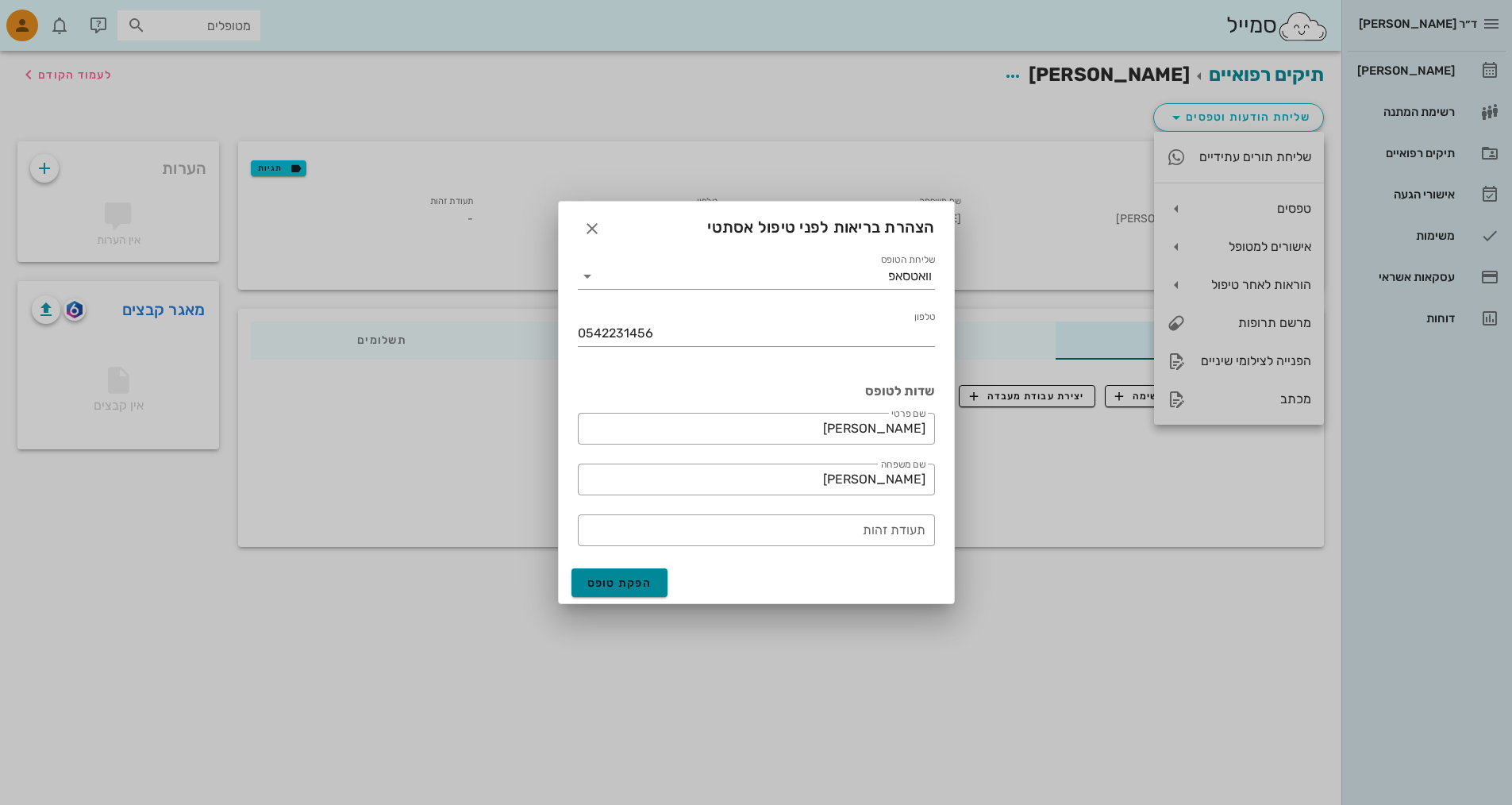
click at [620, 587] on span "הפקת טופס" at bounding box center [620, 583] width 65 height 14
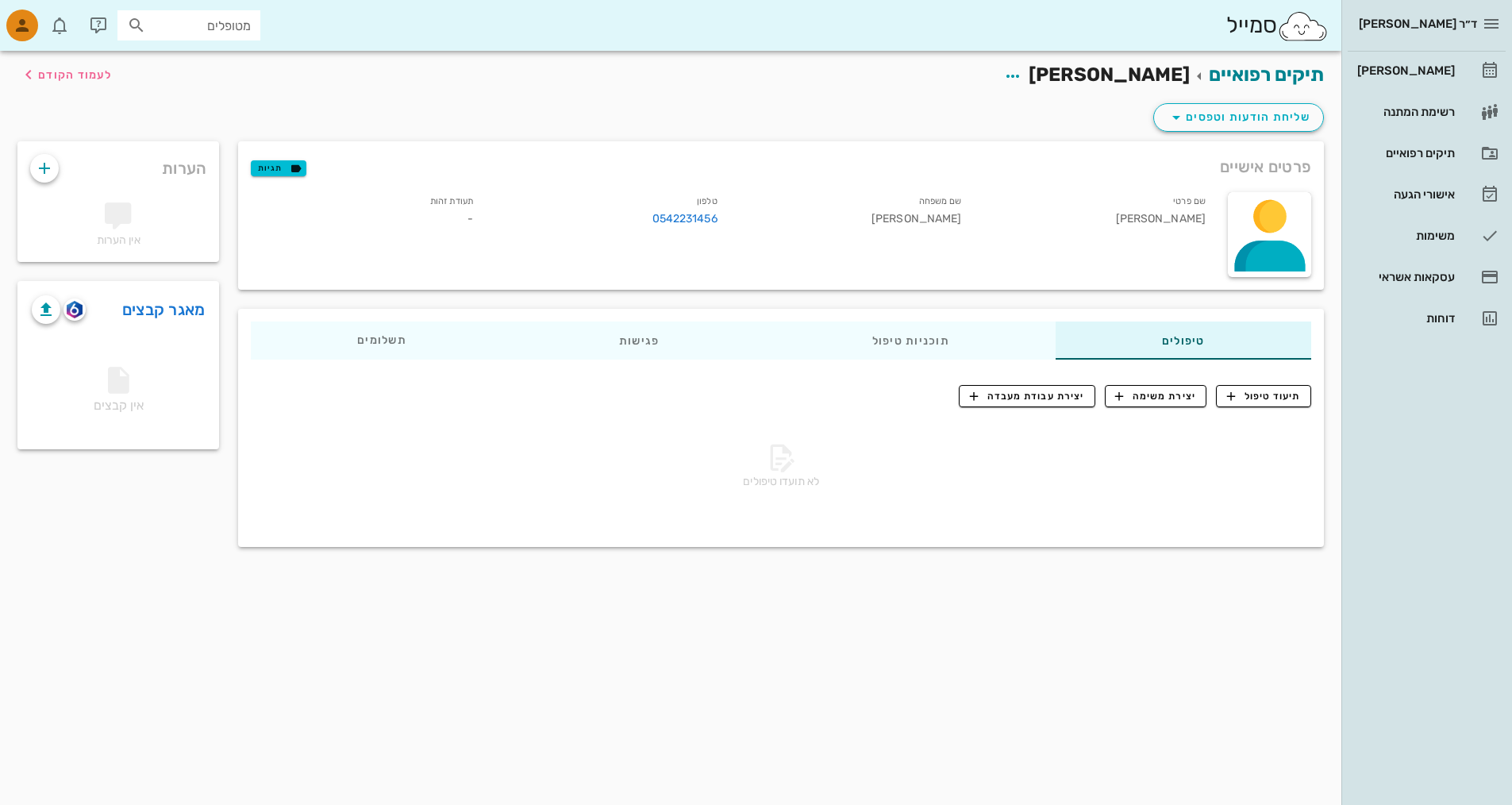
click at [250, 617] on div "תיקים רפואיים לירון מלצר לעמוד הקודם שליחת הודעות וטפסים פרטים אישיים תגיות שם …" at bounding box center [671, 428] width 1341 height 754
click at [724, 218] on div at bounding box center [1269, 235] width 83 height 85
drag, startPoint x: 1115, startPoint y: 632, endPoint x: 1169, endPoint y: 440, distance: 199.4
click at [724, 630] on div "תיקים רפואיים לירון מלצר לעמוד הקודם שליחת הודעות וטפסים פרטים אישיים תגיות שם …" at bounding box center [671, 428] width 1341 height 754
click at [724, 71] on div "[PERSON_NAME]" at bounding box center [1405, 70] width 101 height 13
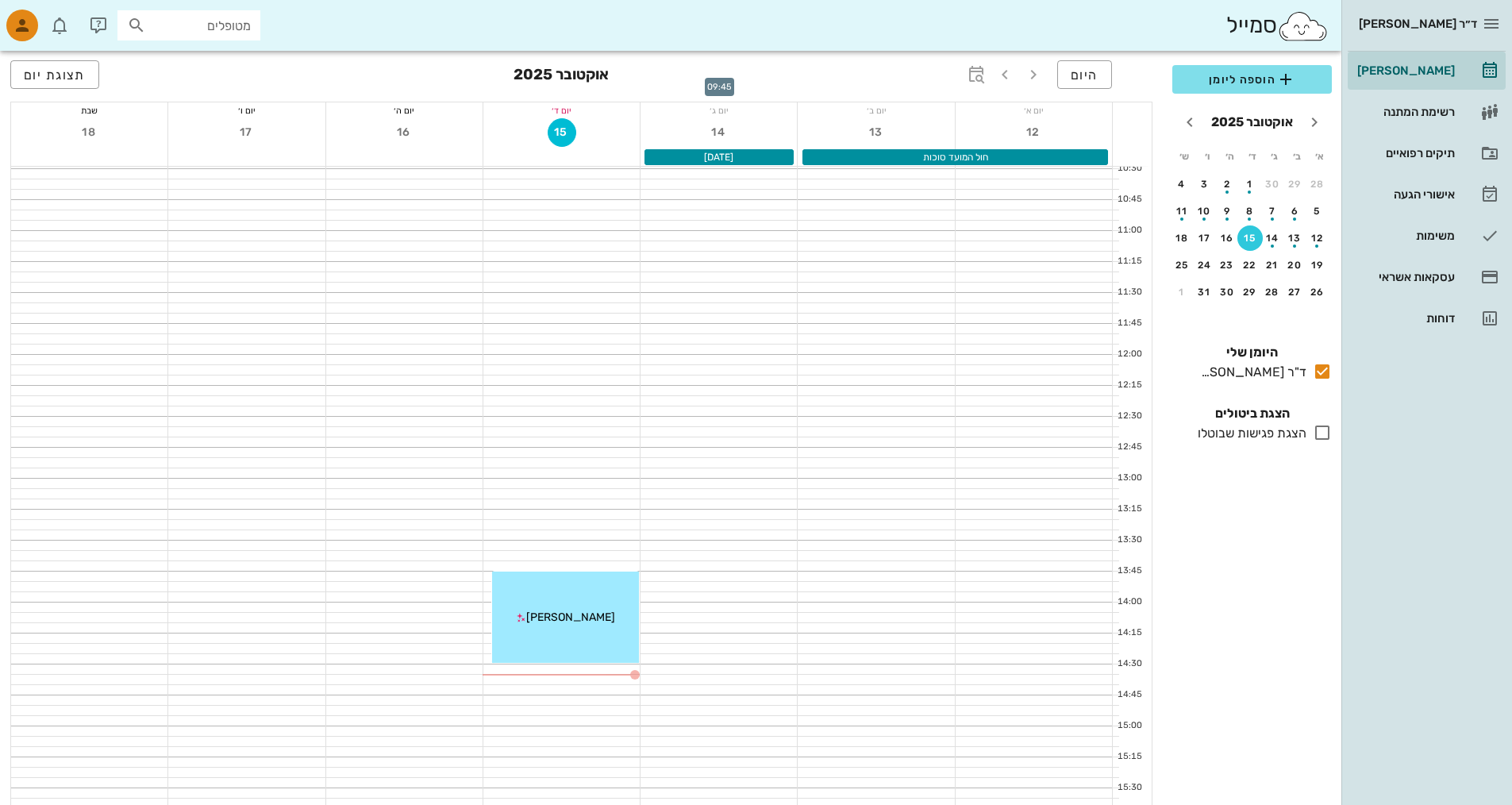
scroll to position [477, 0]
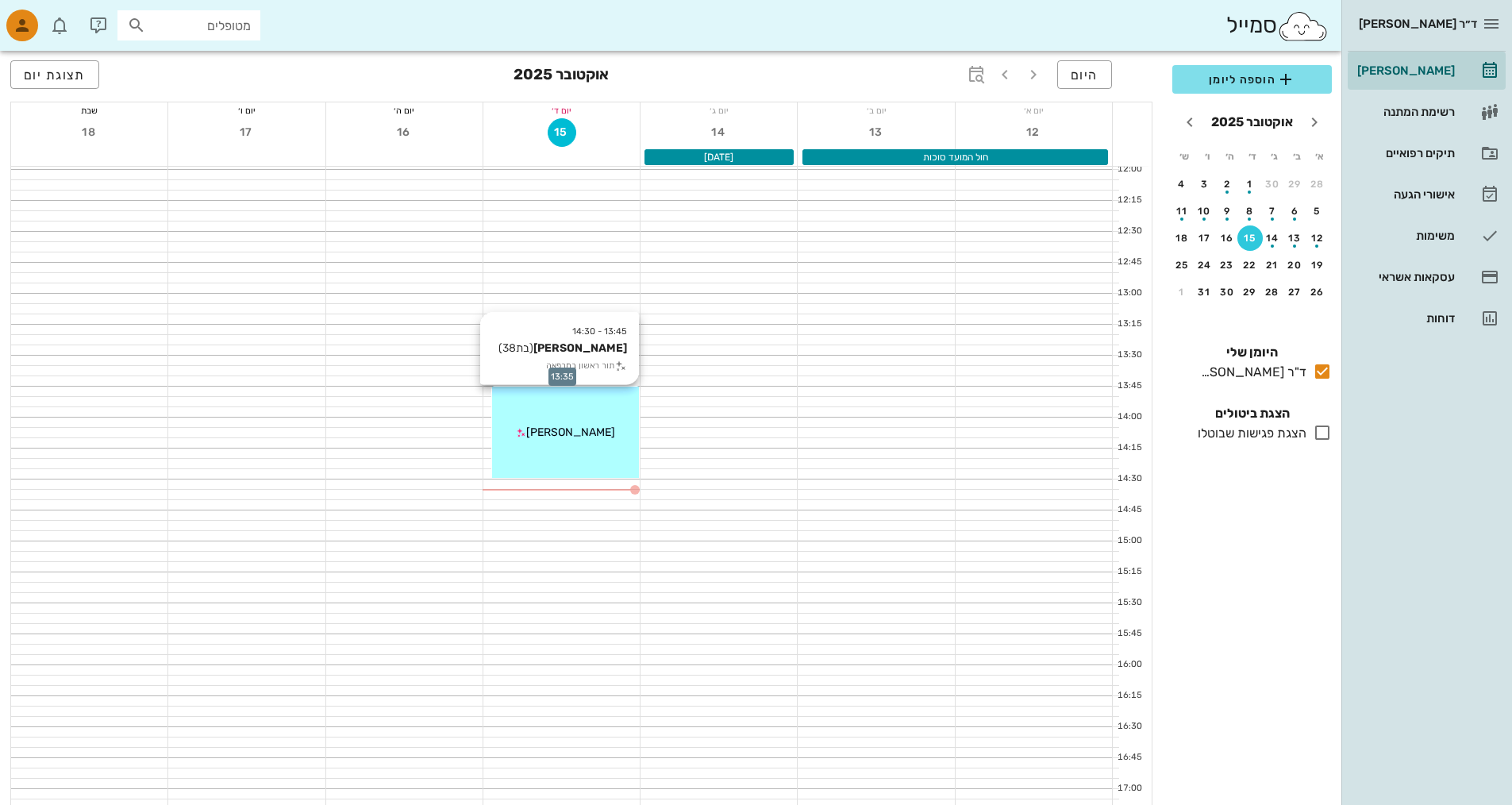
click at [581, 422] on div "13:45 - 14:30 לירון מלצר (בת 38 ) תור ראשון במרפאה לירון מלצר" at bounding box center [565, 432] width 146 height 91
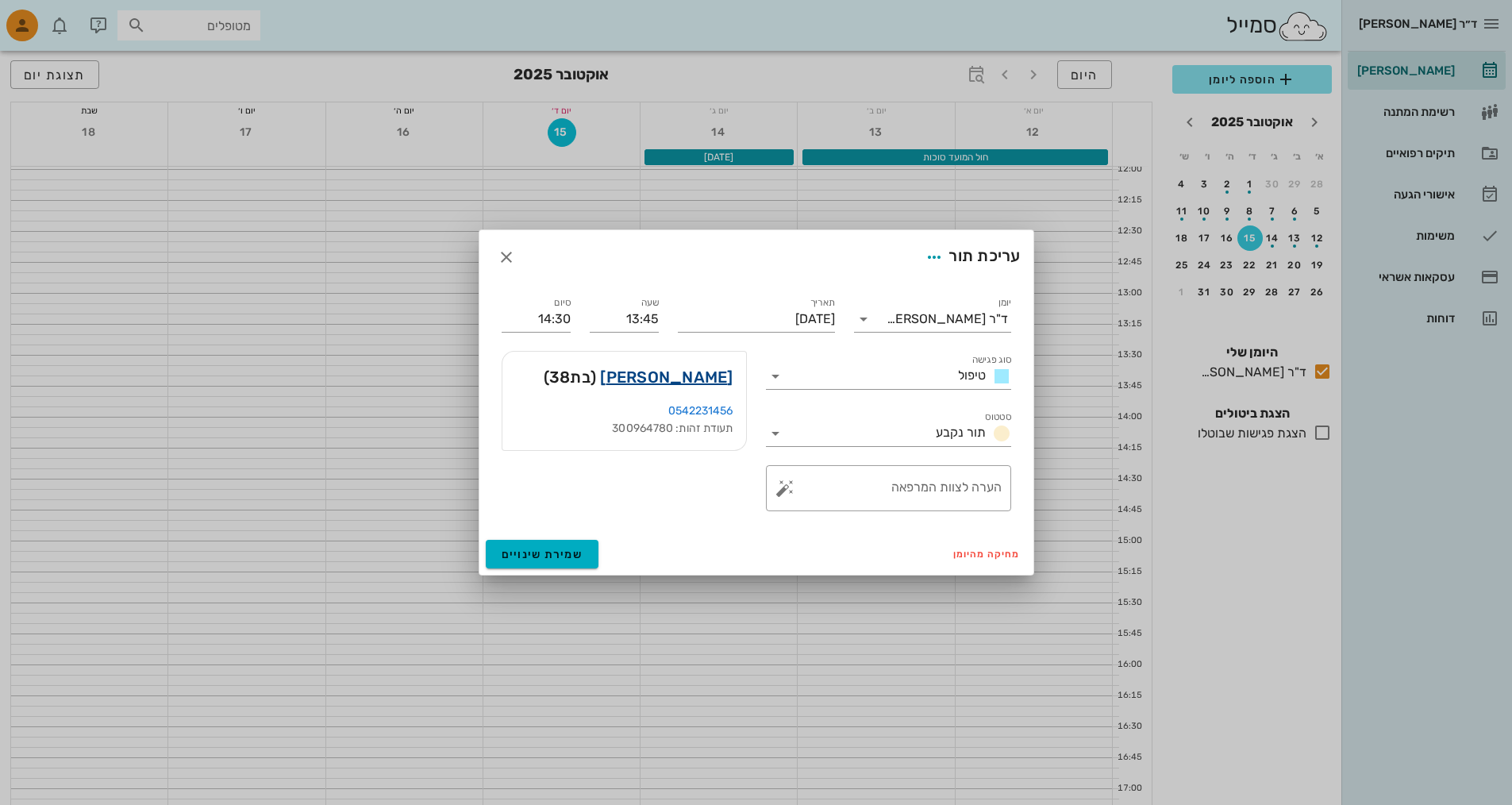
click at [698, 377] on link "לירון מלצר" at bounding box center [666, 377] width 133 height 25
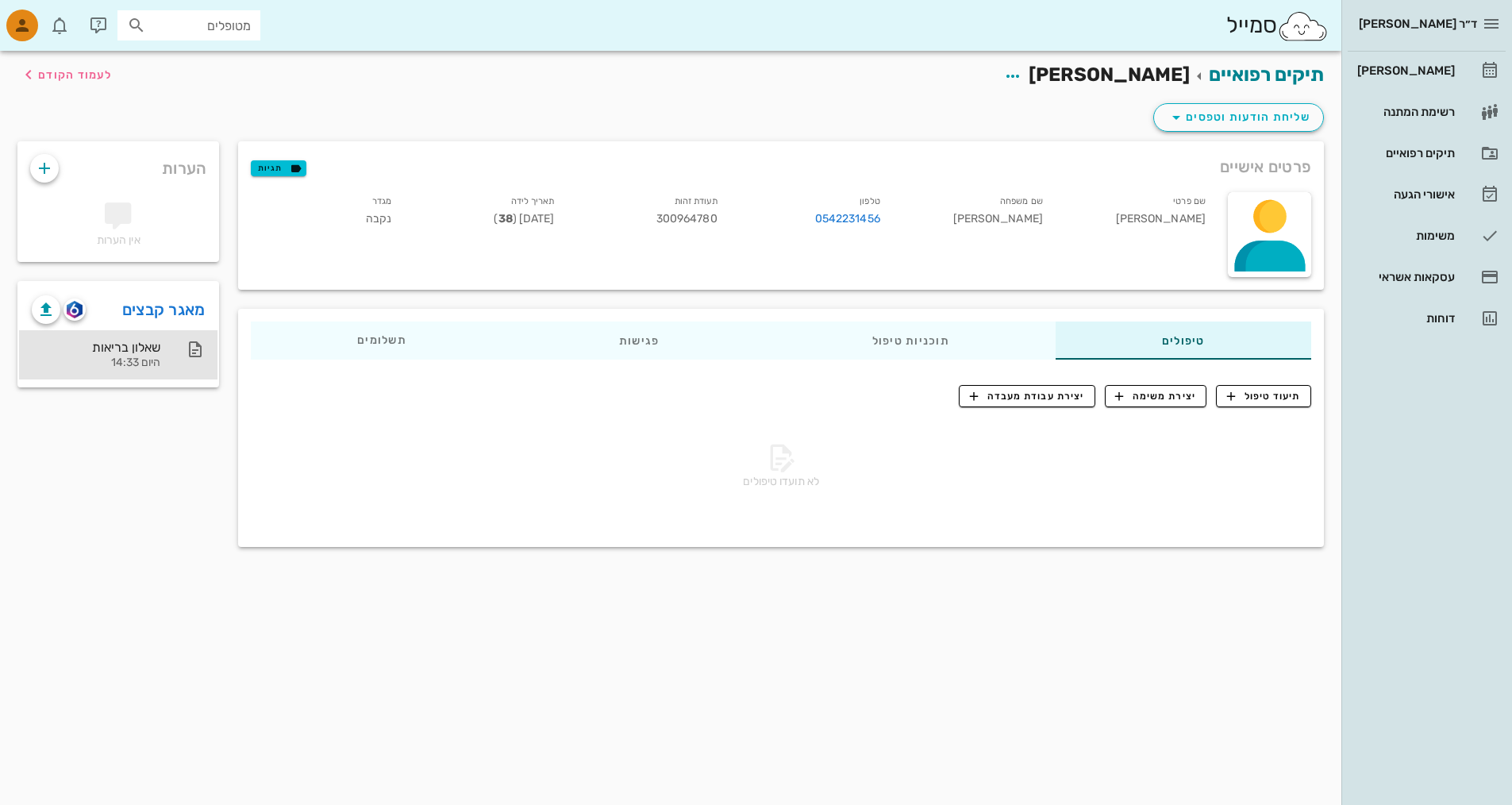
click at [134, 349] on div "שאלון בריאות" at bounding box center [96, 347] width 128 height 15
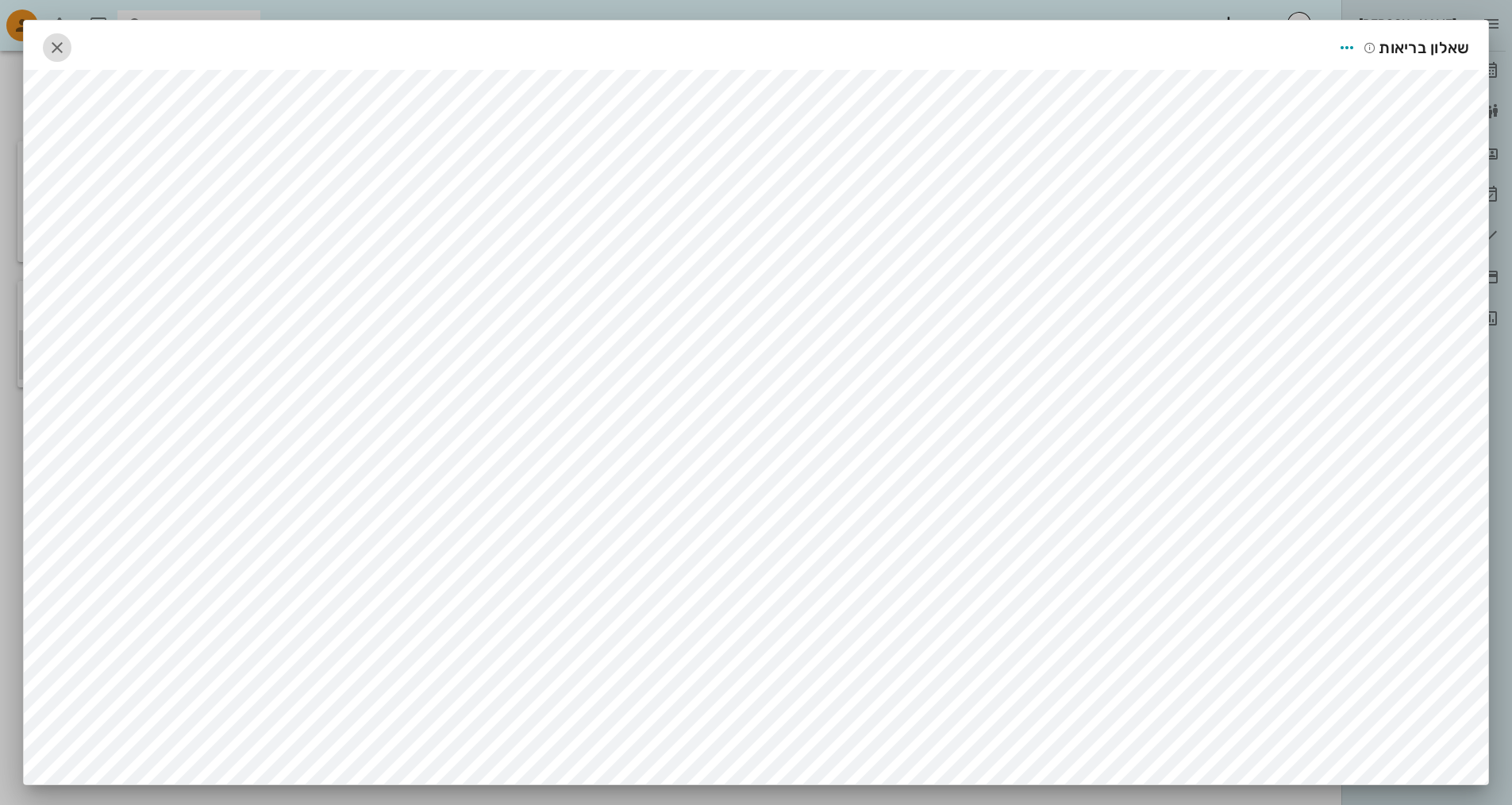
click at [52, 49] on span "button" at bounding box center [56, 48] width 29 height 19
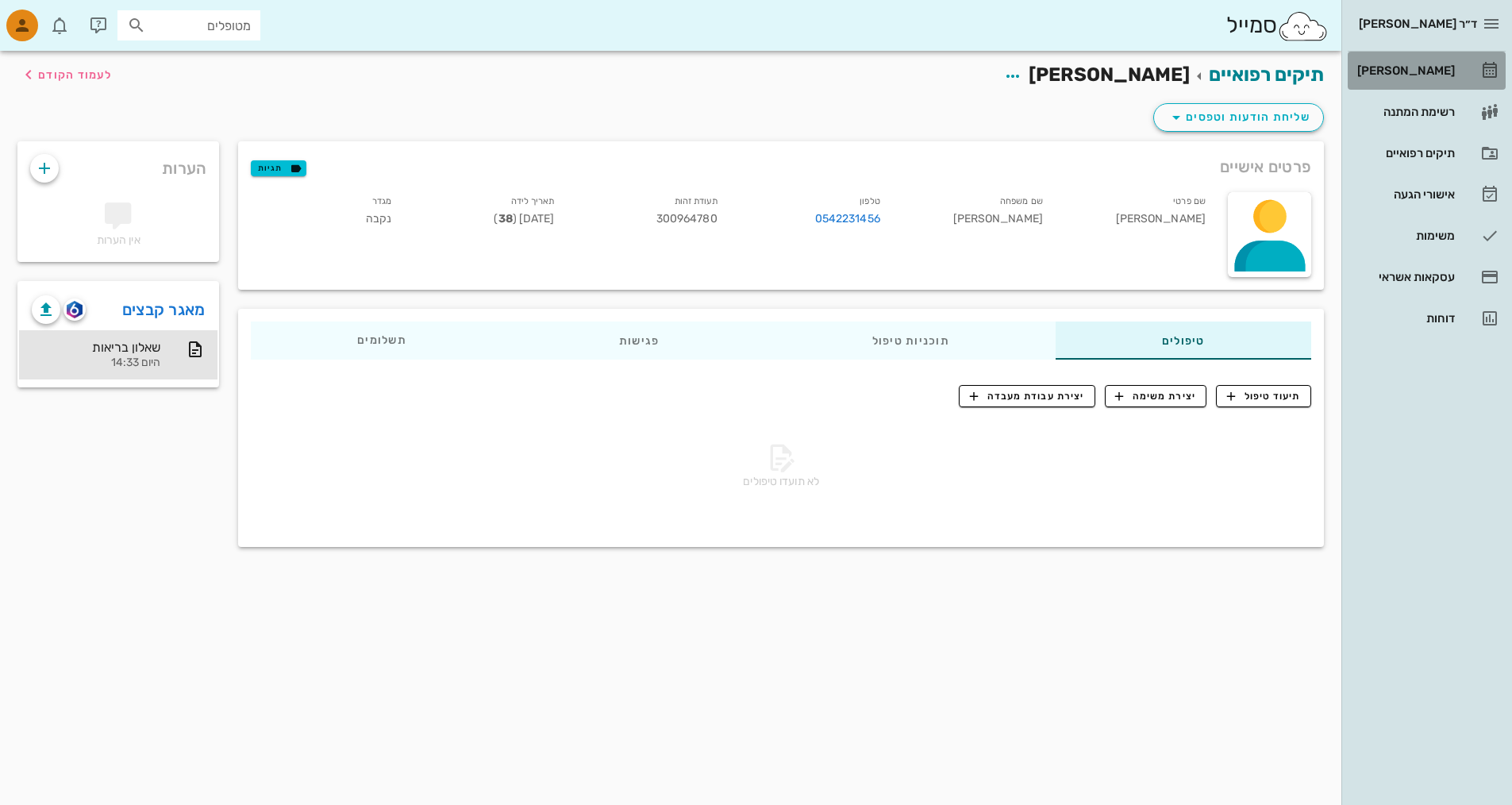
click at [724, 70] on div "[PERSON_NAME]" at bounding box center [1405, 70] width 101 height 13
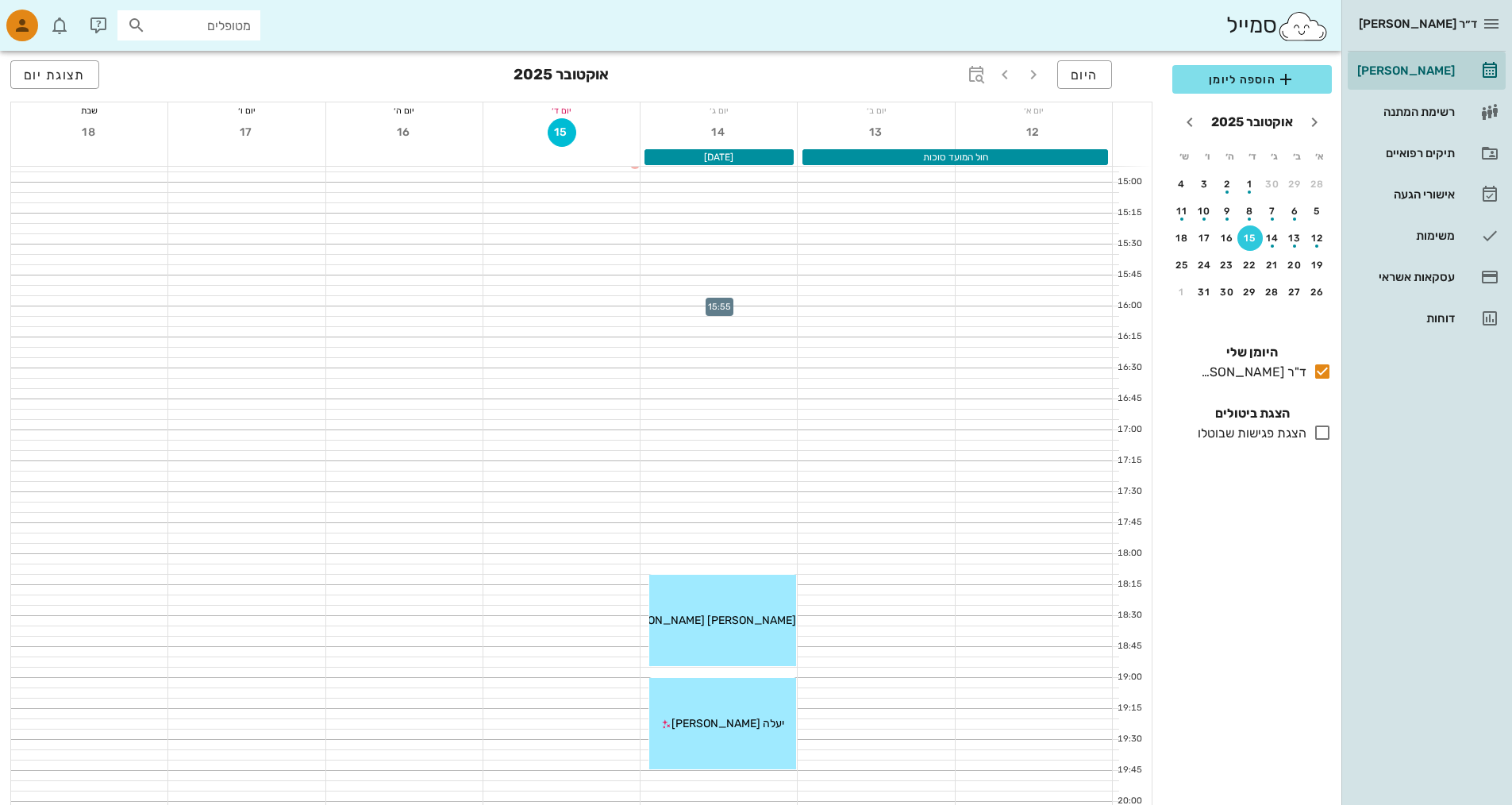
scroll to position [796, 0]
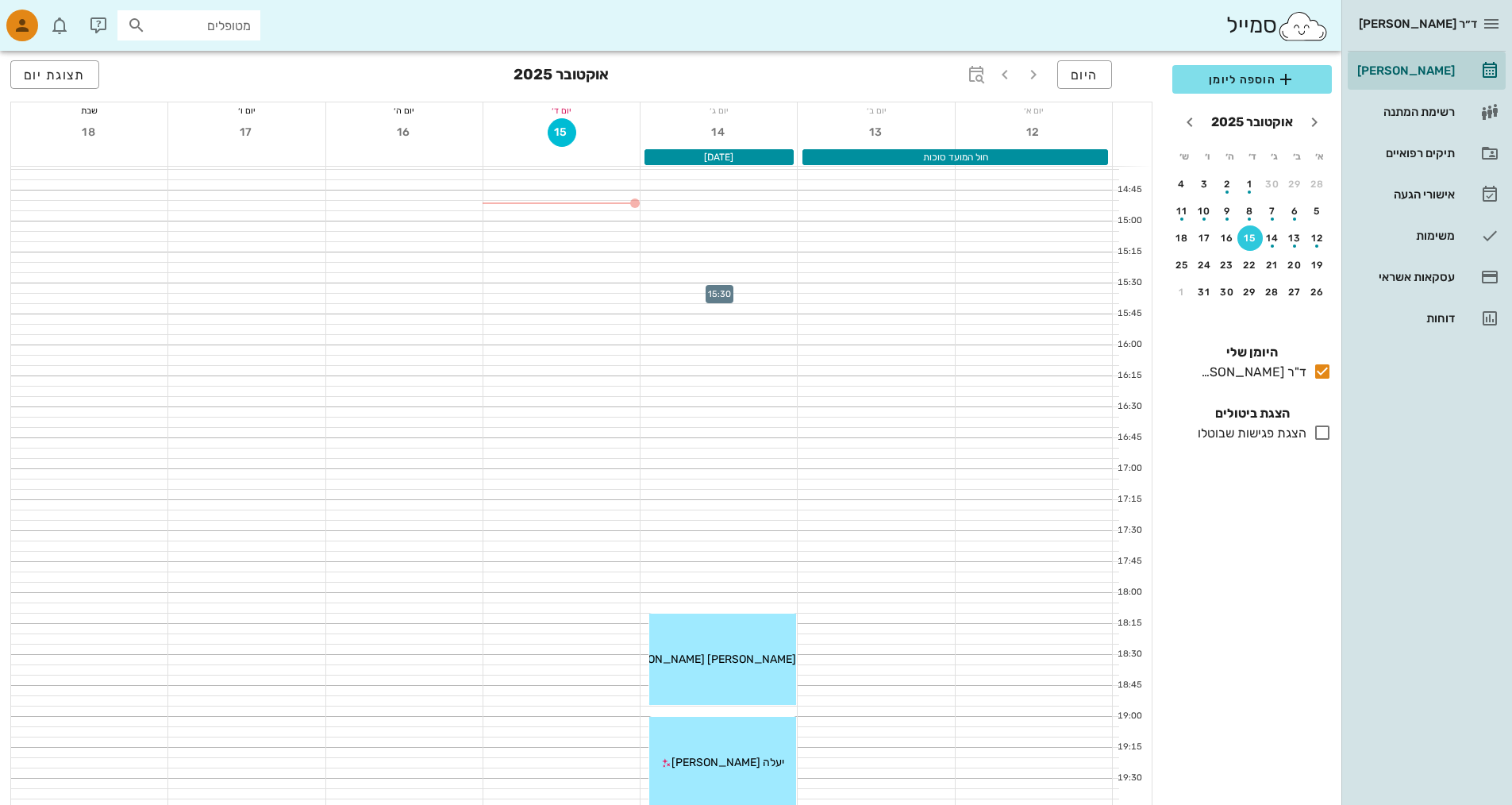
click at [724, 289] on div at bounding box center [718, 288] width 156 height 10
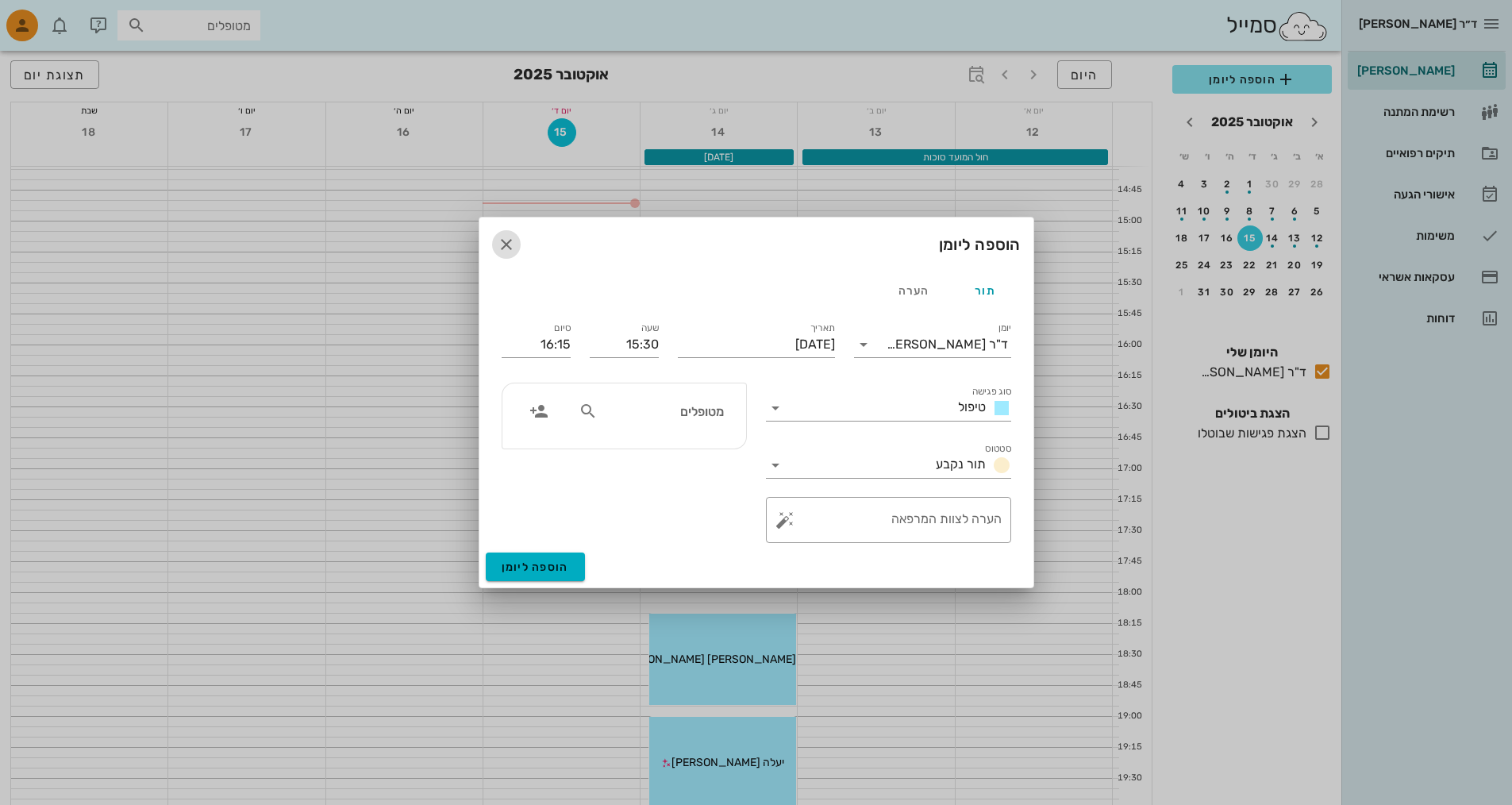
click at [507, 242] on icon "button" at bounding box center [507, 244] width 19 height 19
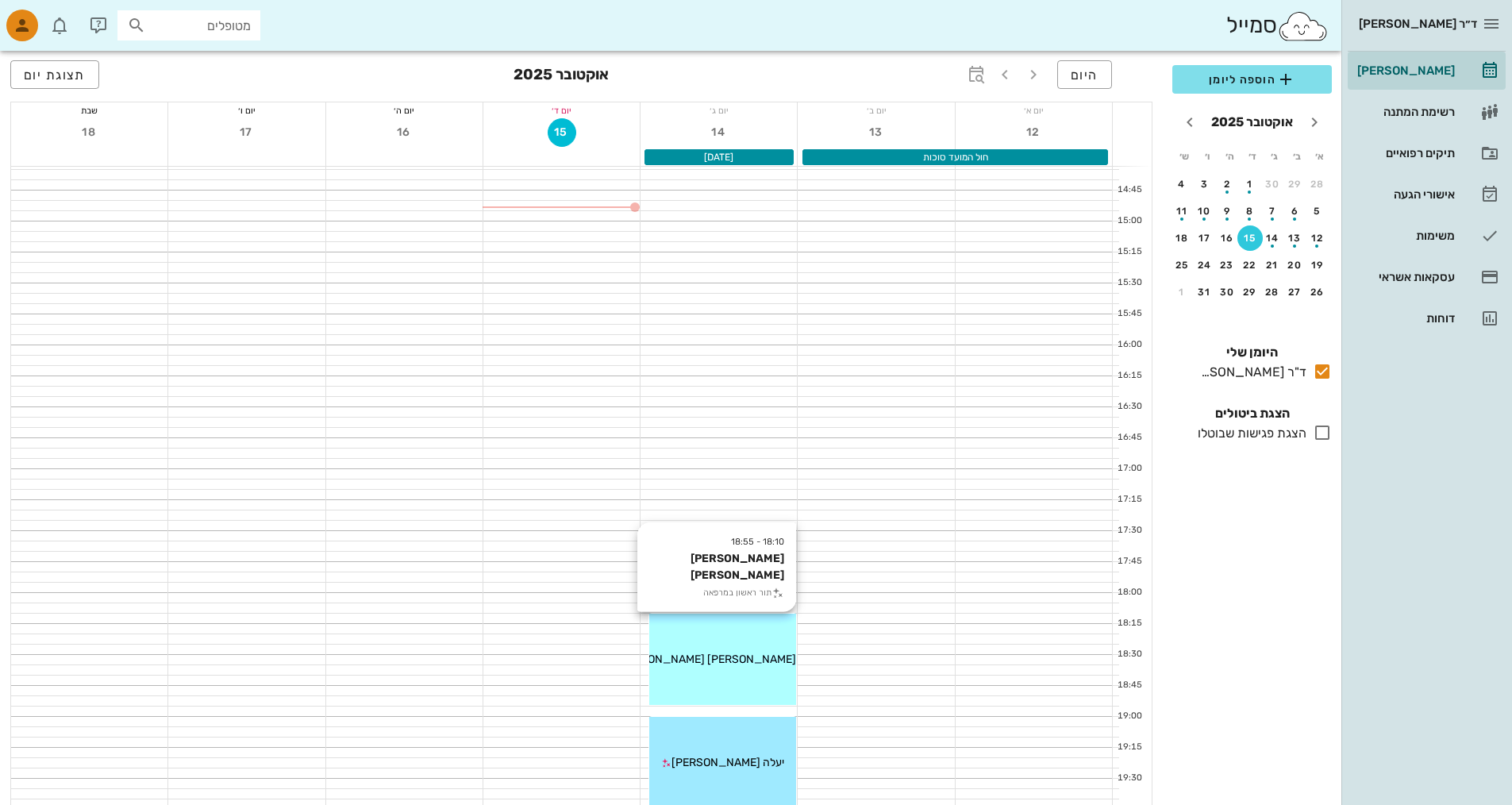
click at [724, 633] on div "18:10 - 18:55 מיקה חיים בלילתי תור ראשון במרפאה מיקה חיים בלילתי" at bounding box center [722, 659] width 146 height 91
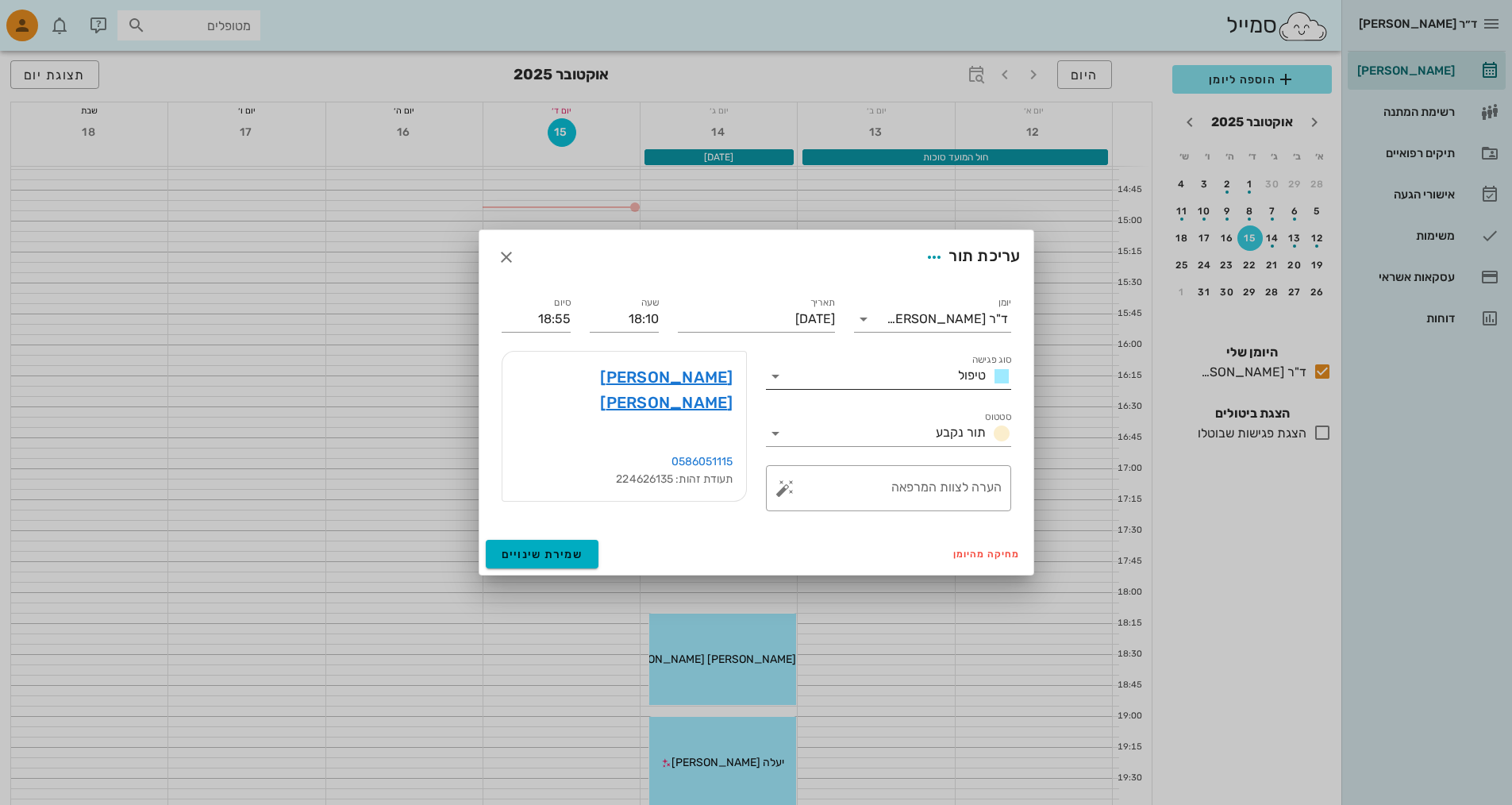
click at [724, 382] on icon at bounding box center [775, 376] width 19 height 19
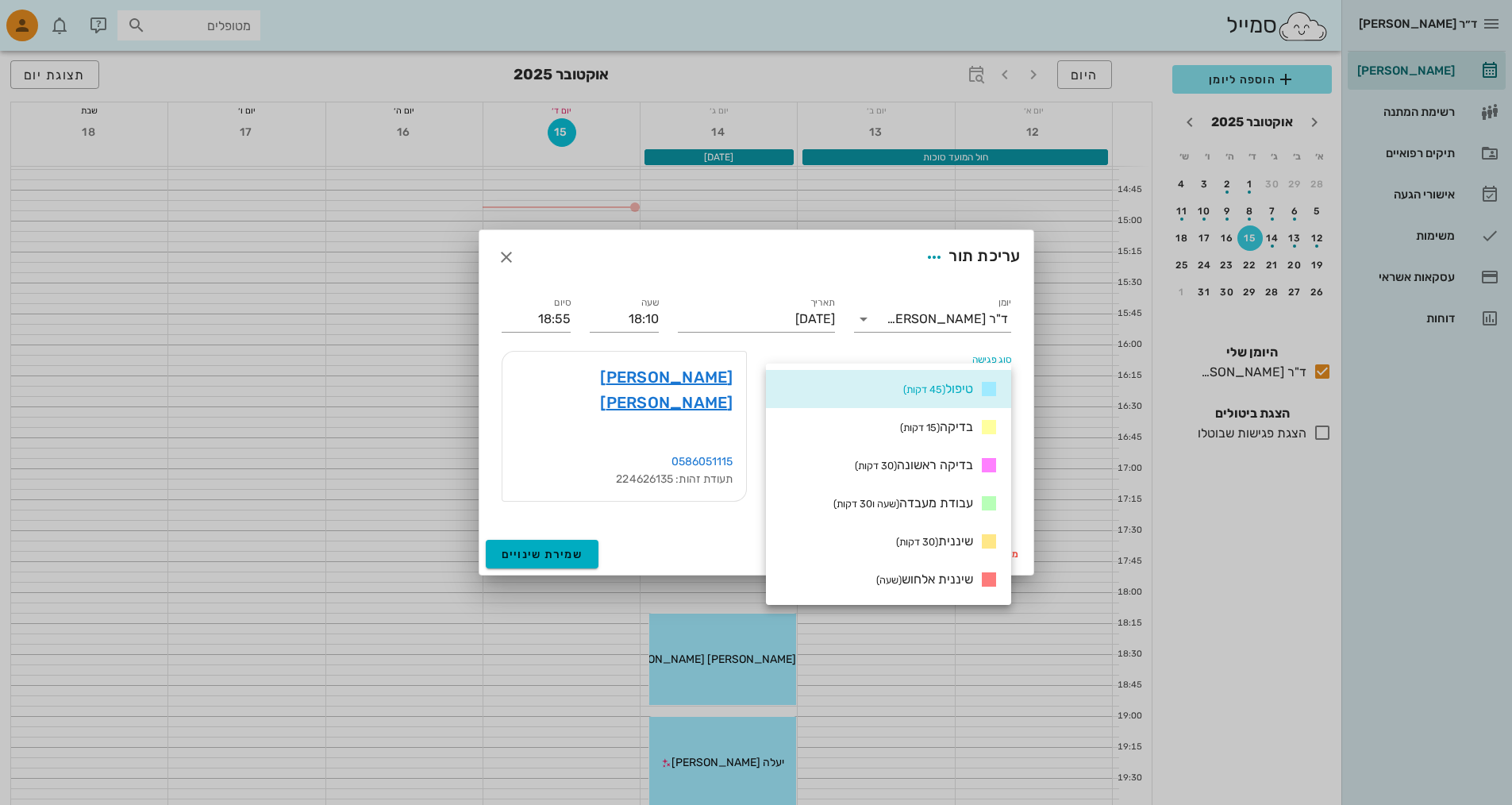
click at [563, 604] on div at bounding box center [756, 402] width 1512 height 805
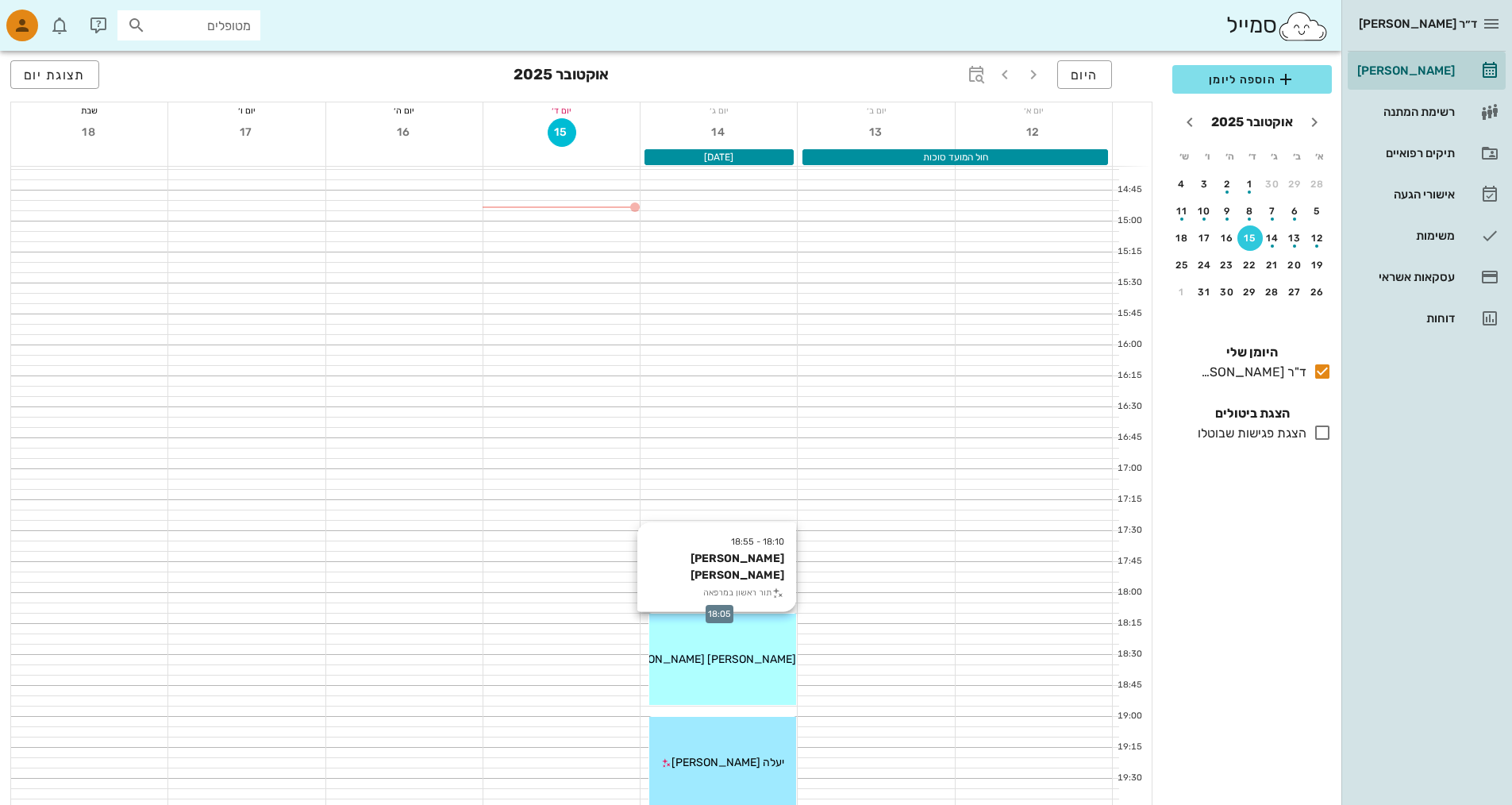
click at [724, 677] on div "18:10 - 18:55 מיקה חיים בלילתי תור ראשון במרפאה מיקה חיים בלילתי" at bounding box center [722, 659] width 146 height 91
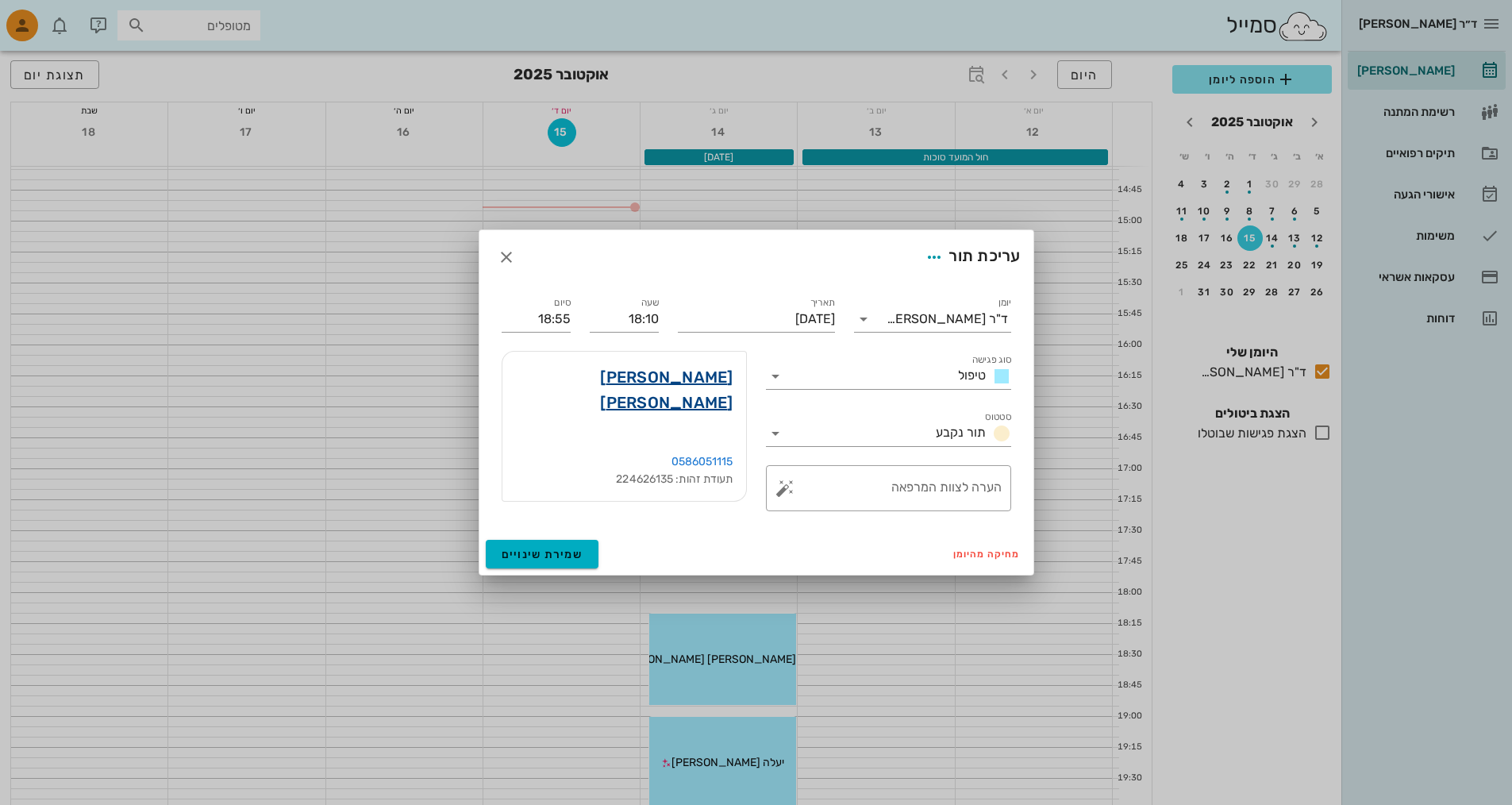
click at [683, 379] on link "מיקה חיים בלילתי" at bounding box center [625, 390] width 218 height 51
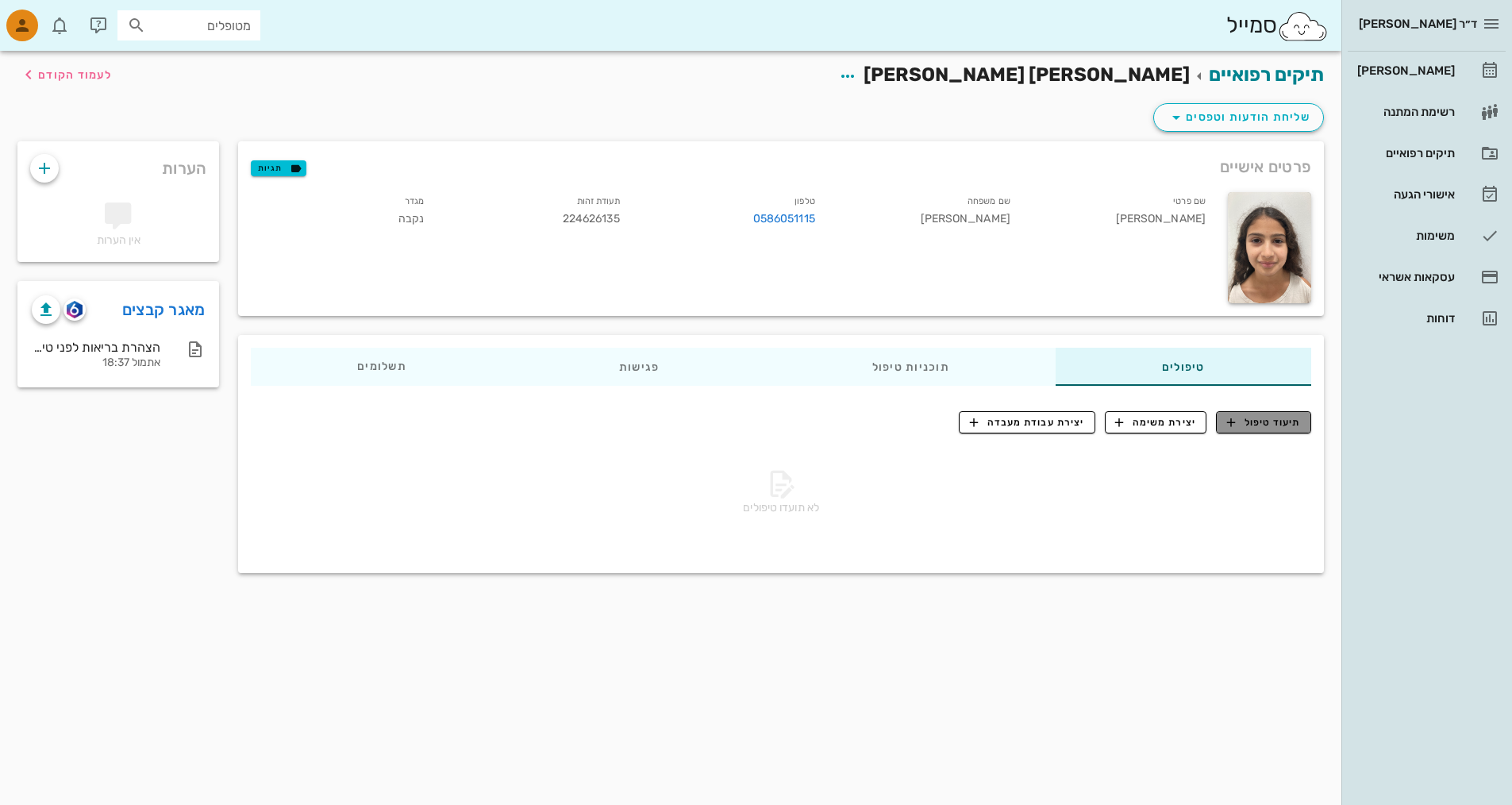
click at [724, 425] on icon "button" at bounding box center [1231, 422] width 14 height 14
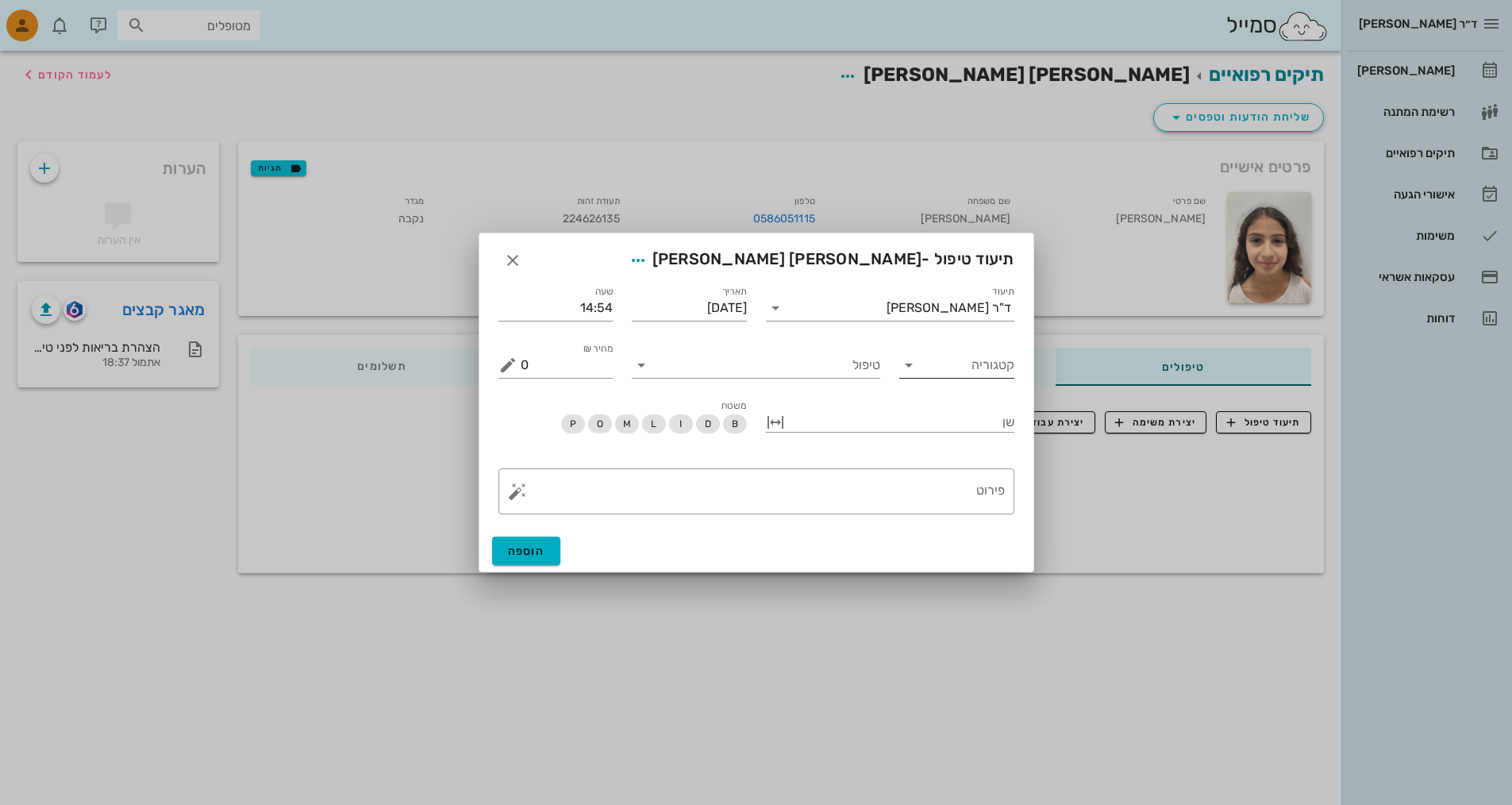
click at [724, 373] on icon at bounding box center [909, 365] width 19 height 19
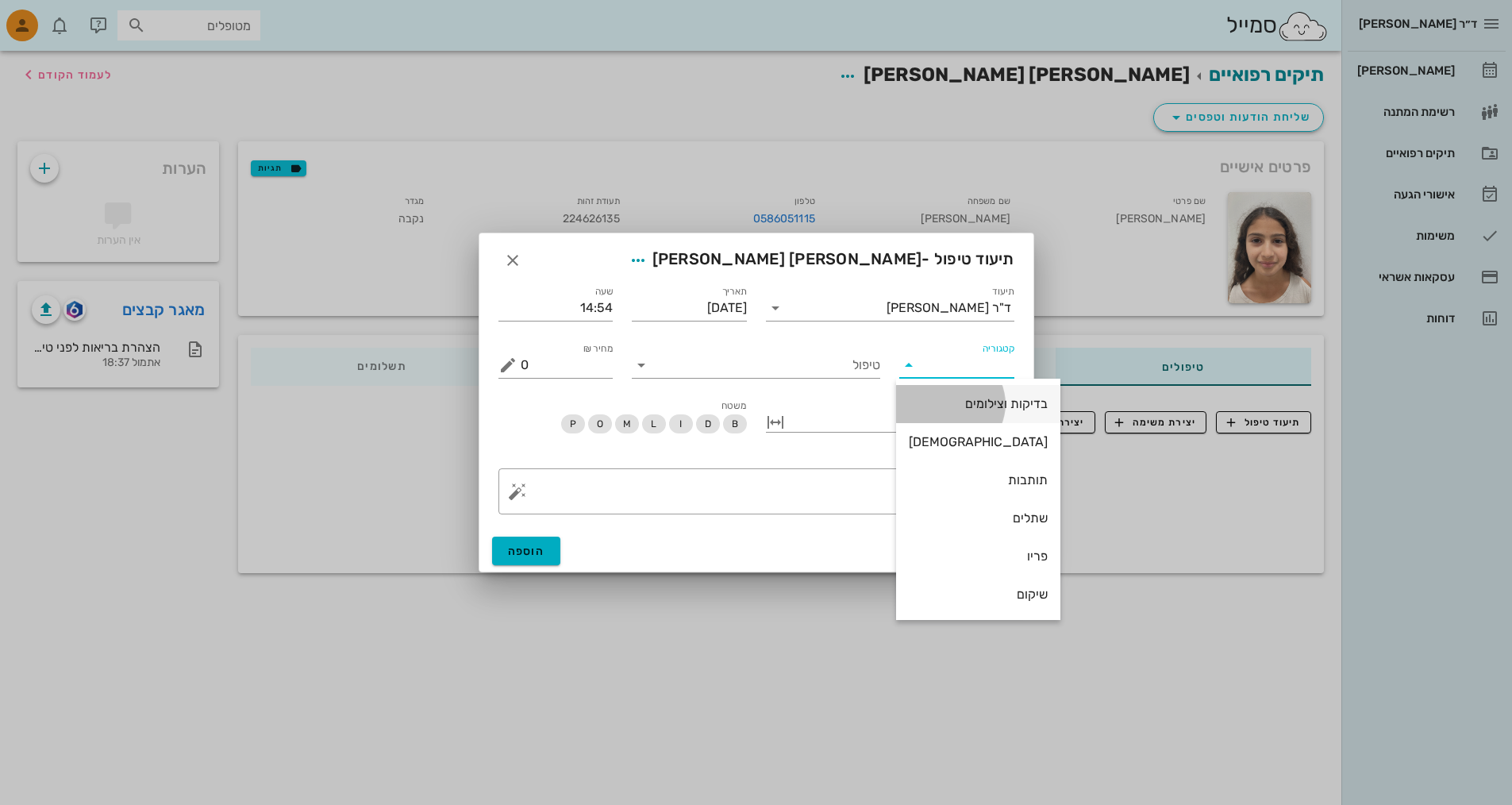
click at [724, 398] on div "בדיקות וצילומים" at bounding box center [978, 403] width 139 height 15
type input "בדיקות וצילומים"
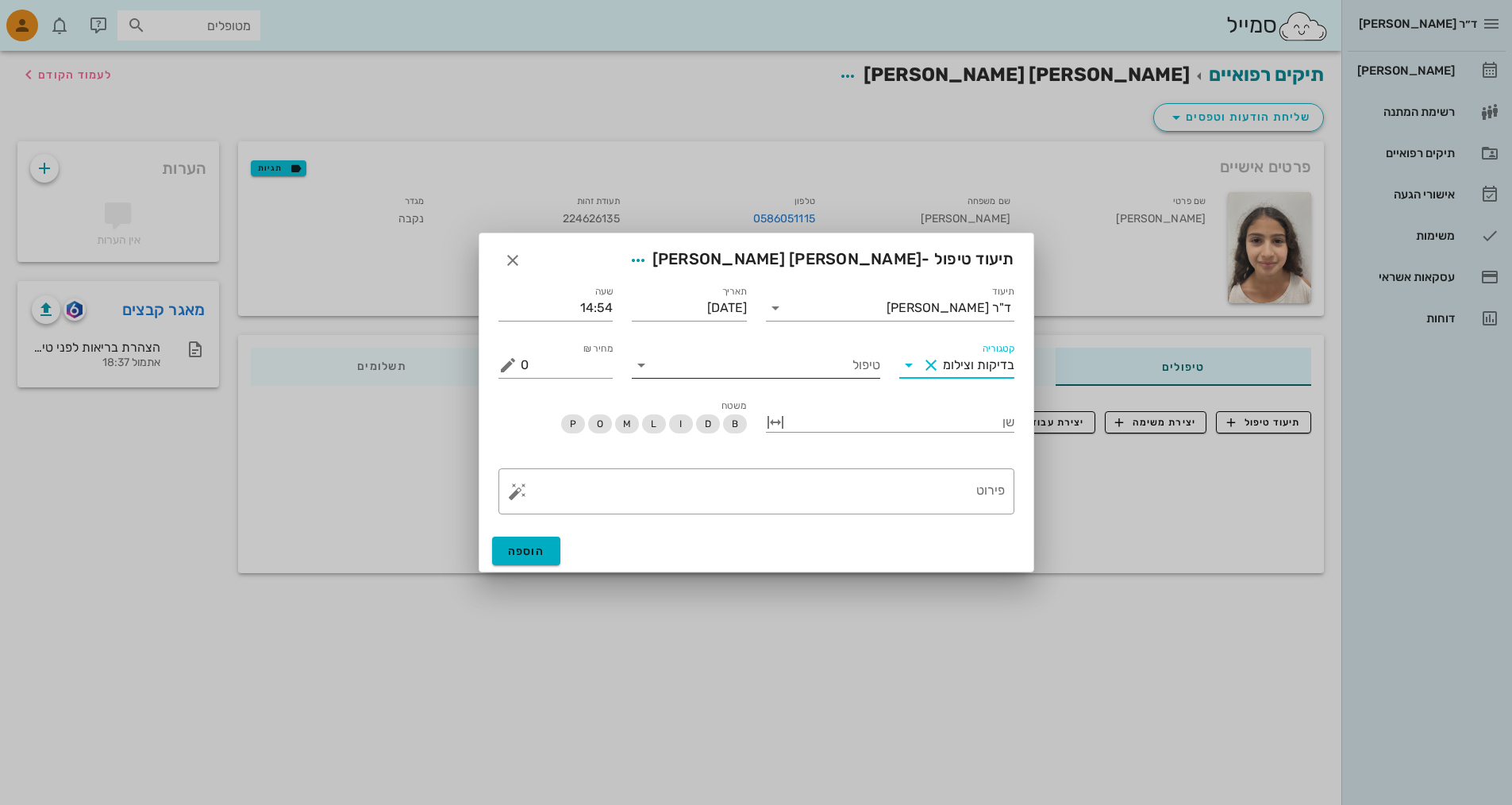
click at [641, 365] on icon at bounding box center [641, 365] width 19 height 19
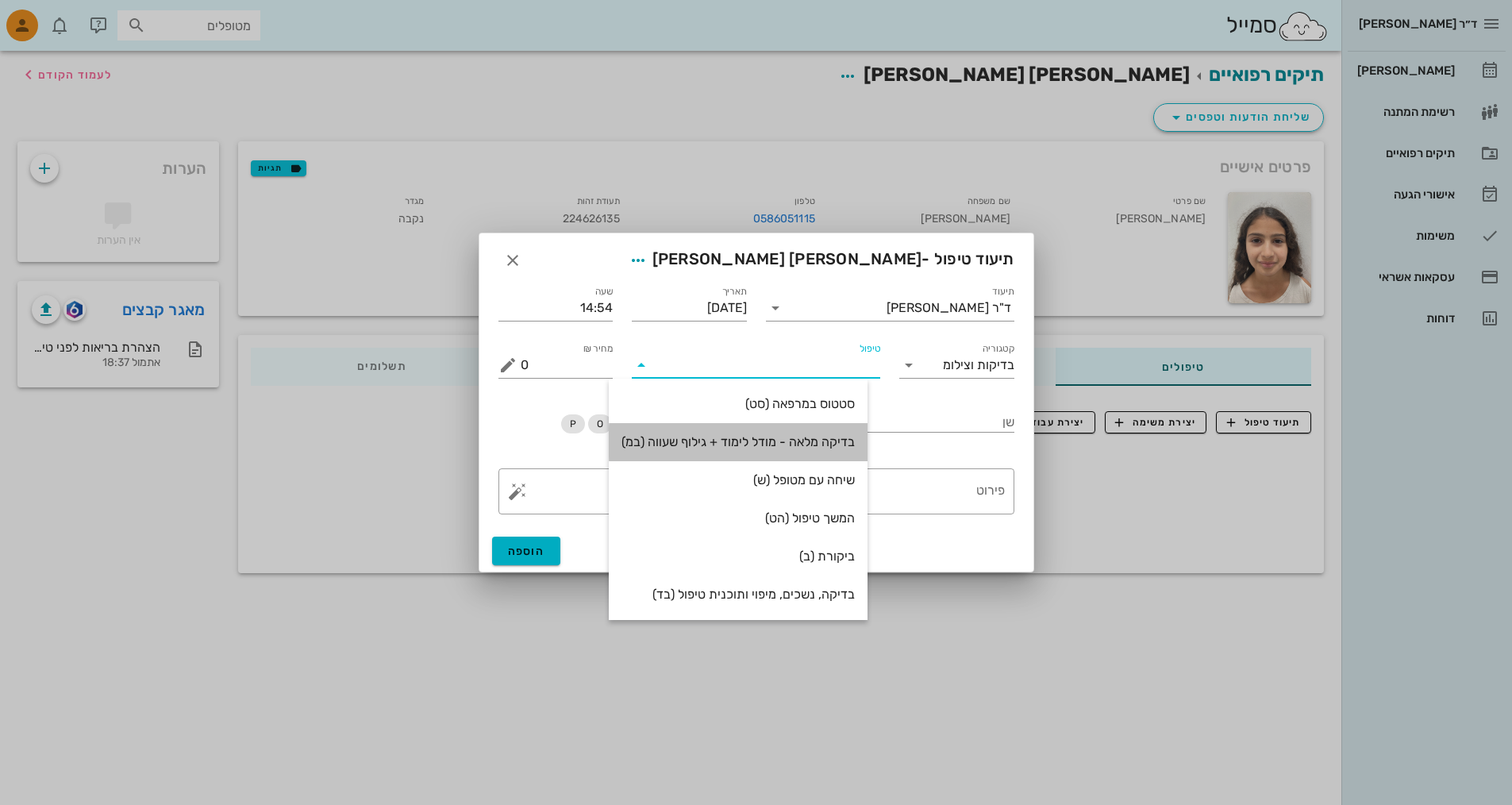
click at [724, 438] on div "בדיקה מלאה - מודל לימוד + גילוף שעווה (במ)" at bounding box center [737, 441] width 233 height 15
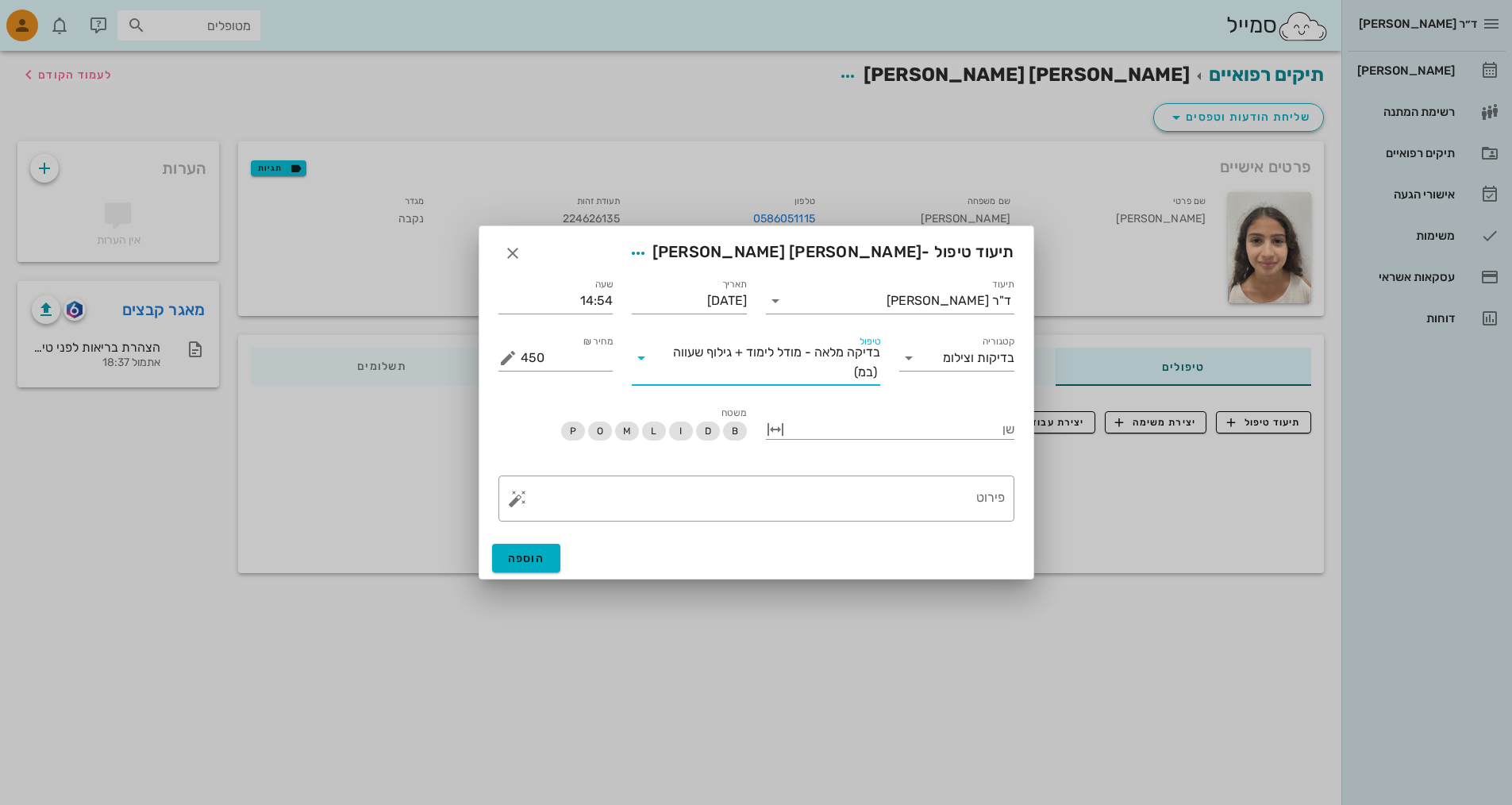
click at [639, 355] on icon at bounding box center [641, 358] width 19 height 19
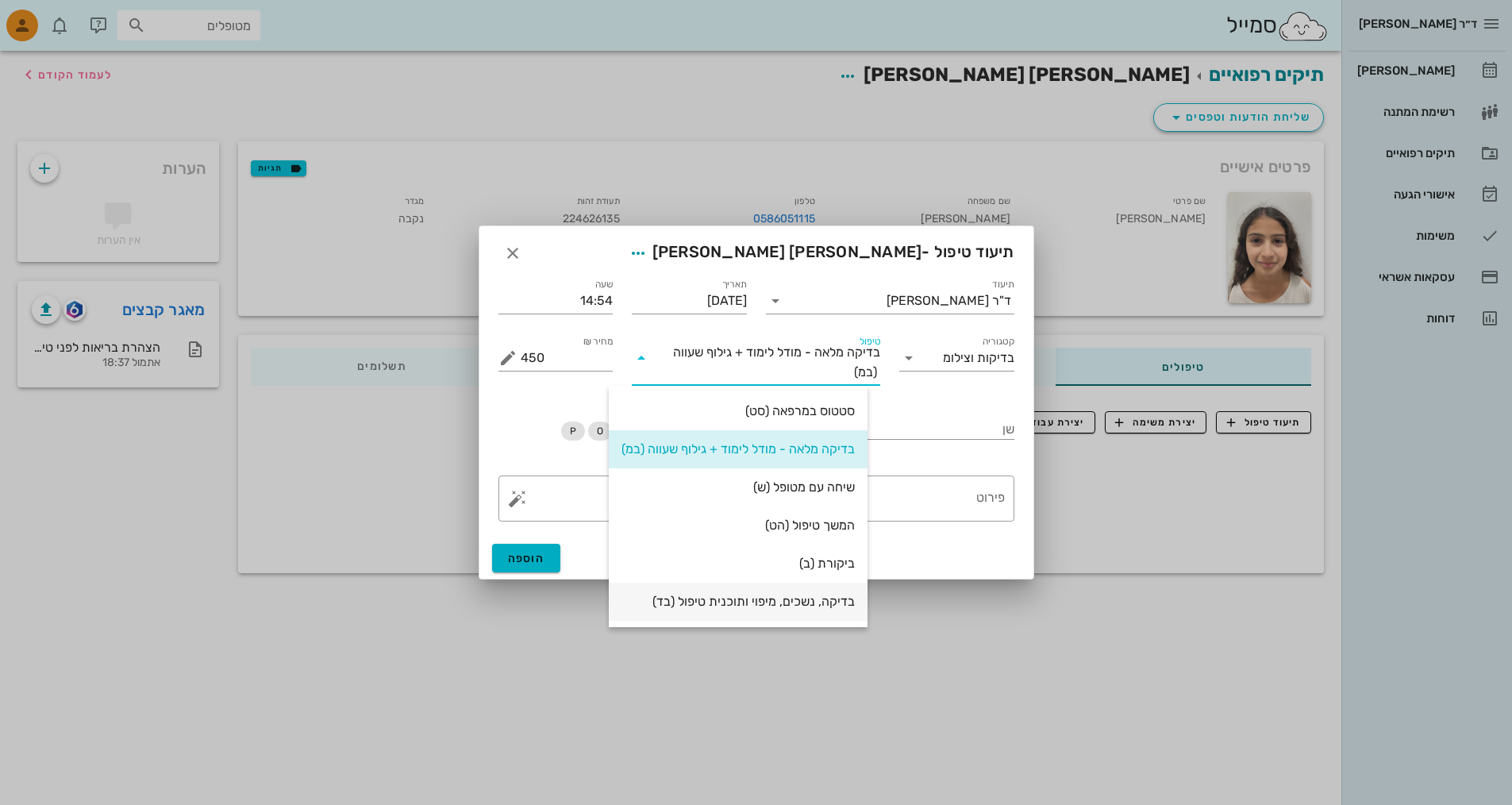
click at [724, 601] on div "בדיקה, נשכים, מיפוי ותוכנית טיפול (בד)" at bounding box center [737, 601] width 233 height 15
type input "300"
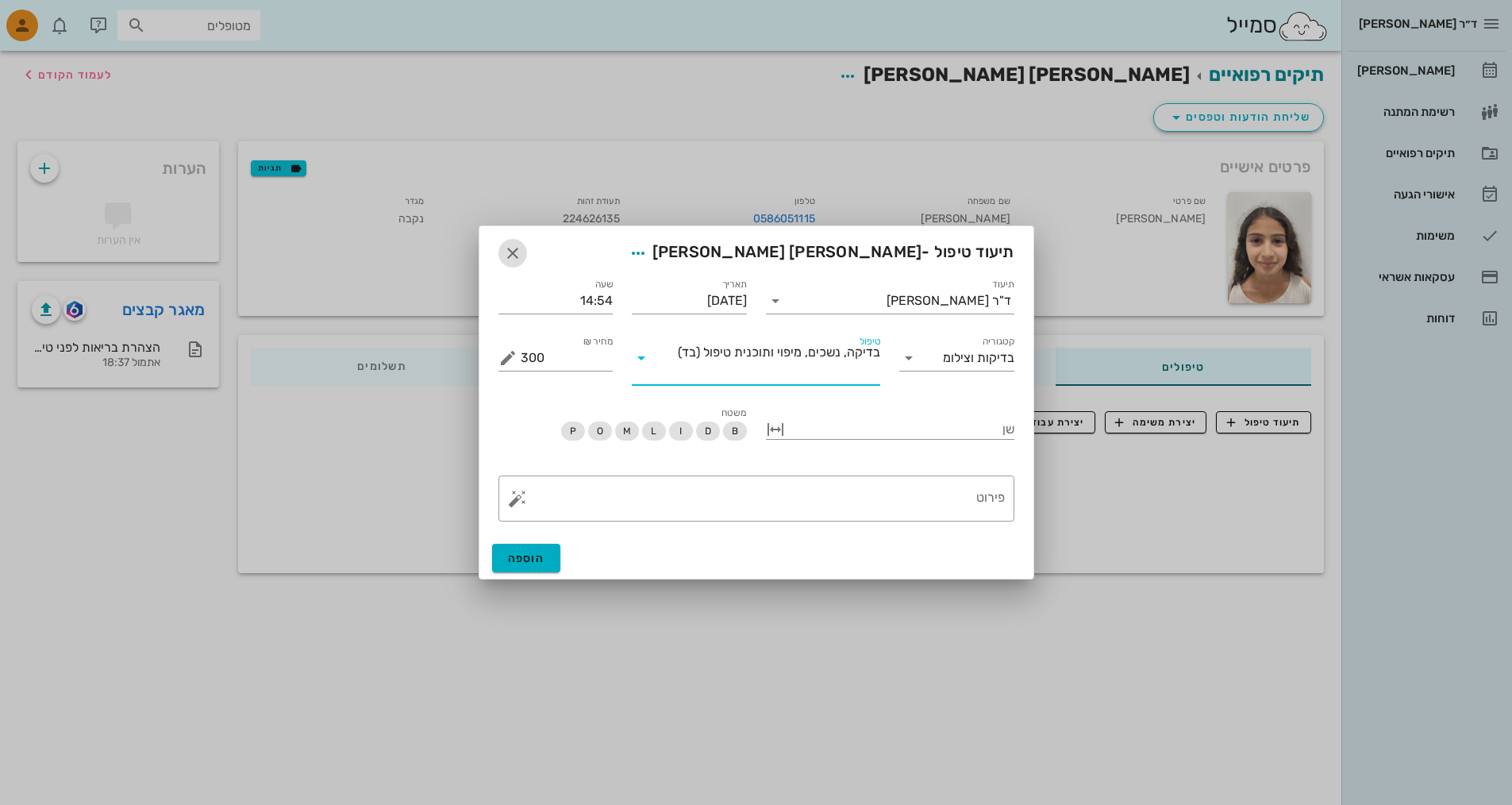
click at [509, 243] on button "button" at bounding box center [512, 253] width 29 height 29
